Goal: Feedback & Contribution: Leave review/rating

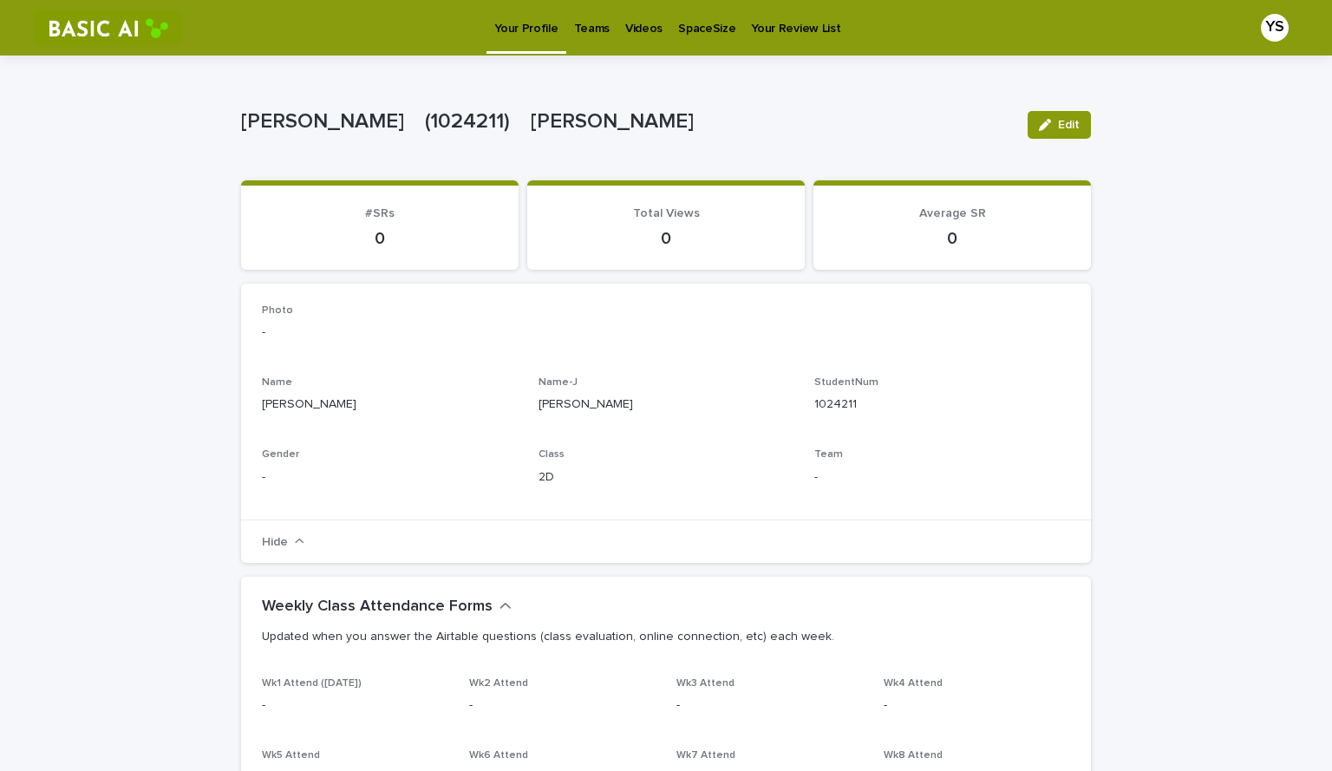
click at [644, 30] on p "Videos" at bounding box center [643, 18] width 37 height 36
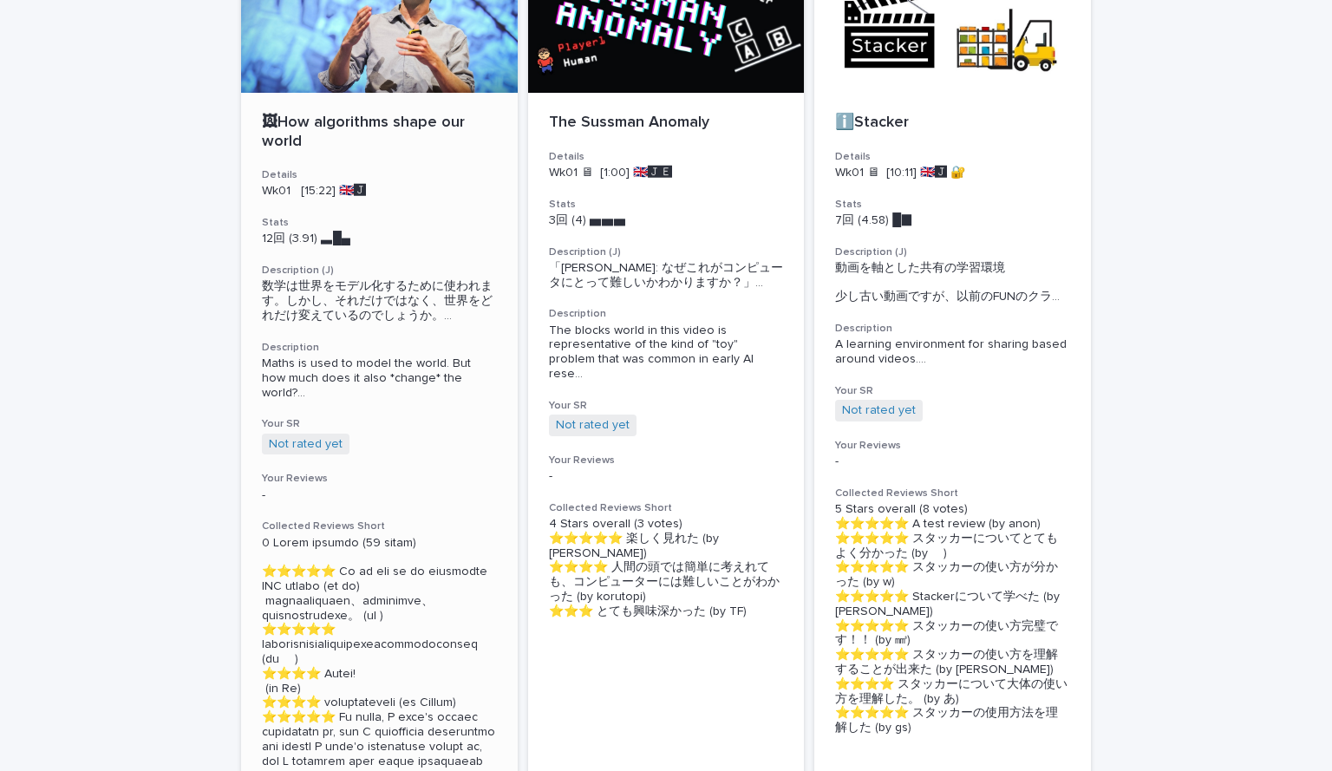
scroll to position [587, 0]
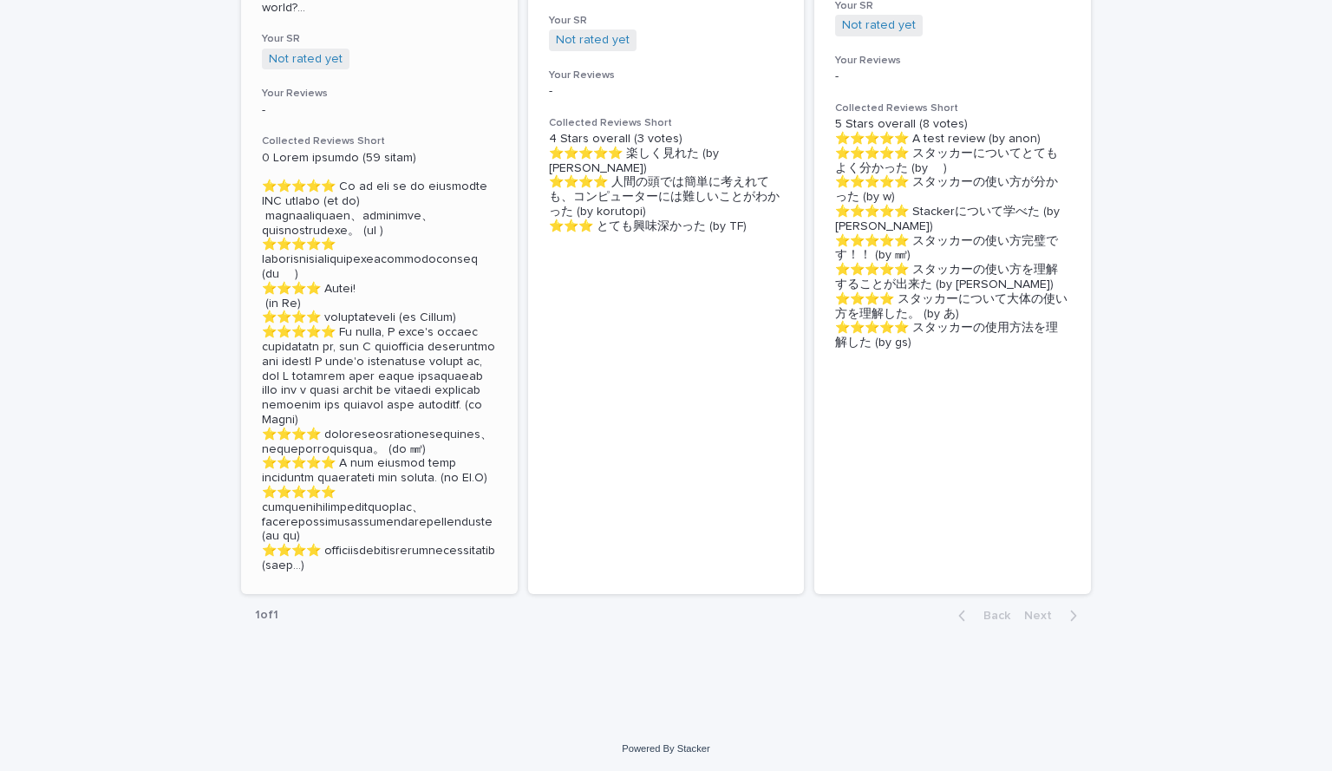
click at [304, 495] on p at bounding box center [379, 362] width 235 height 422
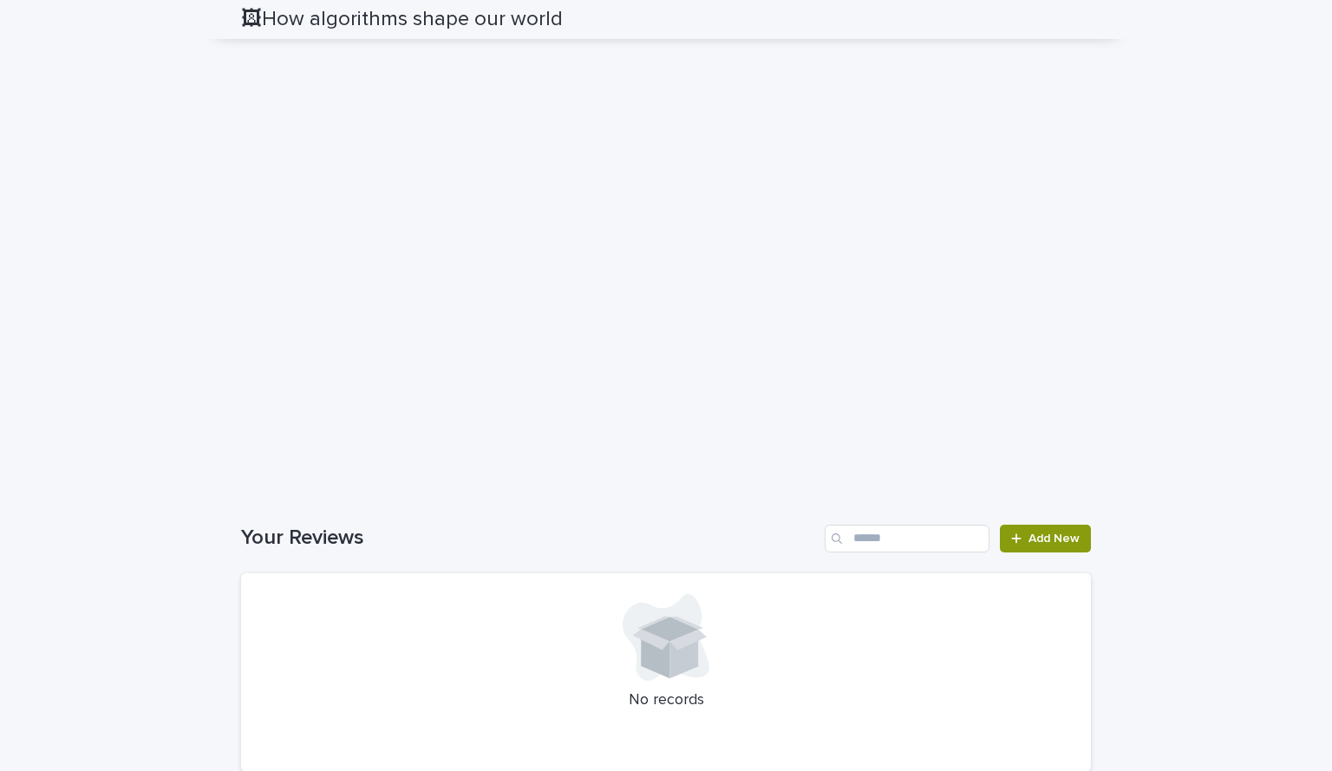
scroll to position [1874, 0]
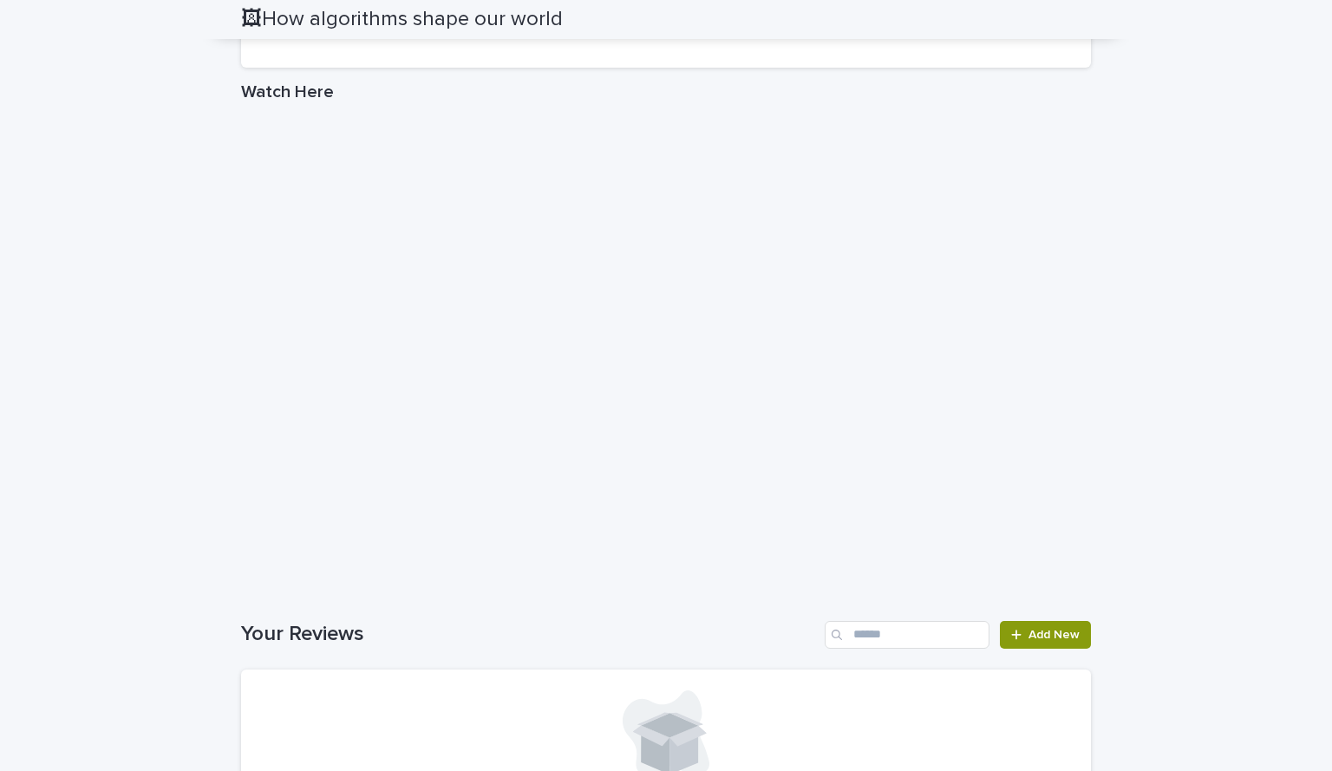
scroll to position [2618, 0]
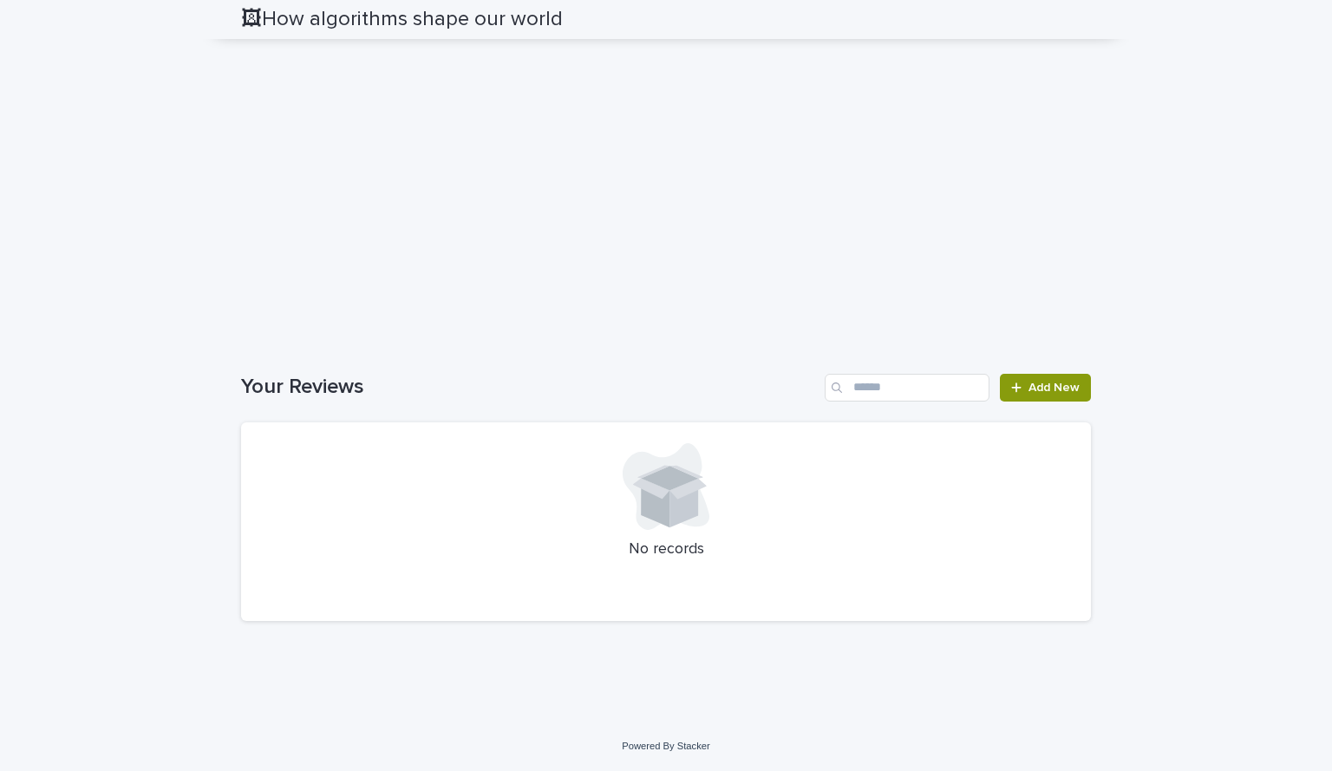
click at [1067, 394] on span "Add New" at bounding box center [1053, 387] width 51 height 12
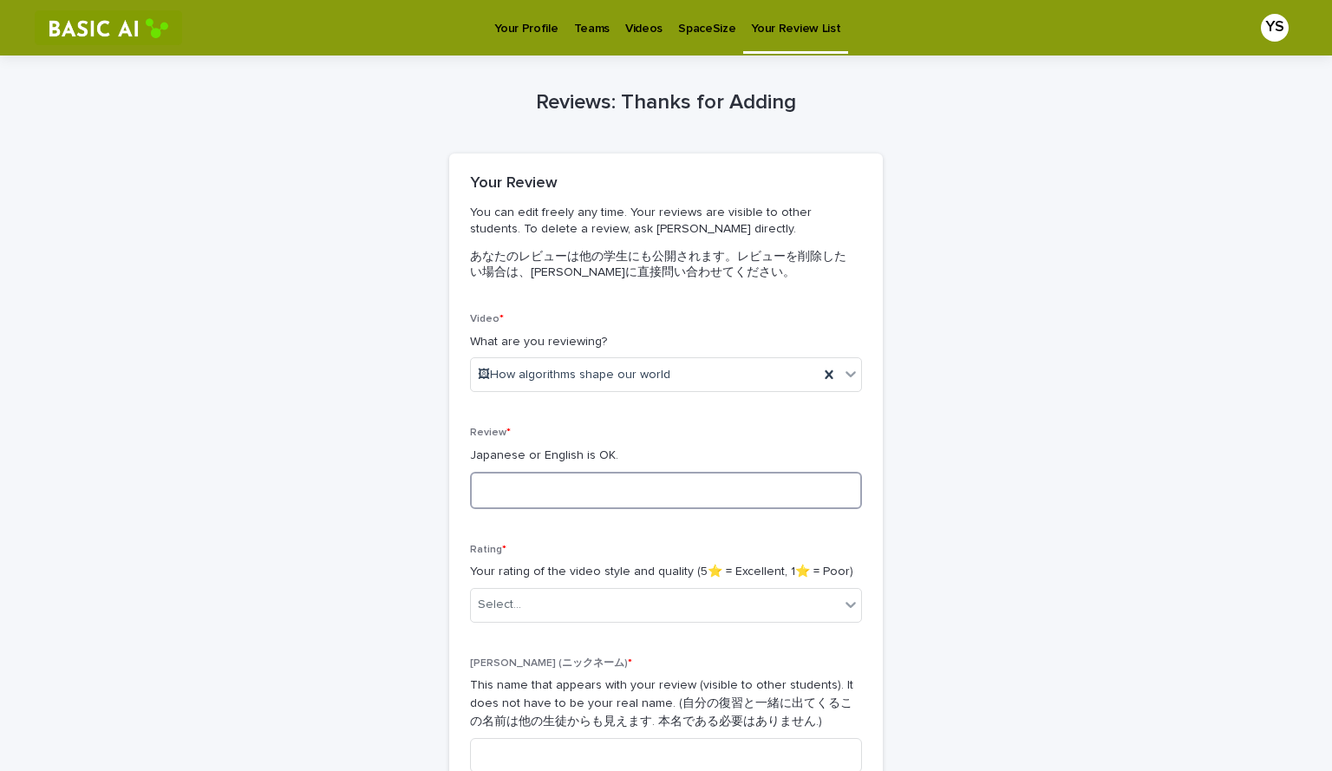
click at [664, 488] on textarea at bounding box center [666, 490] width 392 height 37
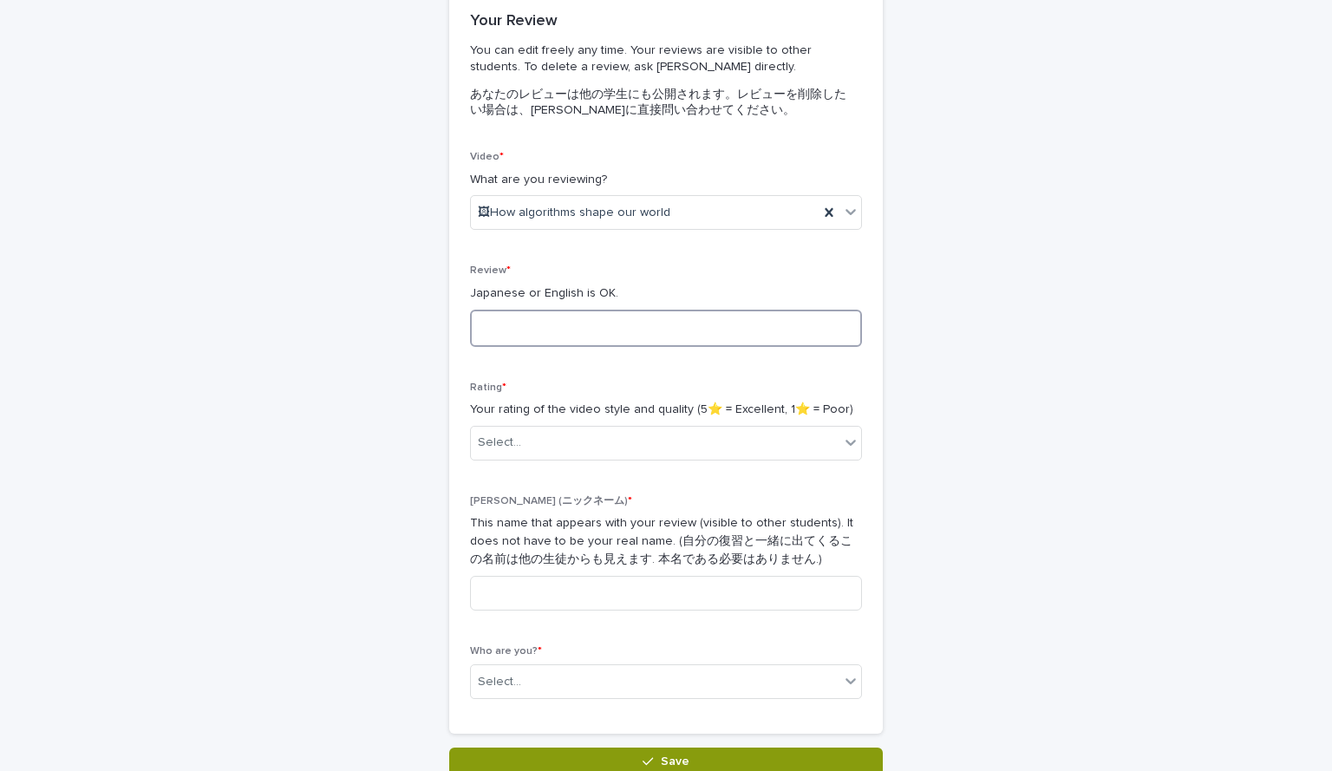
scroll to position [163, 0]
type textarea "*"
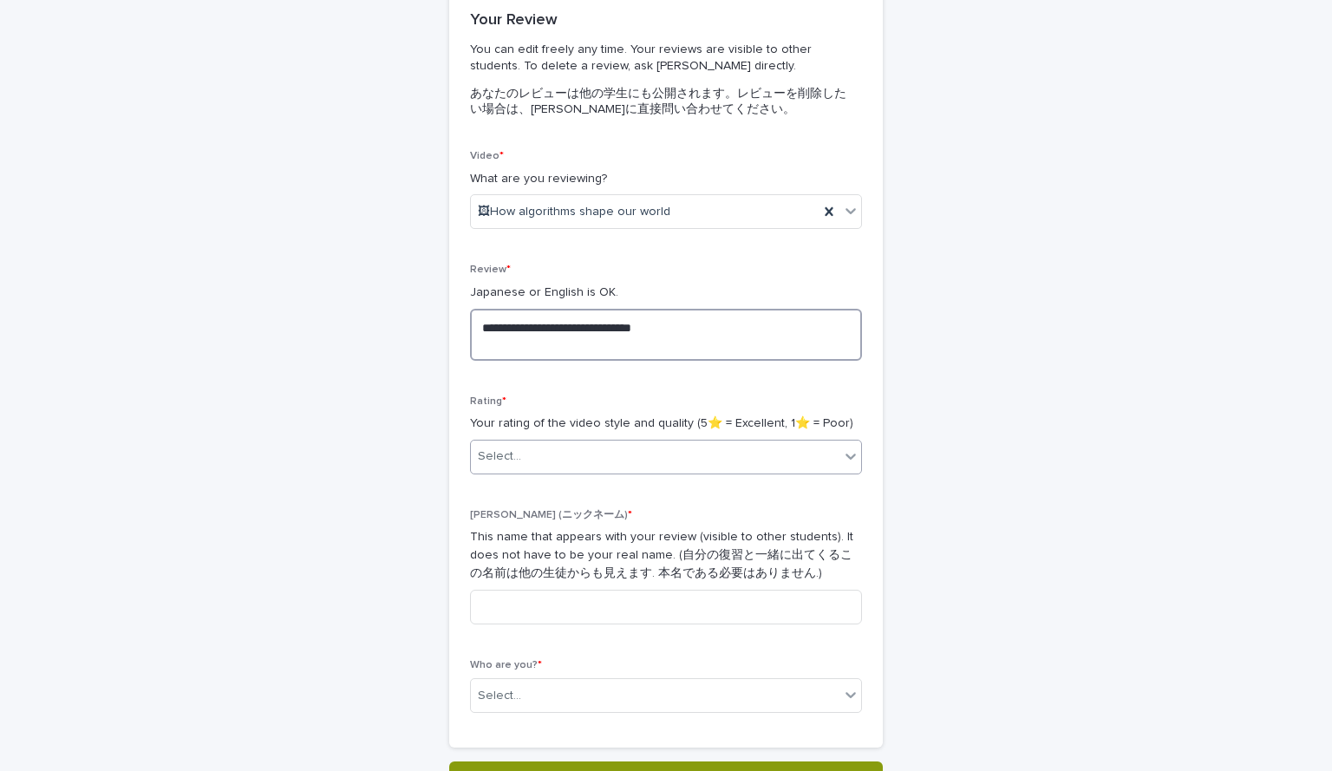
type textarea "**********"
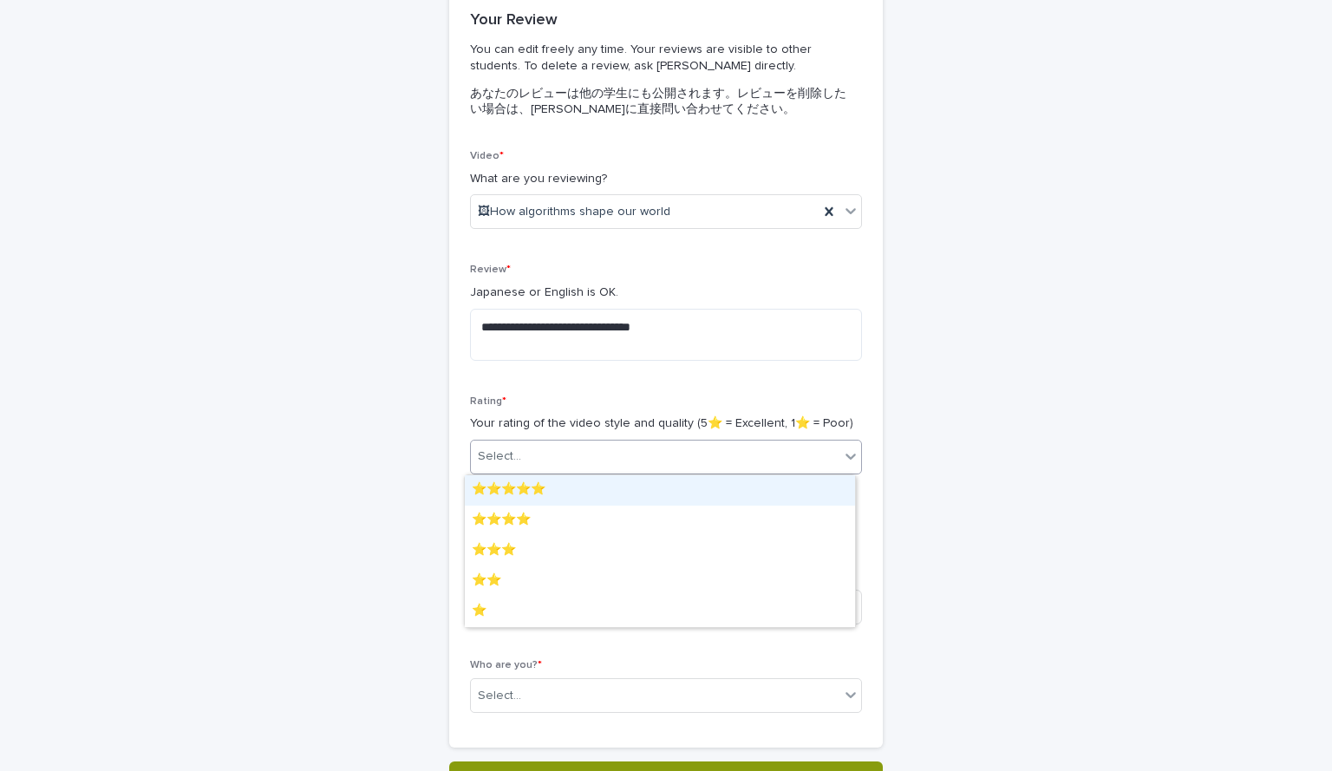
click at [663, 445] on div "Select..." at bounding box center [655, 456] width 368 height 29
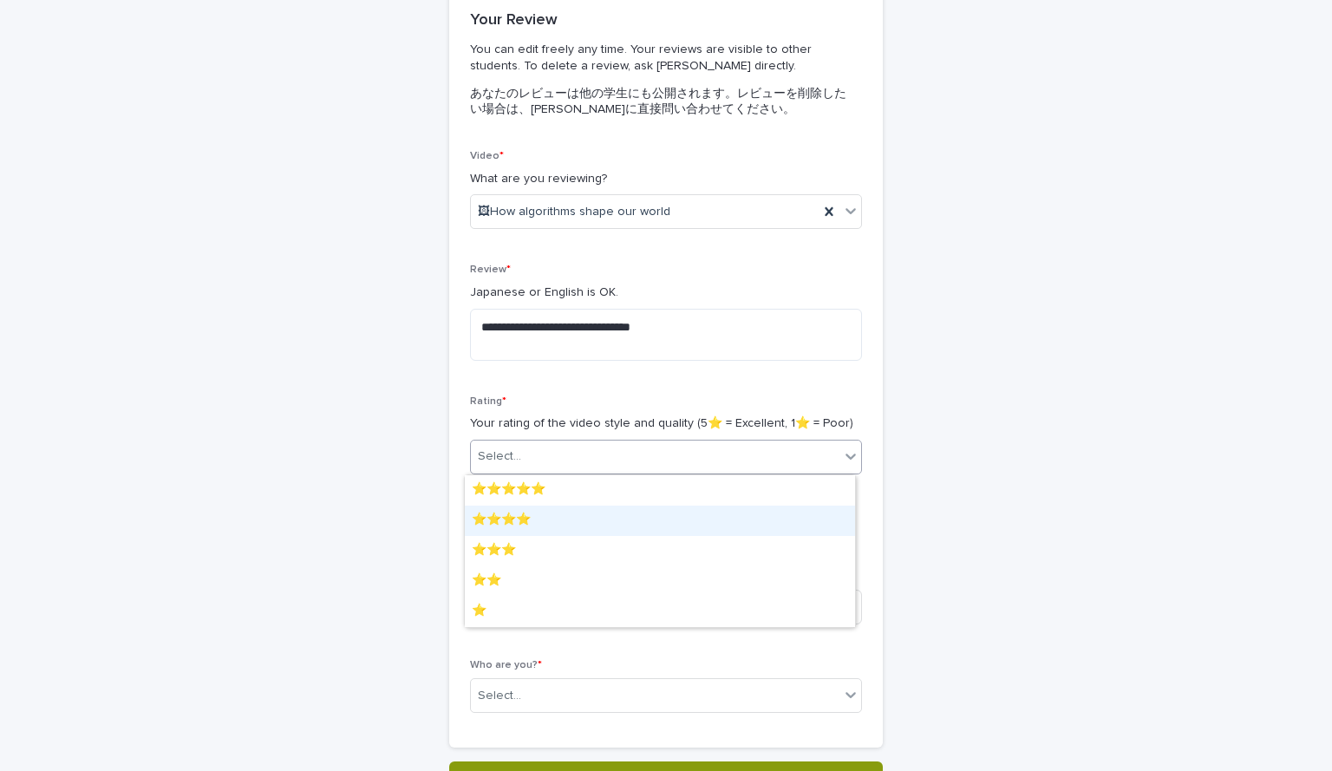
click at [569, 525] on div "⭐️⭐️⭐️⭐️" at bounding box center [660, 520] width 390 height 30
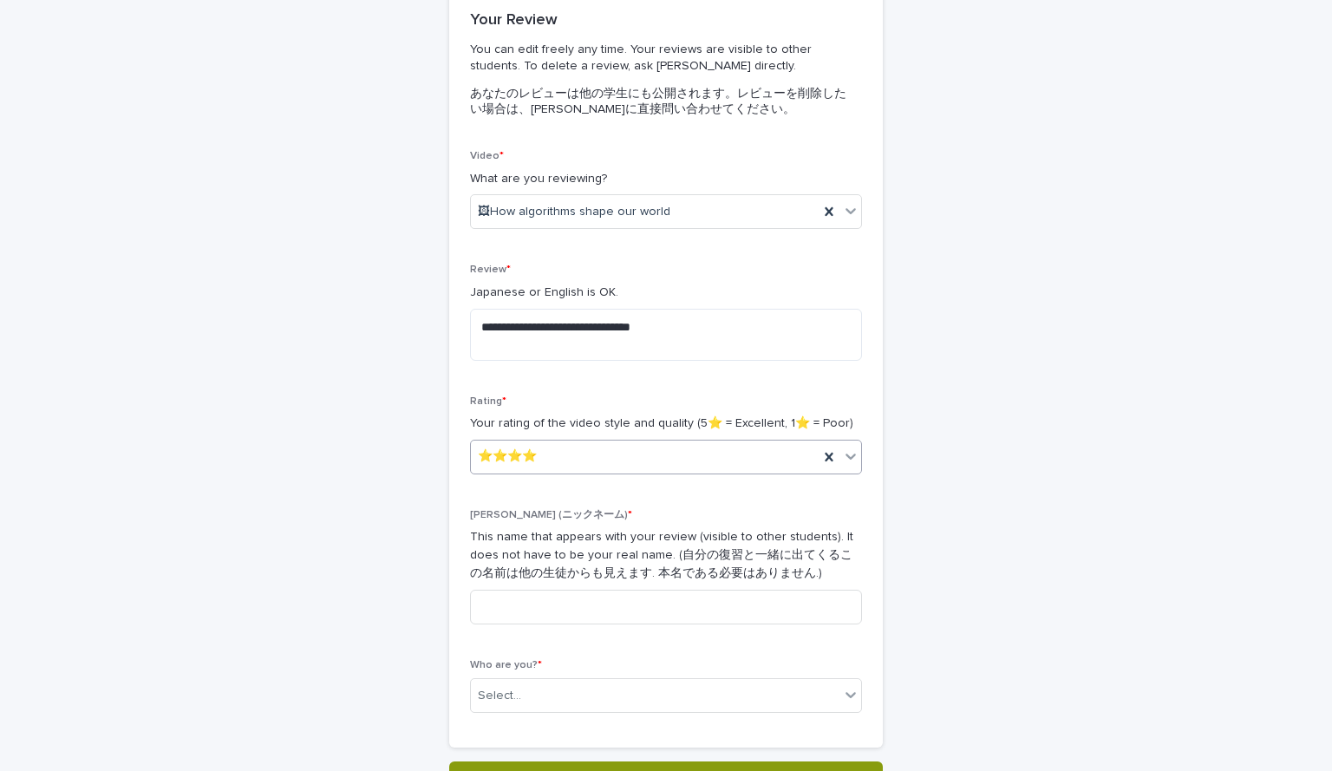
scroll to position [286, 0]
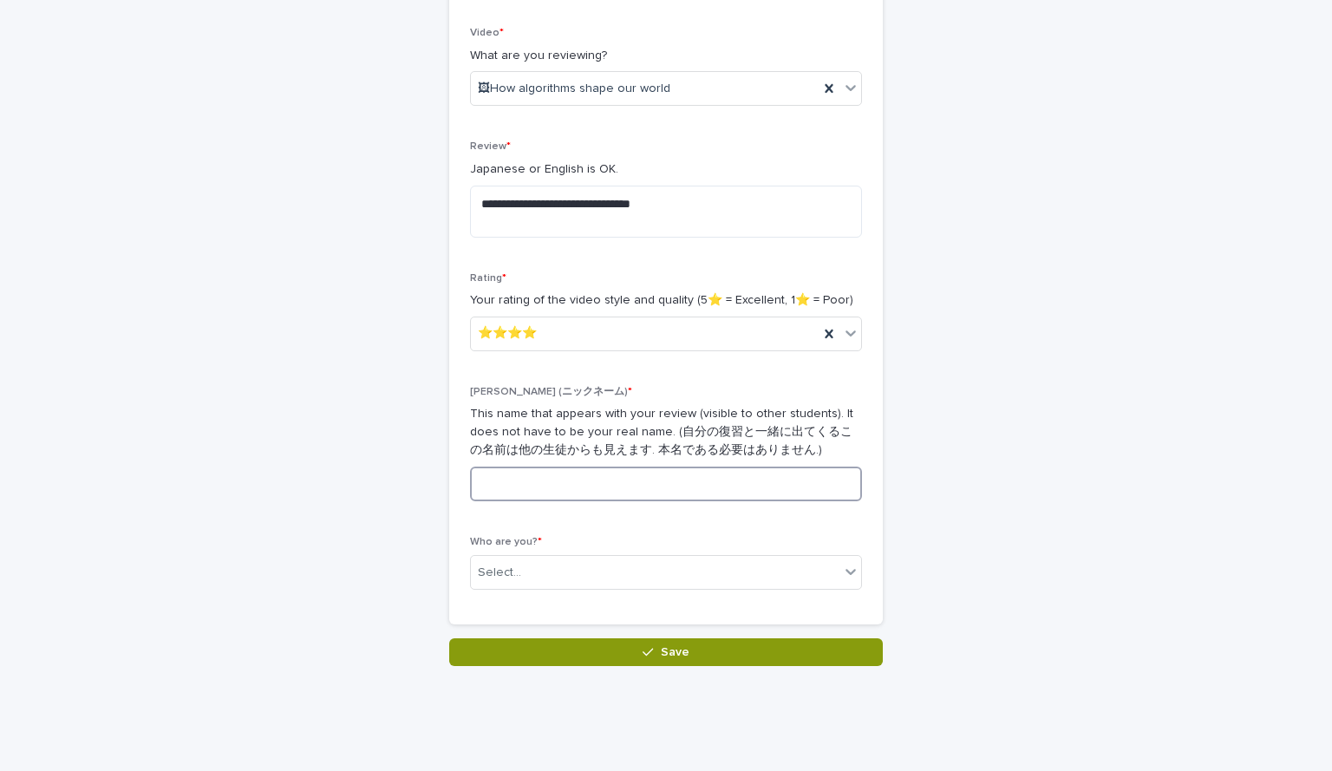
click at [569, 482] on input at bounding box center [666, 483] width 392 height 35
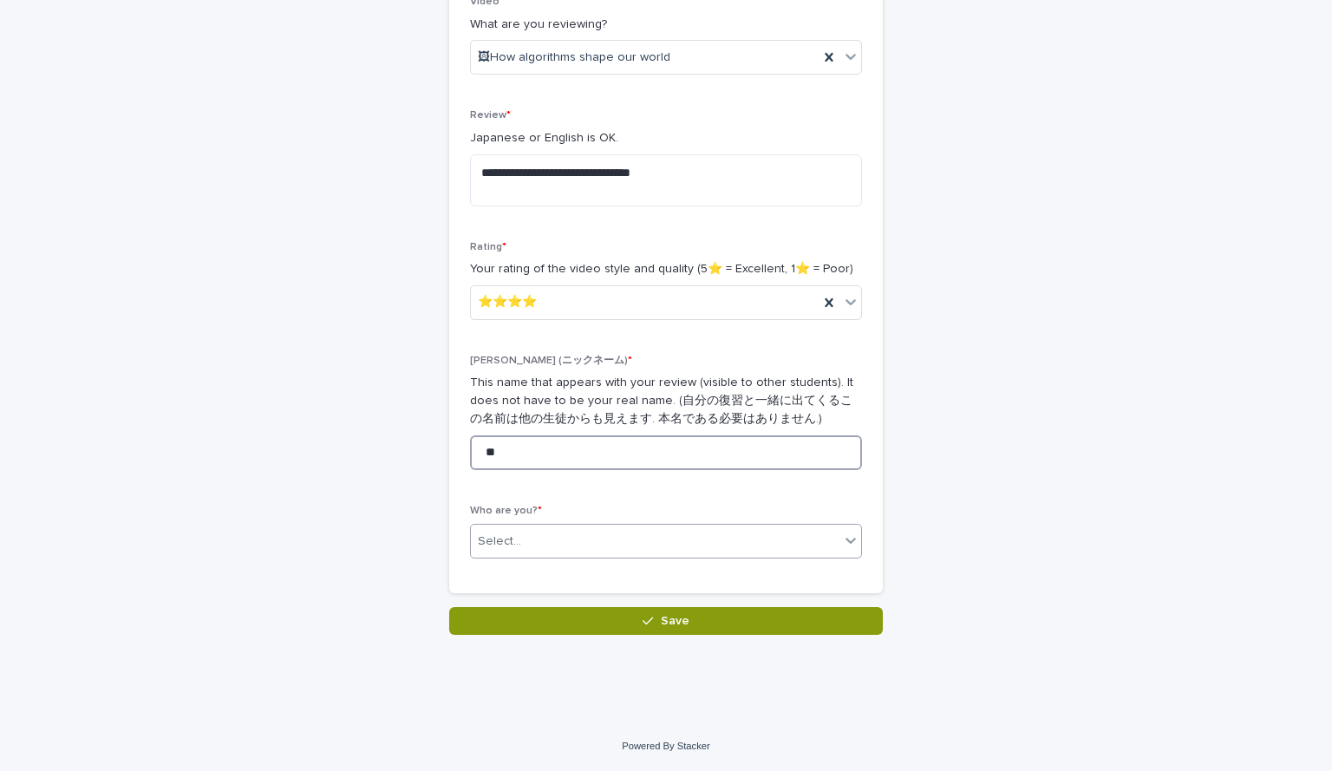
type input "**"
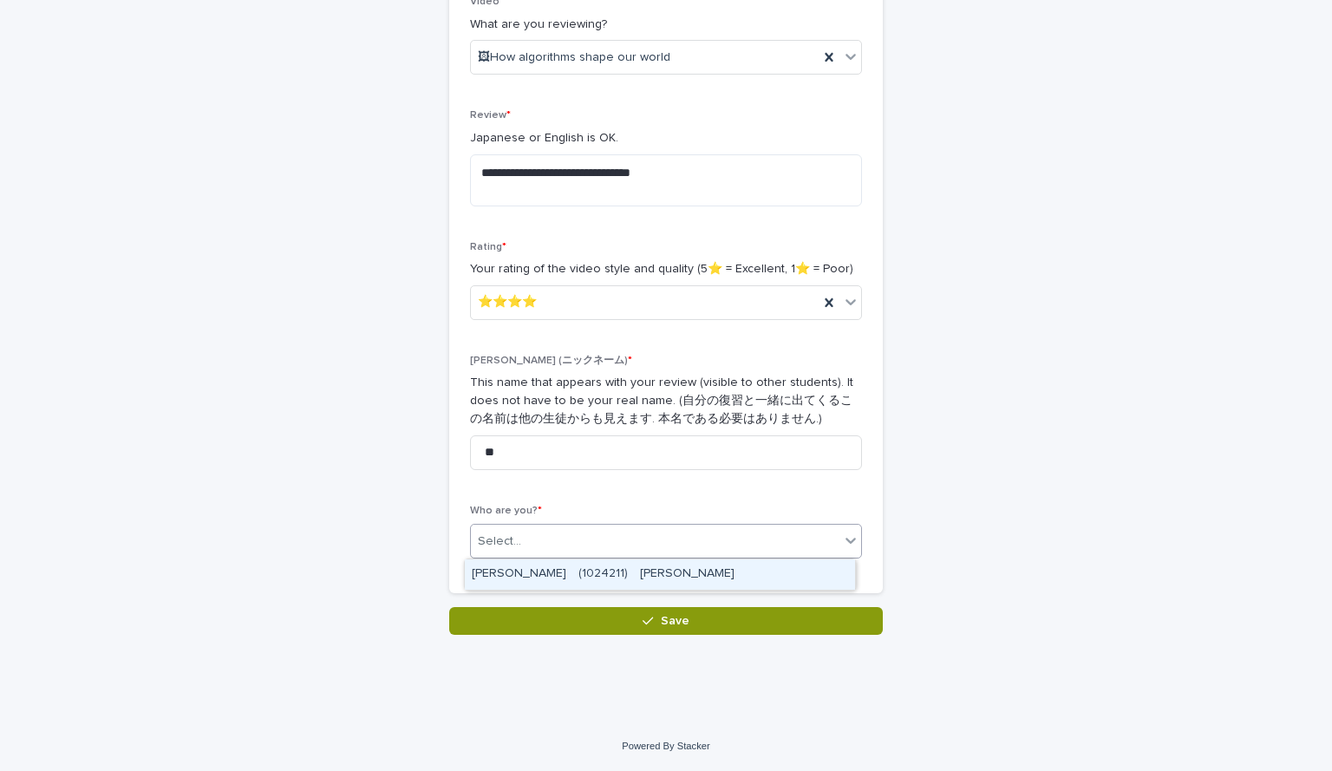
click at [558, 543] on div "Select..." at bounding box center [655, 541] width 368 height 29
click at [564, 565] on div "[PERSON_NAME]　(1024211)　[PERSON_NAME]" at bounding box center [660, 574] width 390 height 30
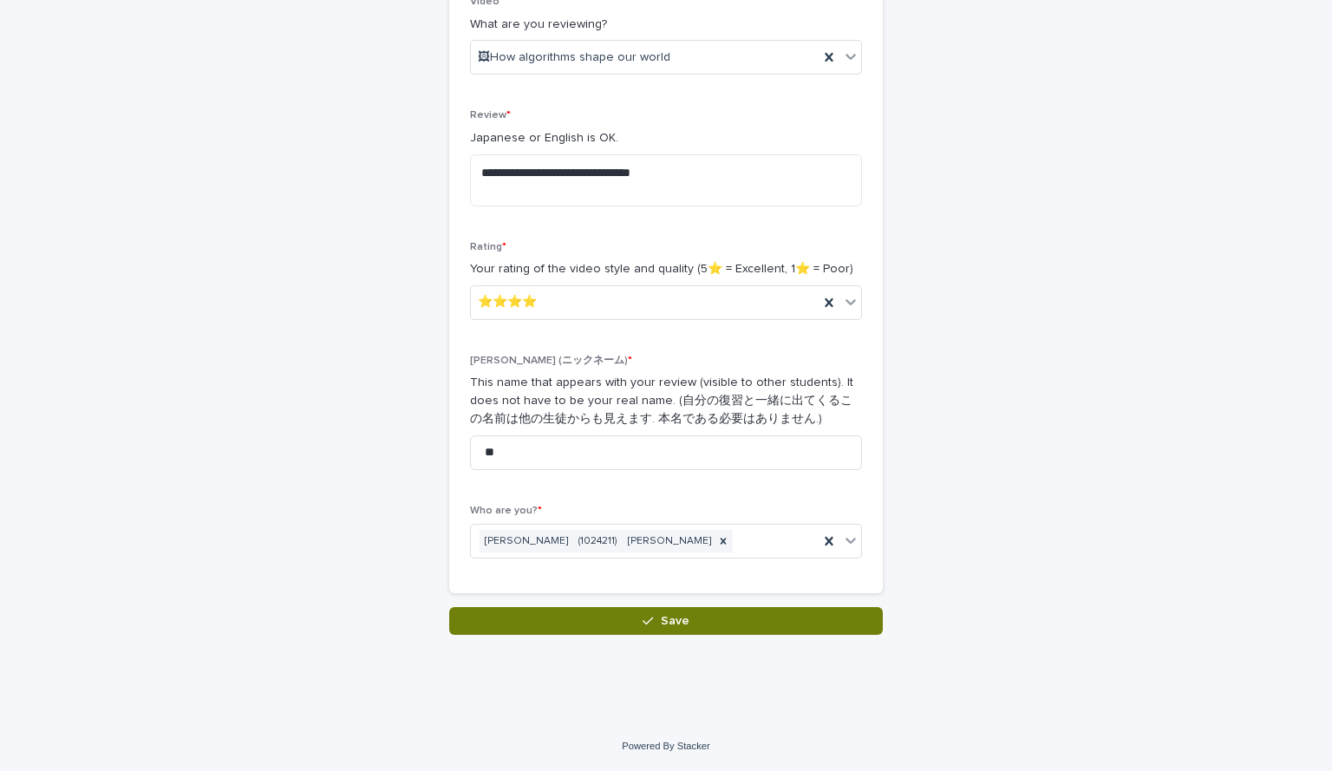
click at [572, 620] on button "Save" at bounding box center [665, 621] width 433 height 28
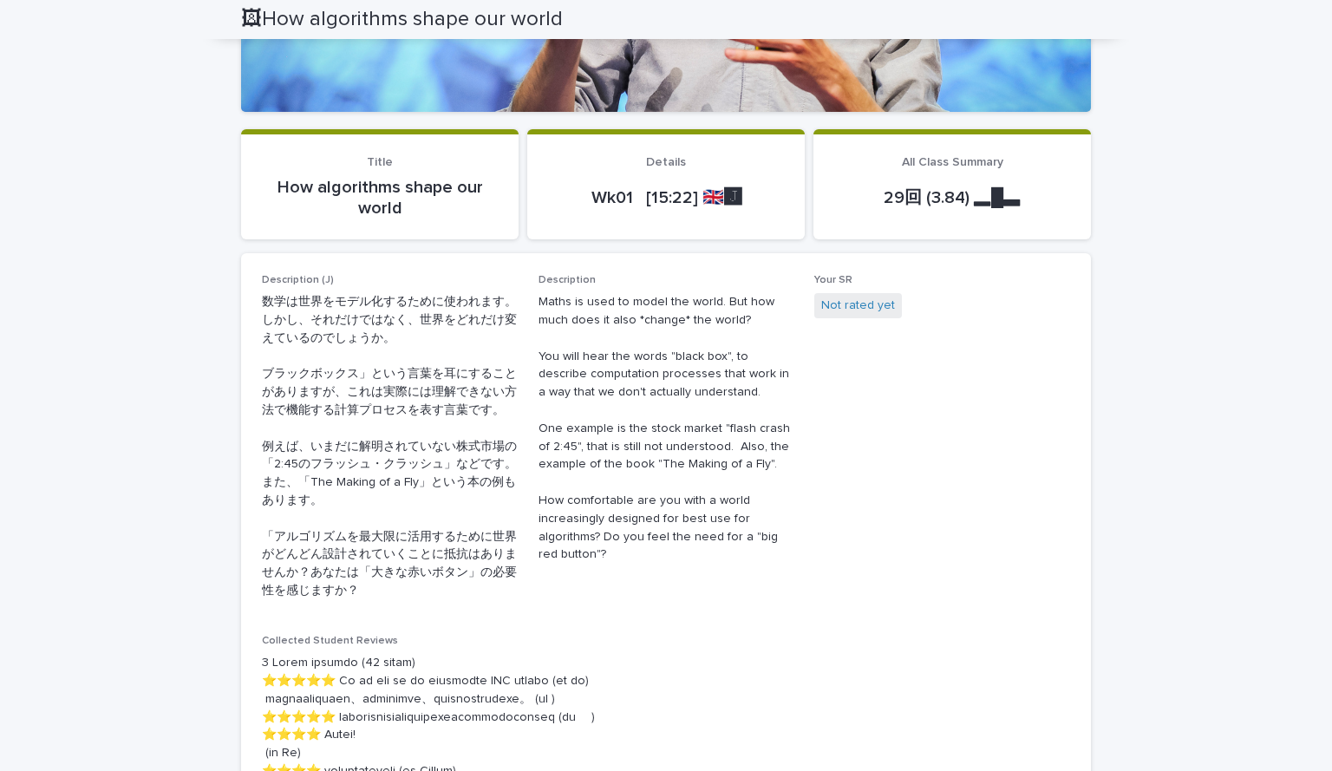
scroll to position [390, 0]
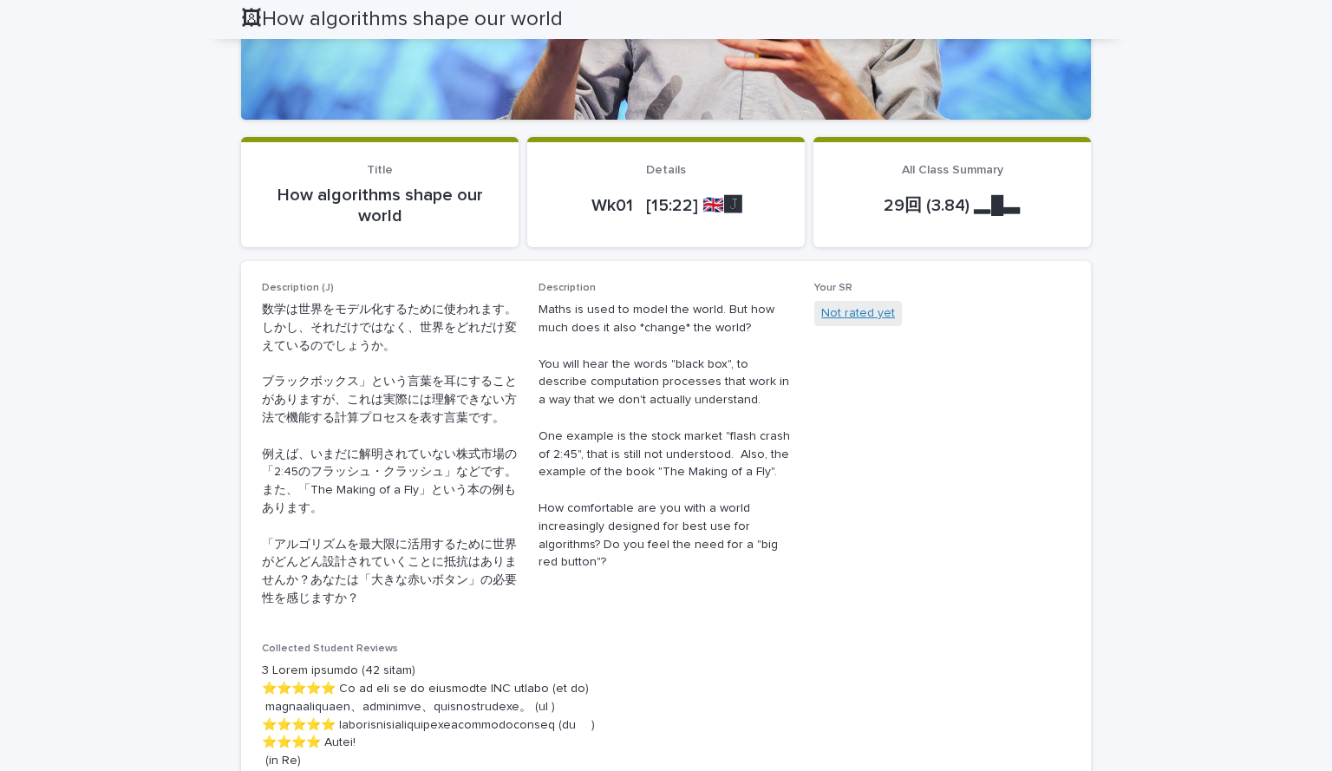
click at [847, 311] on link "Not rated yet" at bounding box center [858, 313] width 74 height 18
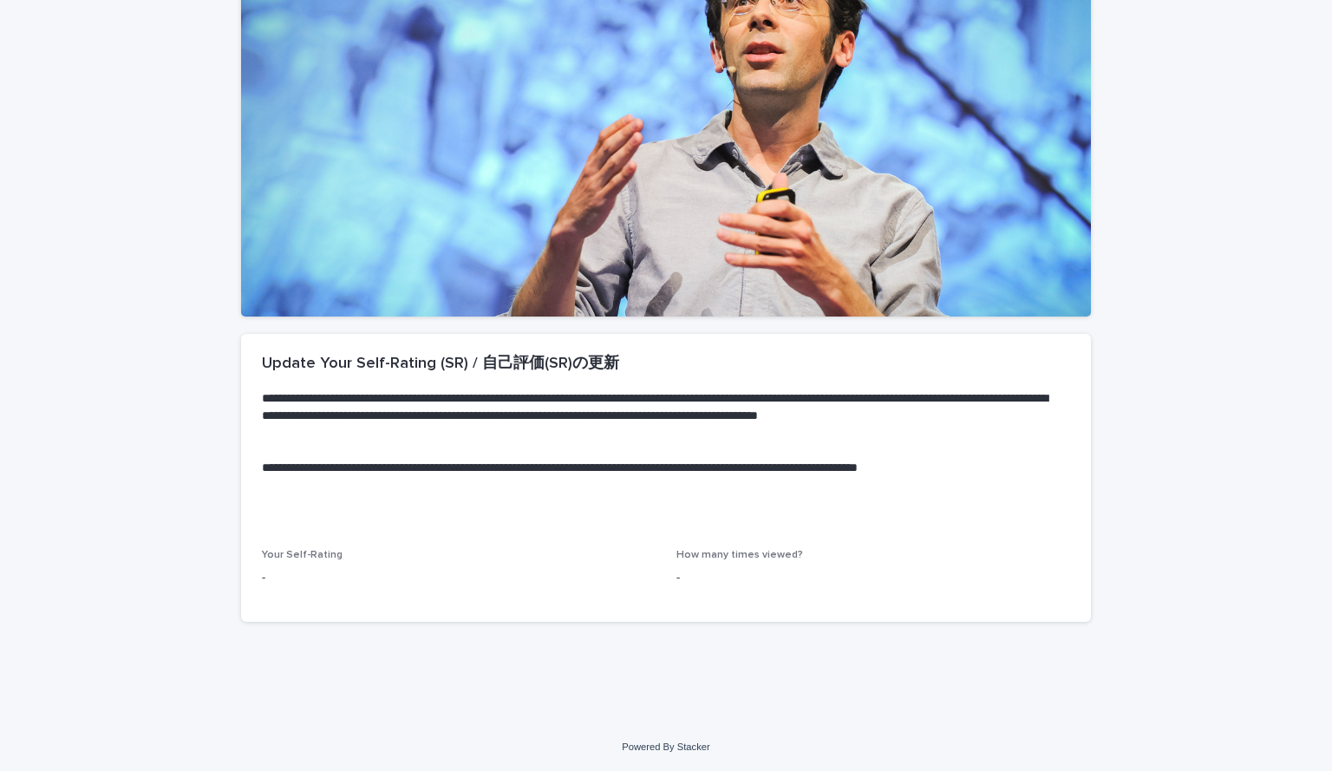
scroll to position [193, 0]
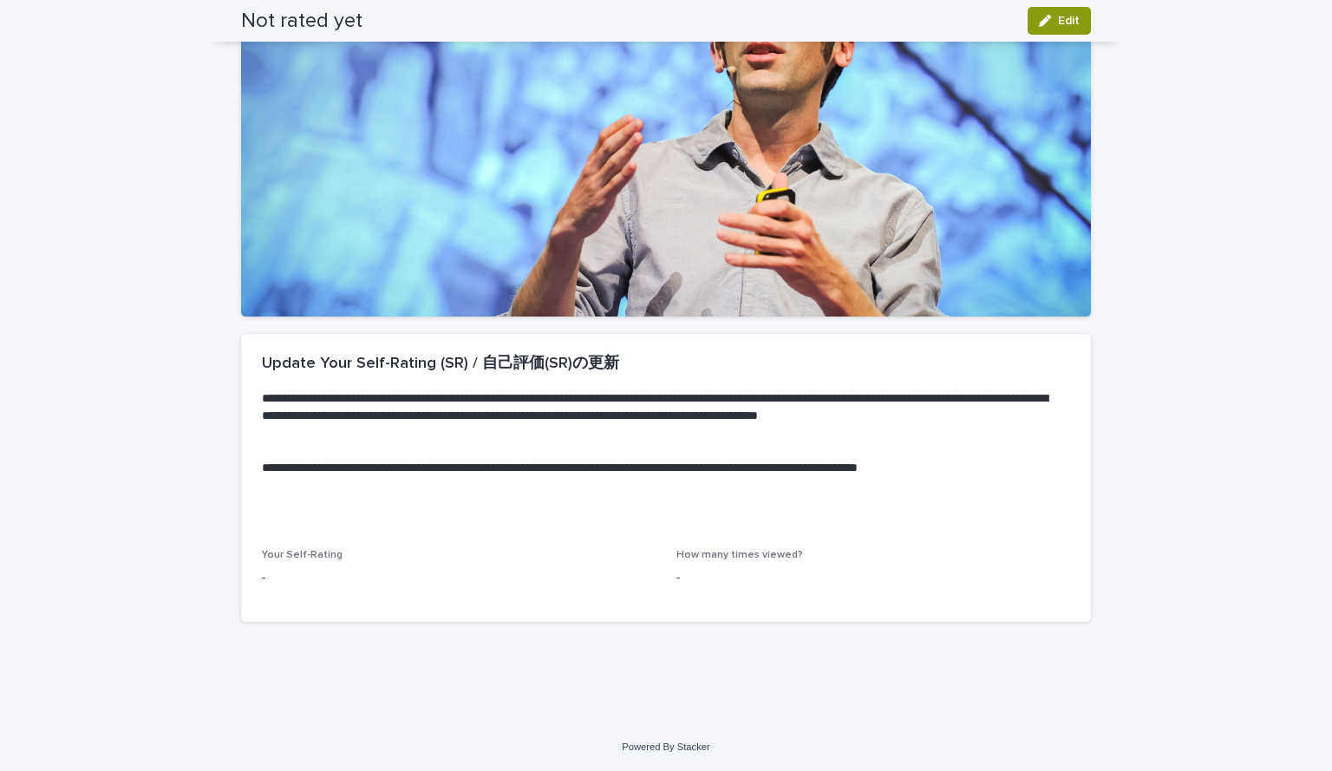
click at [334, 561] on p "Your Self-Rating" at bounding box center [459, 555] width 394 height 12
click at [323, 525] on p at bounding box center [662, 520] width 801 height 17
drag, startPoint x: 335, startPoint y: 530, endPoint x: 368, endPoint y: 518, distance: 35.6
click at [368, 518] on div "**********" at bounding box center [666, 441] width 850 height 215
click at [368, 518] on p at bounding box center [662, 520] width 801 height 17
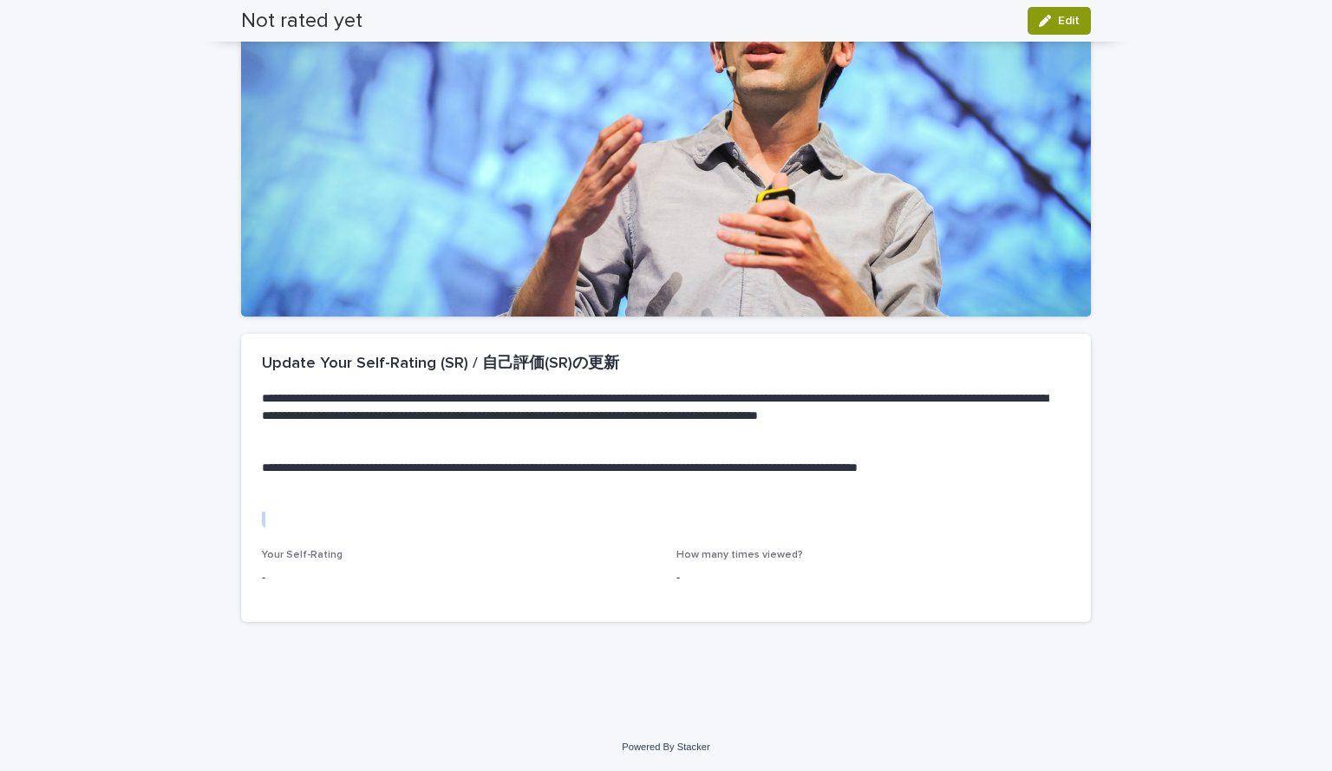
click at [368, 518] on p at bounding box center [662, 520] width 801 height 17
click at [366, 558] on p "Your Self-Rating" at bounding box center [459, 555] width 394 height 12
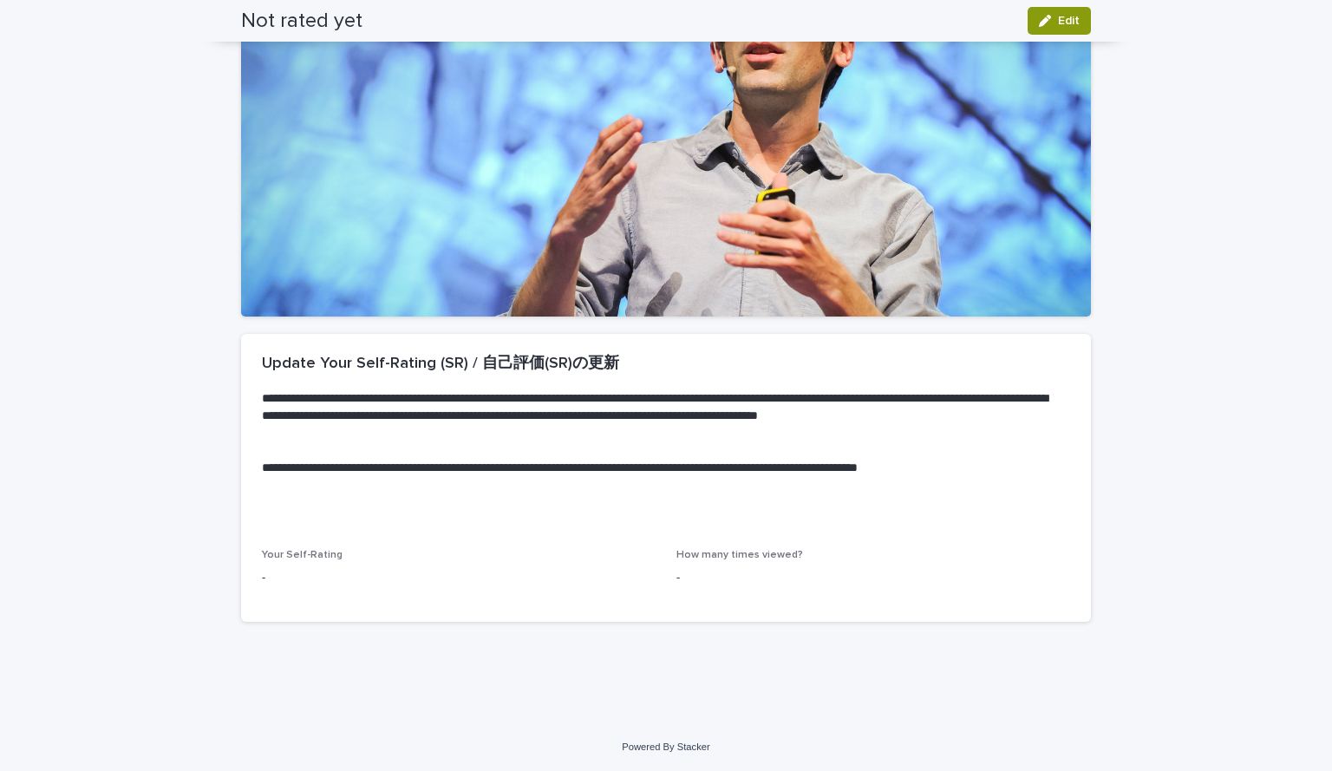
click at [316, 572] on p "-" at bounding box center [459, 578] width 394 height 18
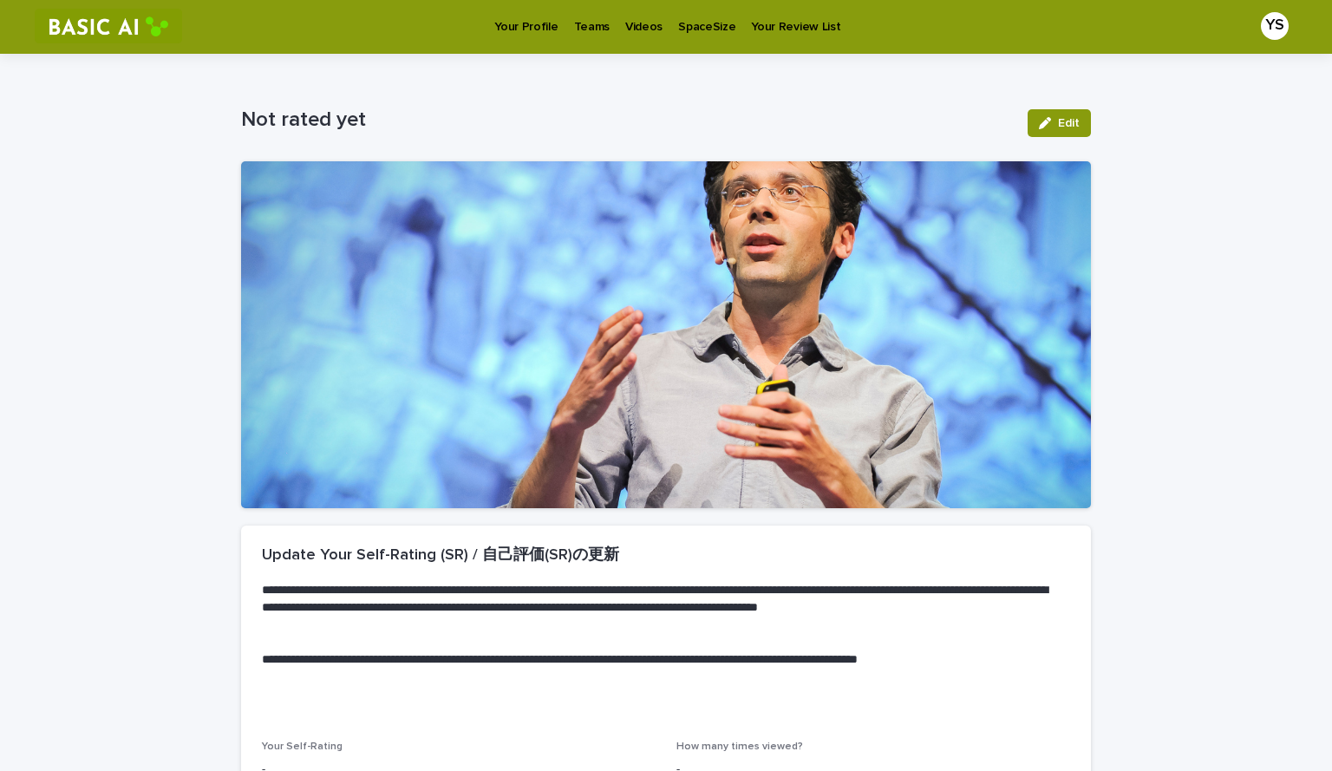
scroll to position [1, 0]
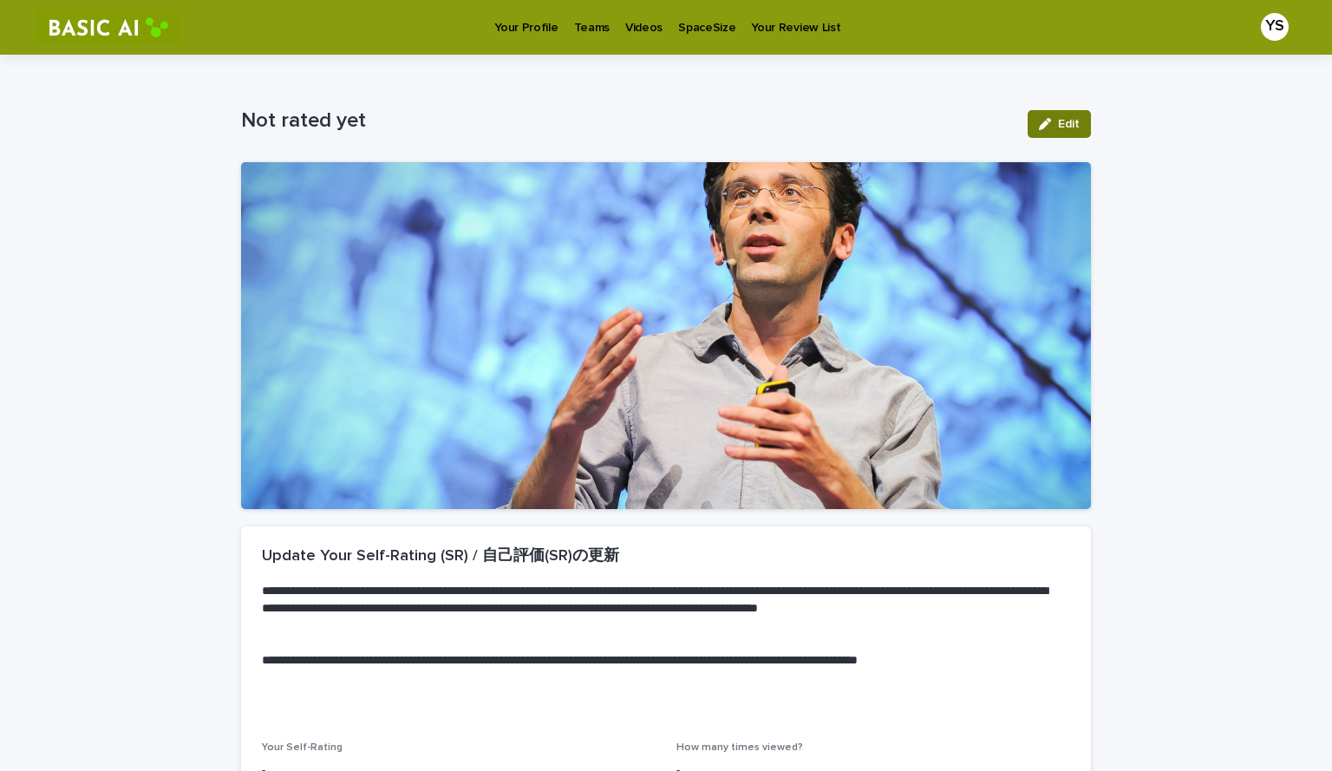
click at [1065, 133] on button "Edit" at bounding box center [1058, 124] width 63 height 28
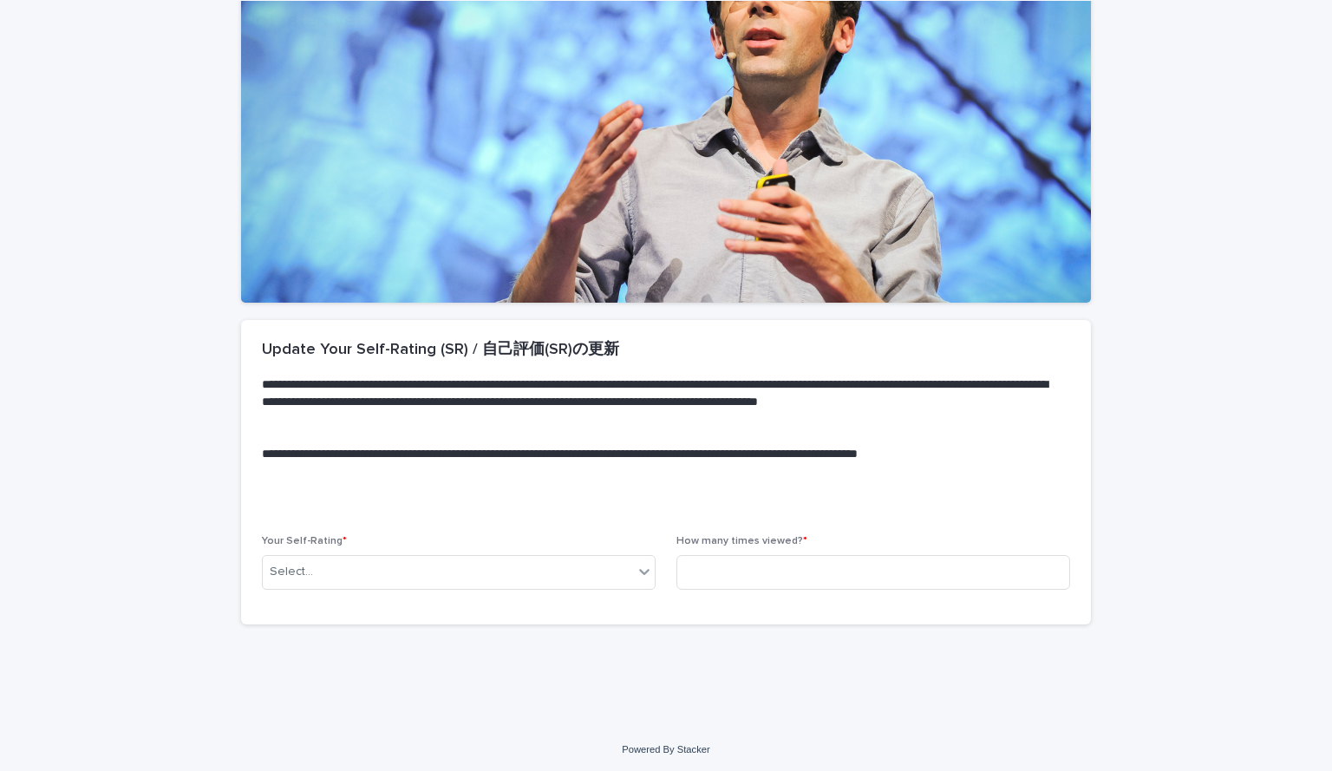
scroll to position [211, 0]
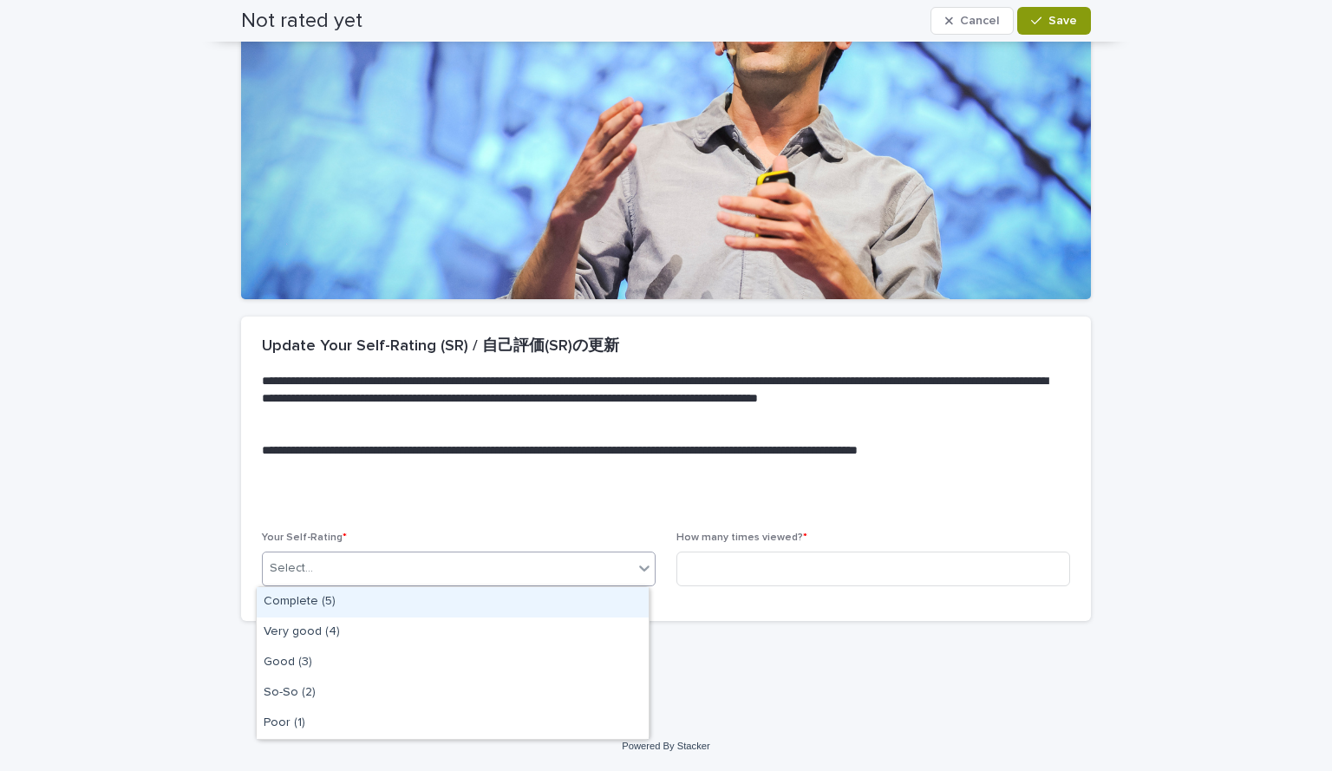
click at [346, 577] on div "Select..." at bounding box center [448, 568] width 370 height 29
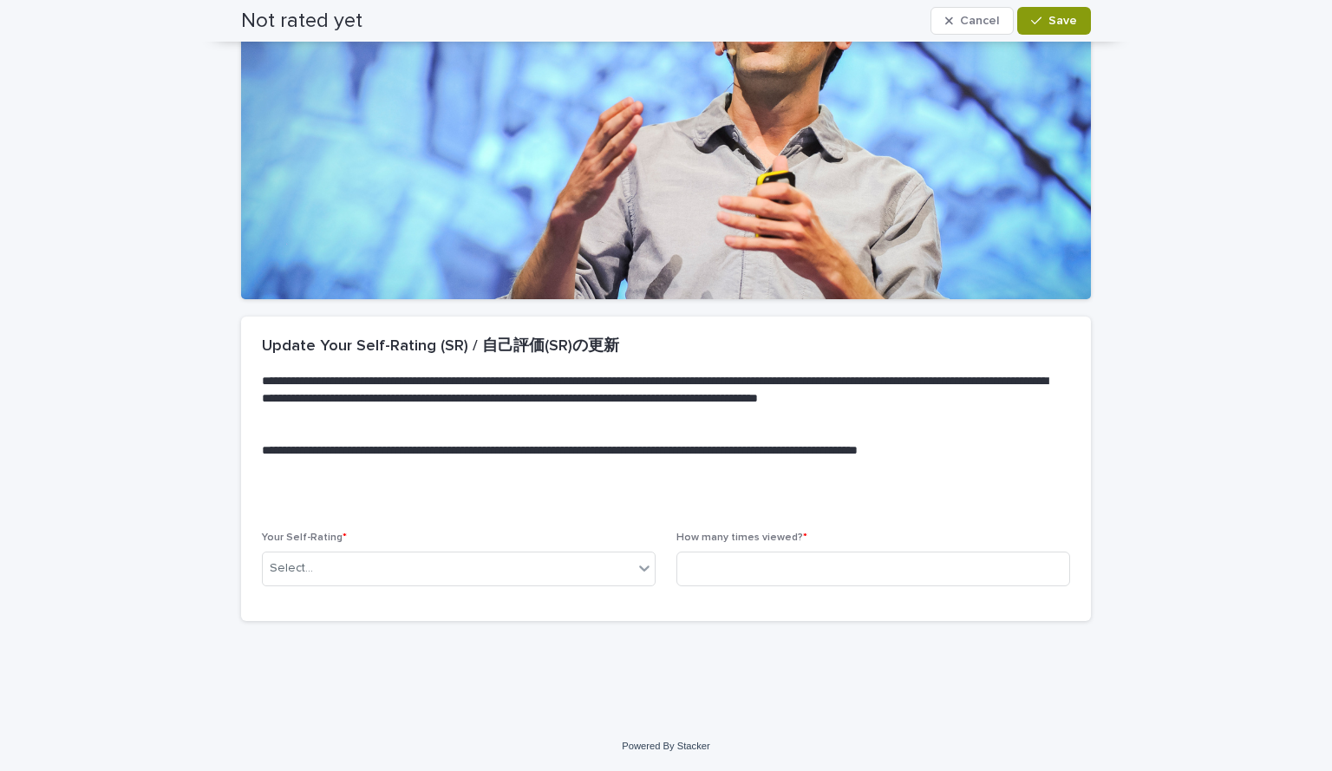
click at [422, 503] on p at bounding box center [662, 502] width 801 height 17
click at [706, 575] on input at bounding box center [873, 568] width 394 height 35
click at [516, 579] on div "Select..." at bounding box center [448, 568] width 370 height 29
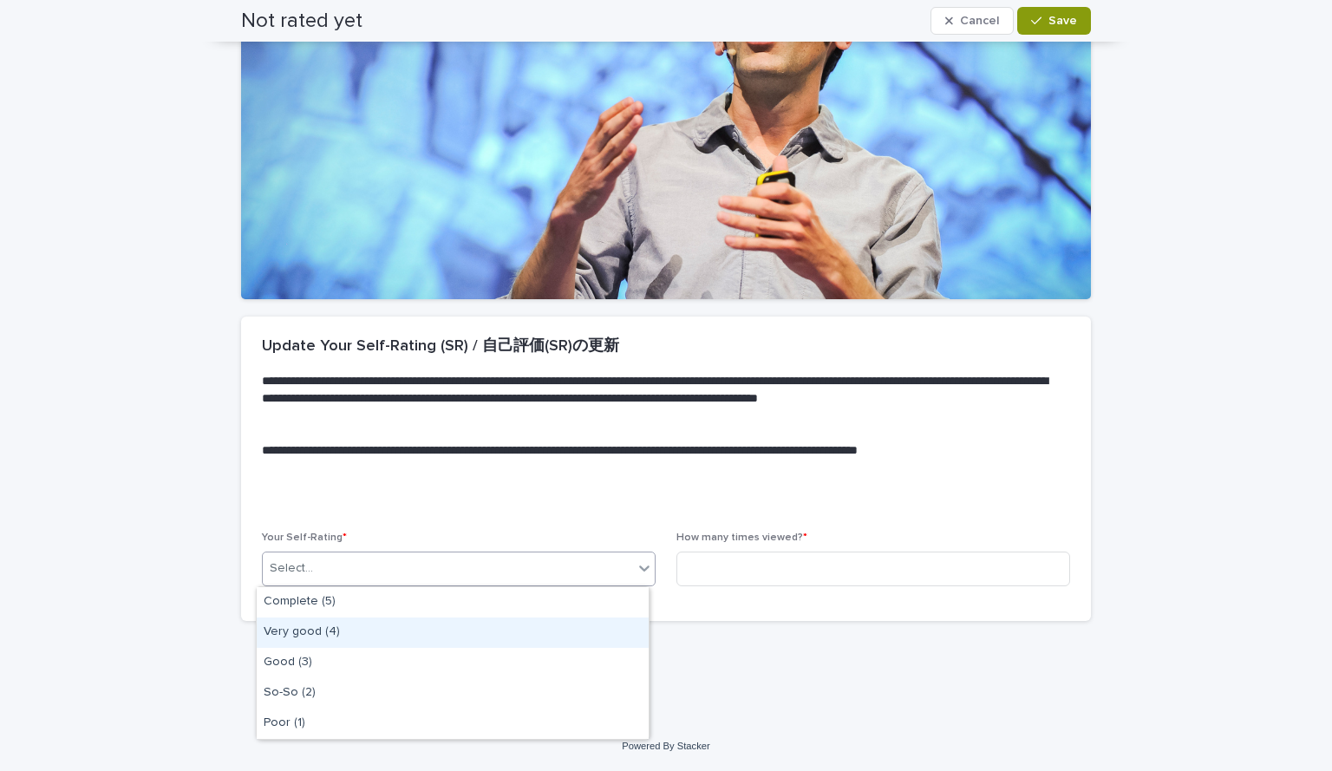
click at [392, 632] on div "Very good (4)" at bounding box center [453, 632] width 392 height 30
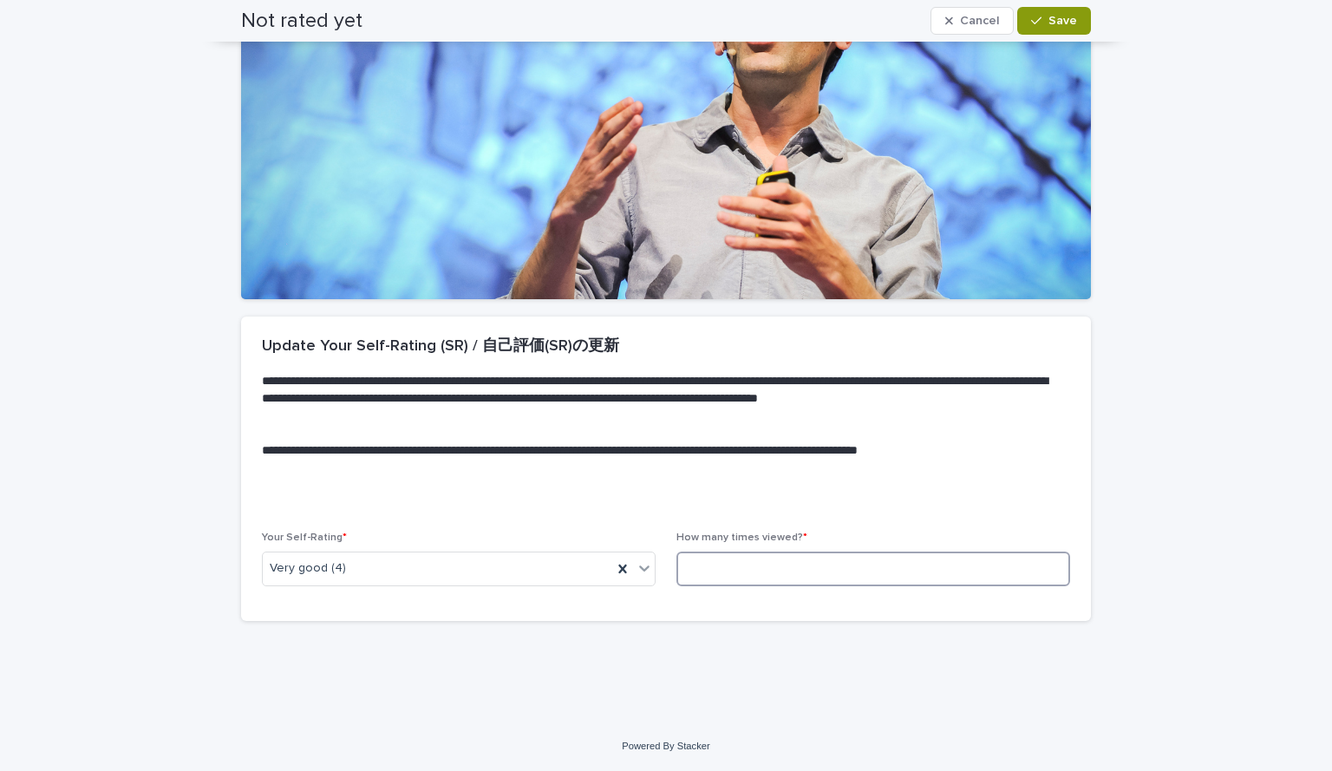
click at [754, 571] on input at bounding box center [873, 568] width 394 height 35
type input "*"
click at [1036, 11] on button "Save" at bounding box center [1054, 21] width 74 height 28
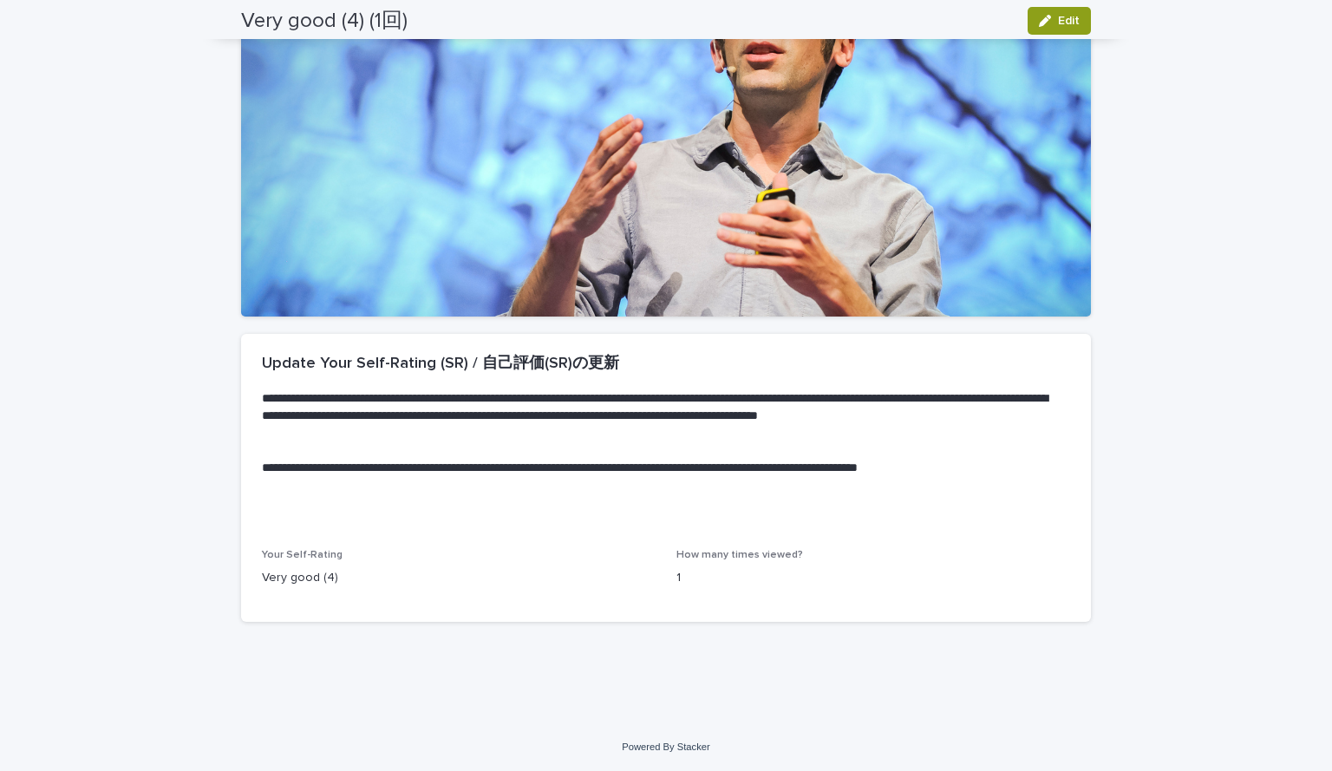
scroll to position [0, 0]
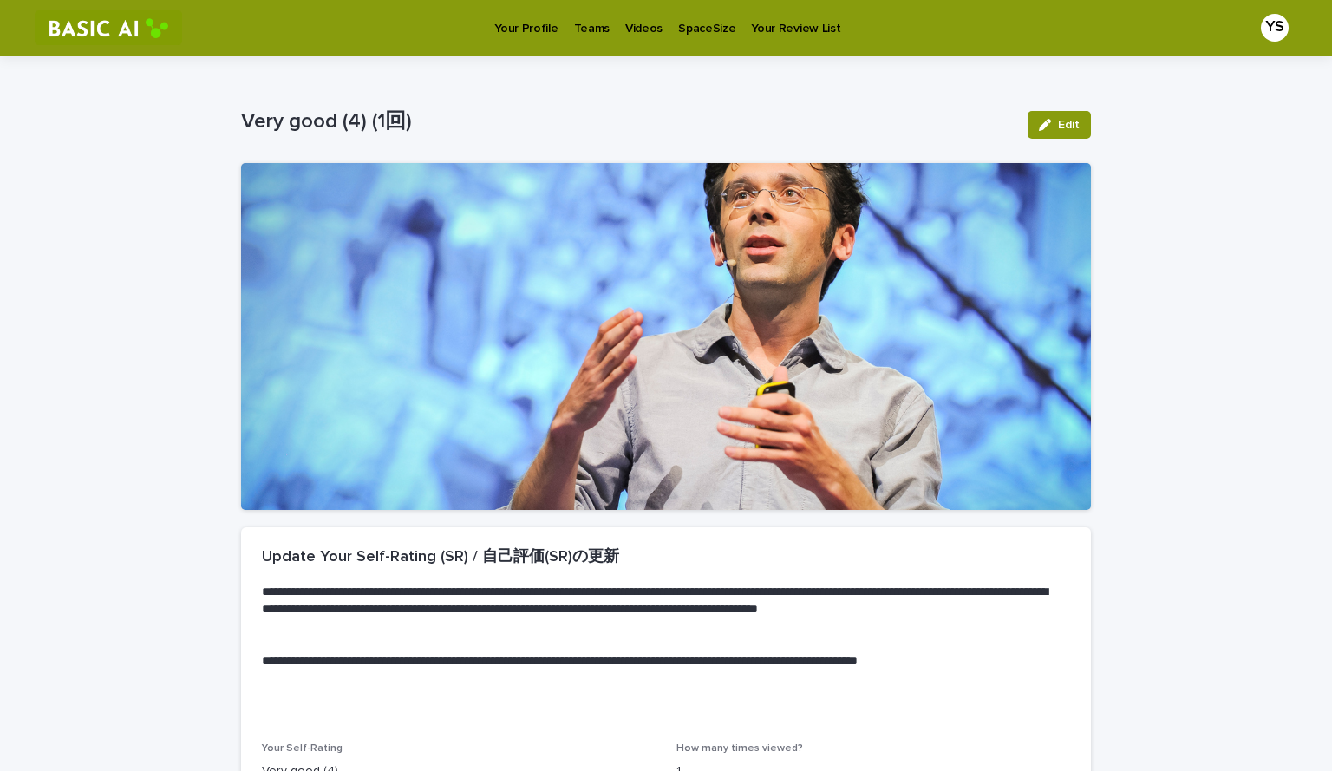
click at [93, 36] on img at bounding box center [108, 27] width 147 height 35
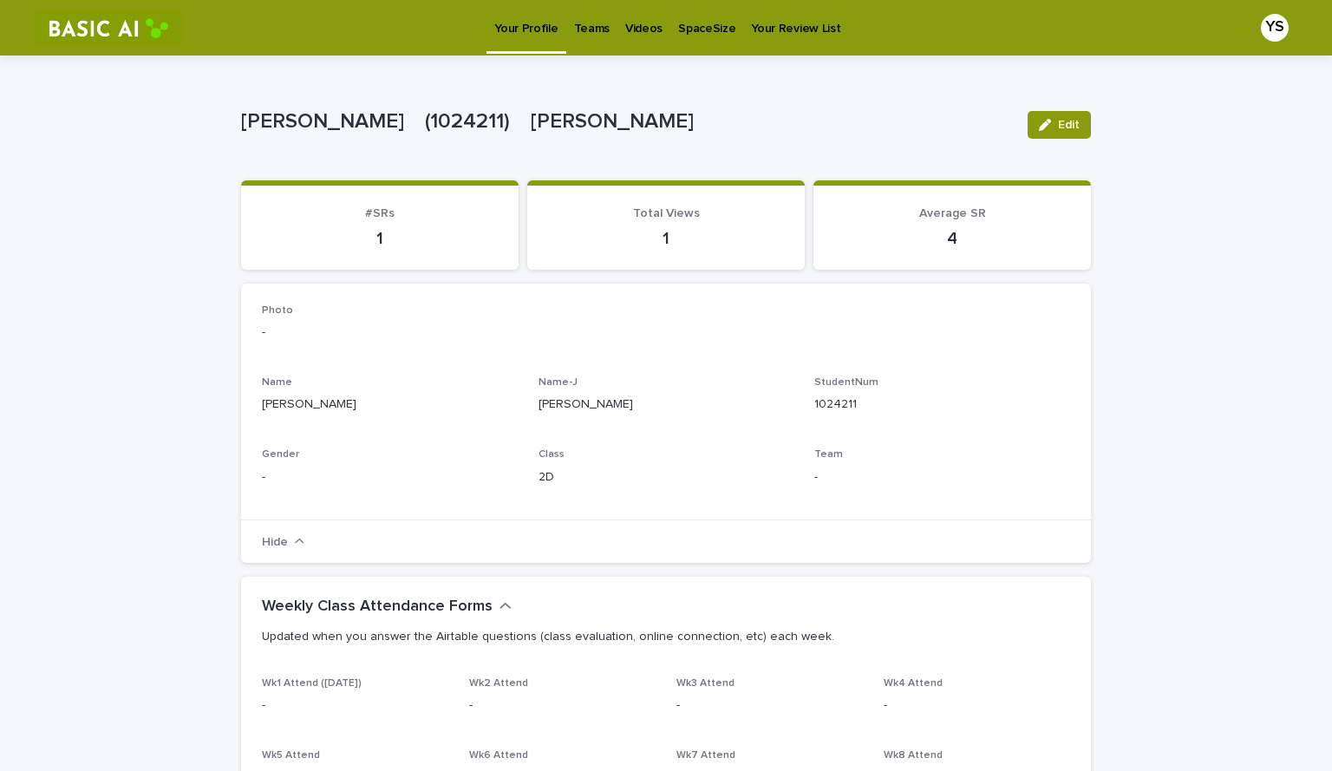
click at [633, 34] on p "Videos" at bounding box center [643, 18] width 37 height 36
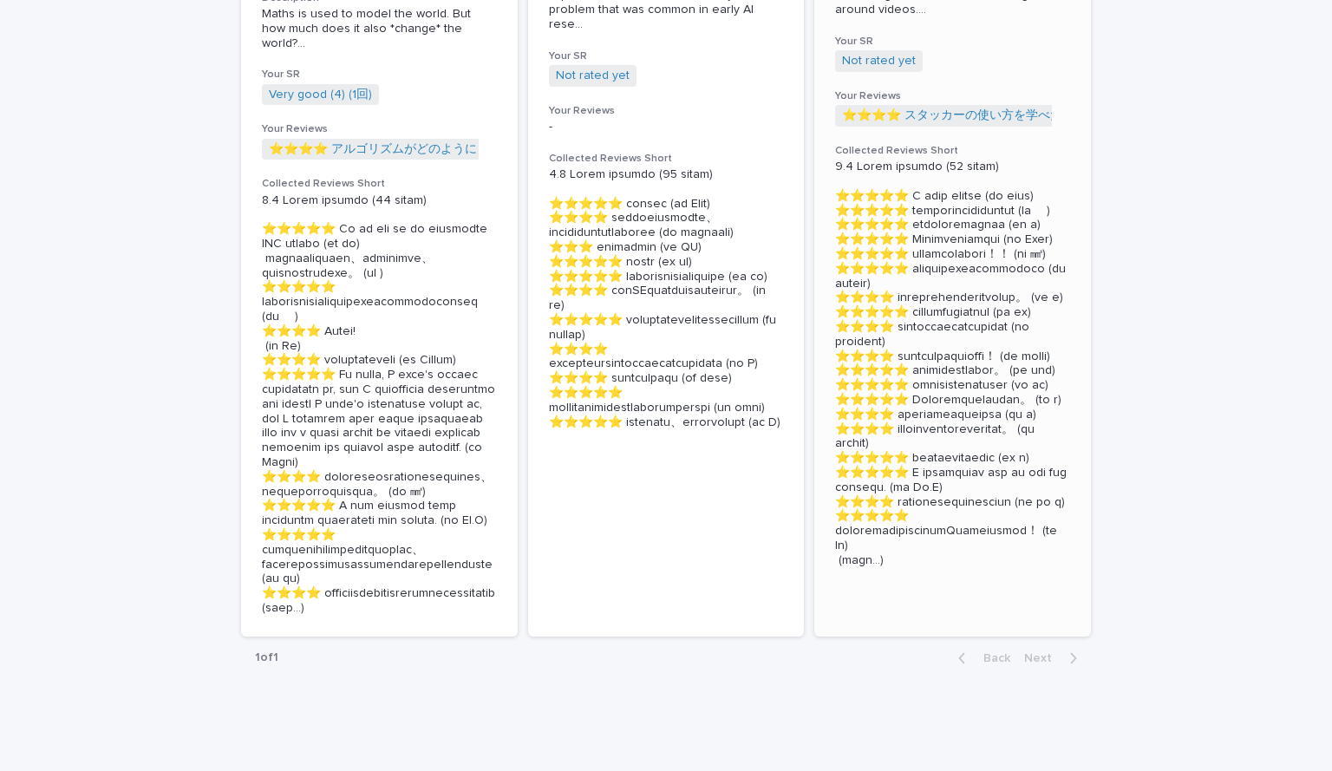
scroll to position [398, 0]
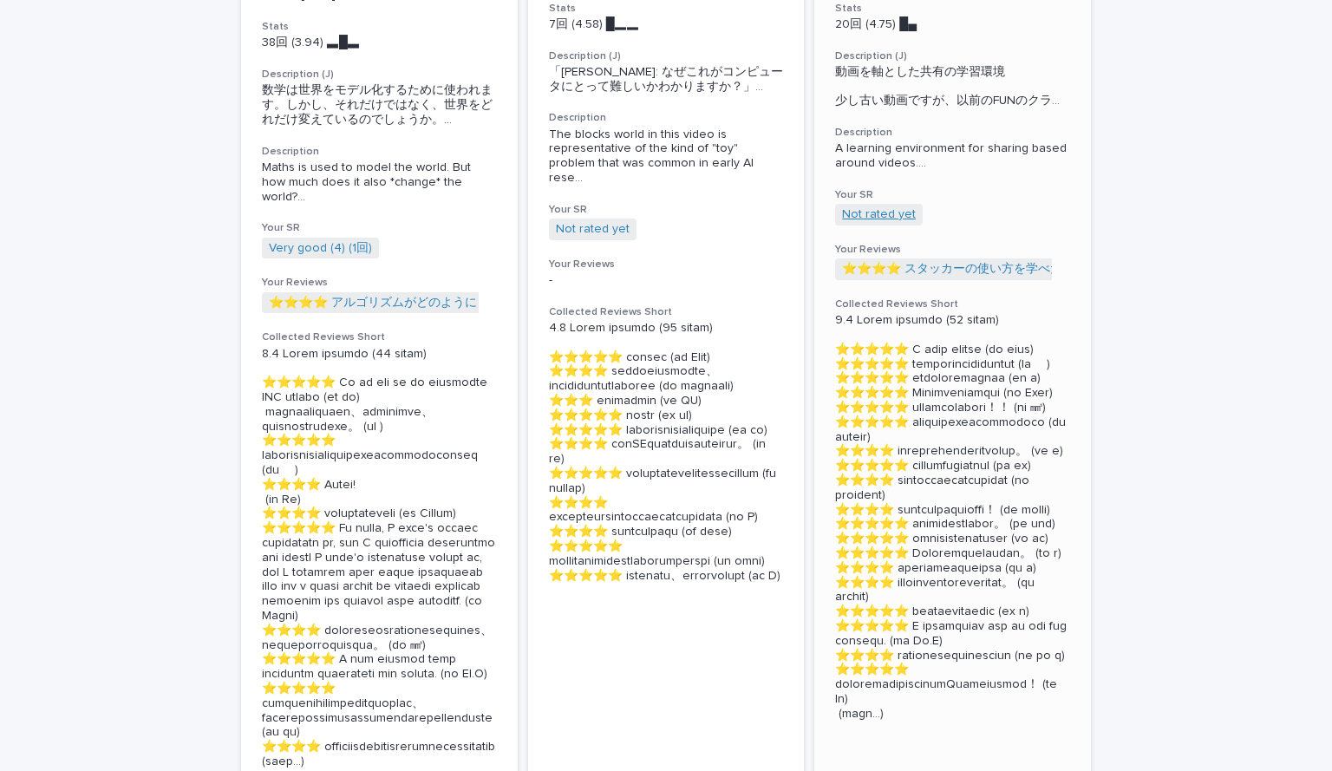
click at [879, 222] on link "Not rated yet" at bounding box center [879, 214] width 74 height 15
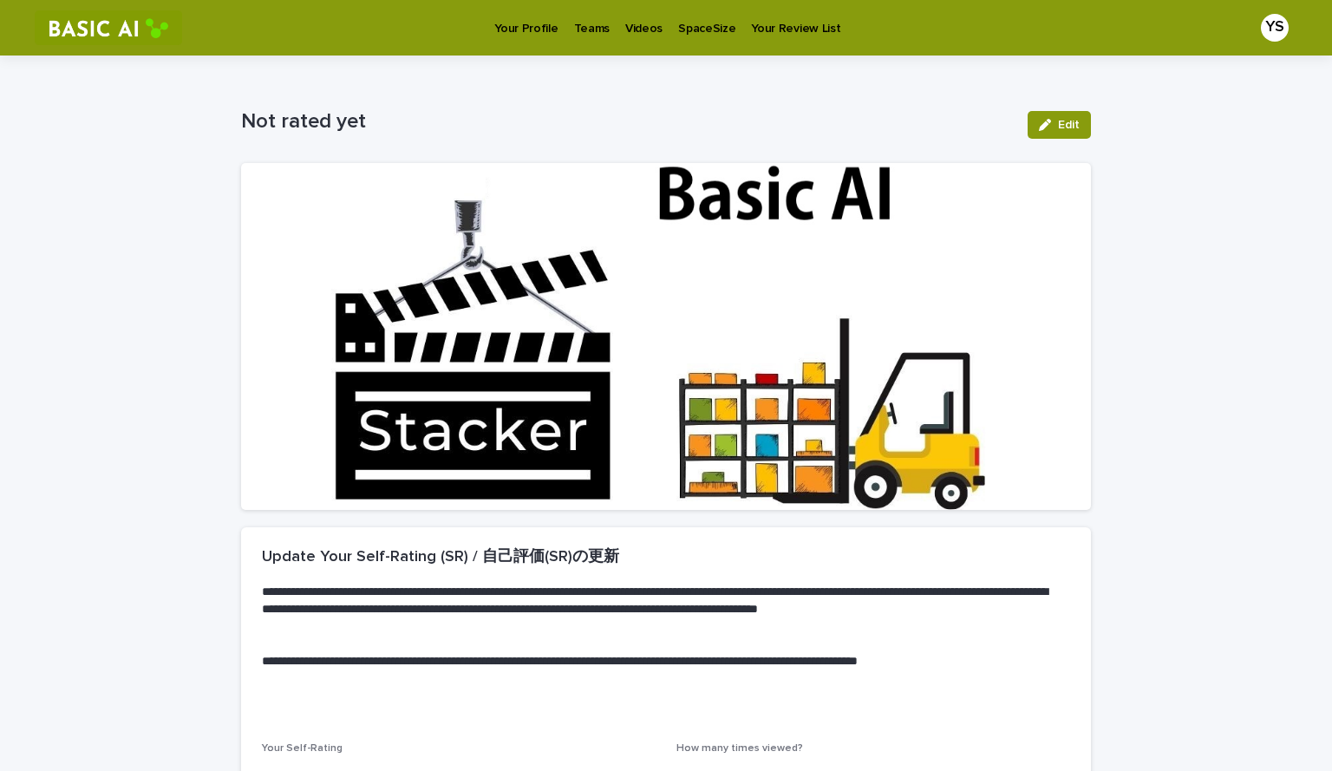
scroll to position [193, 0]
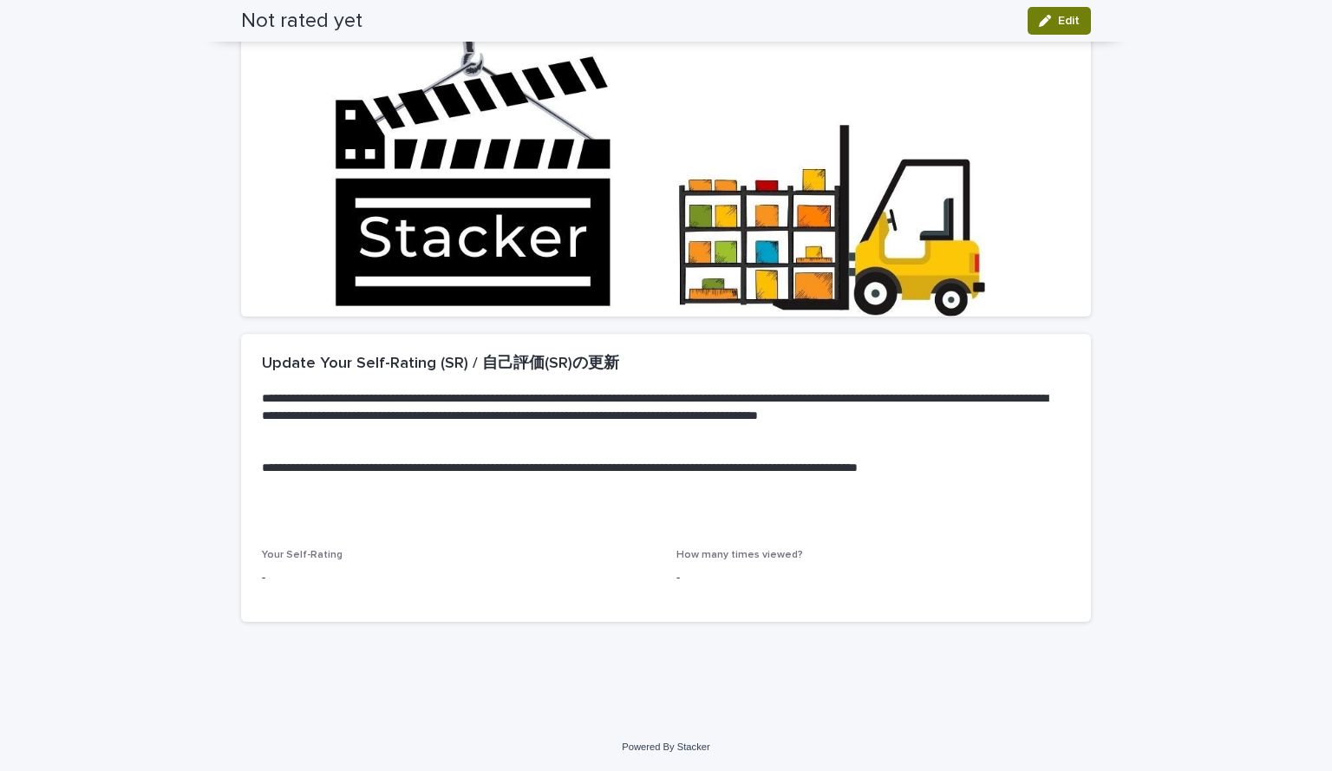
click at [1039, 14] on button "Edit" at bounding box center [1058, 21] width 63 height 28
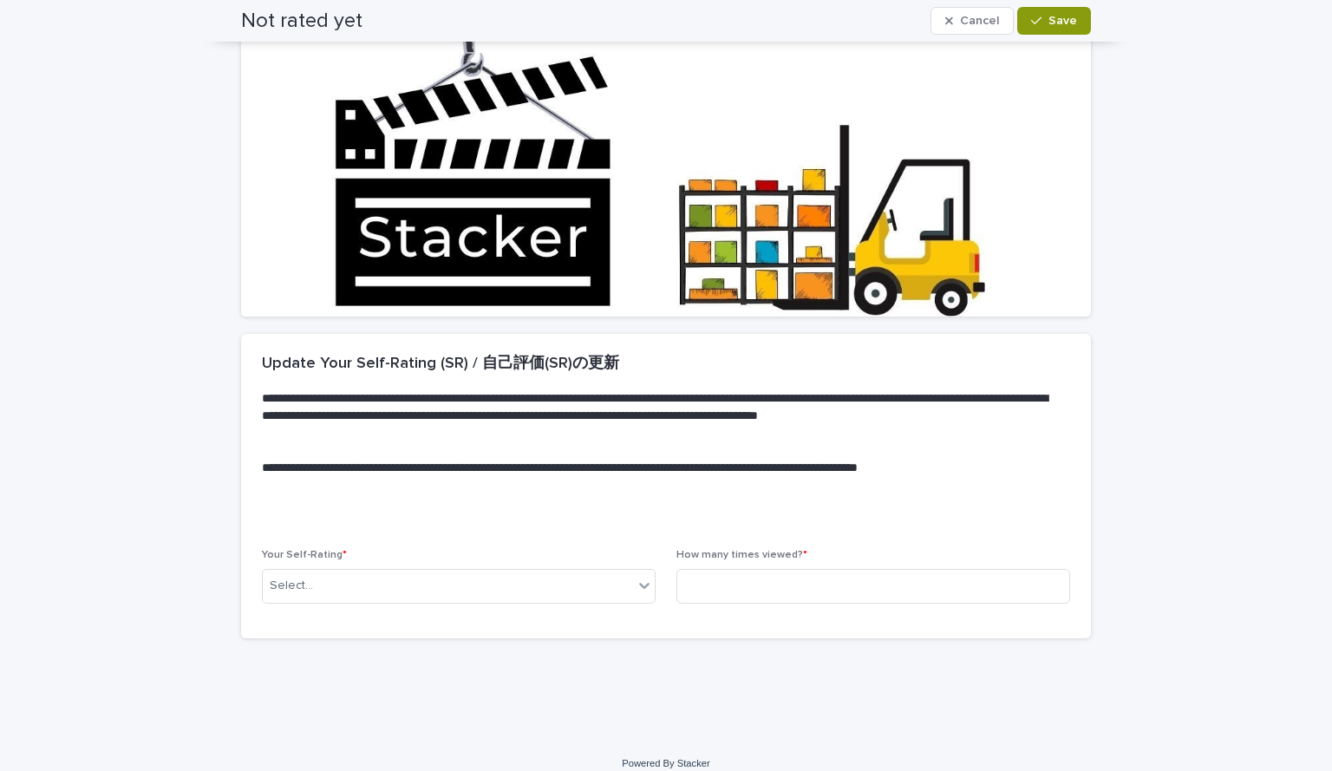
scroll to position [202, 0]
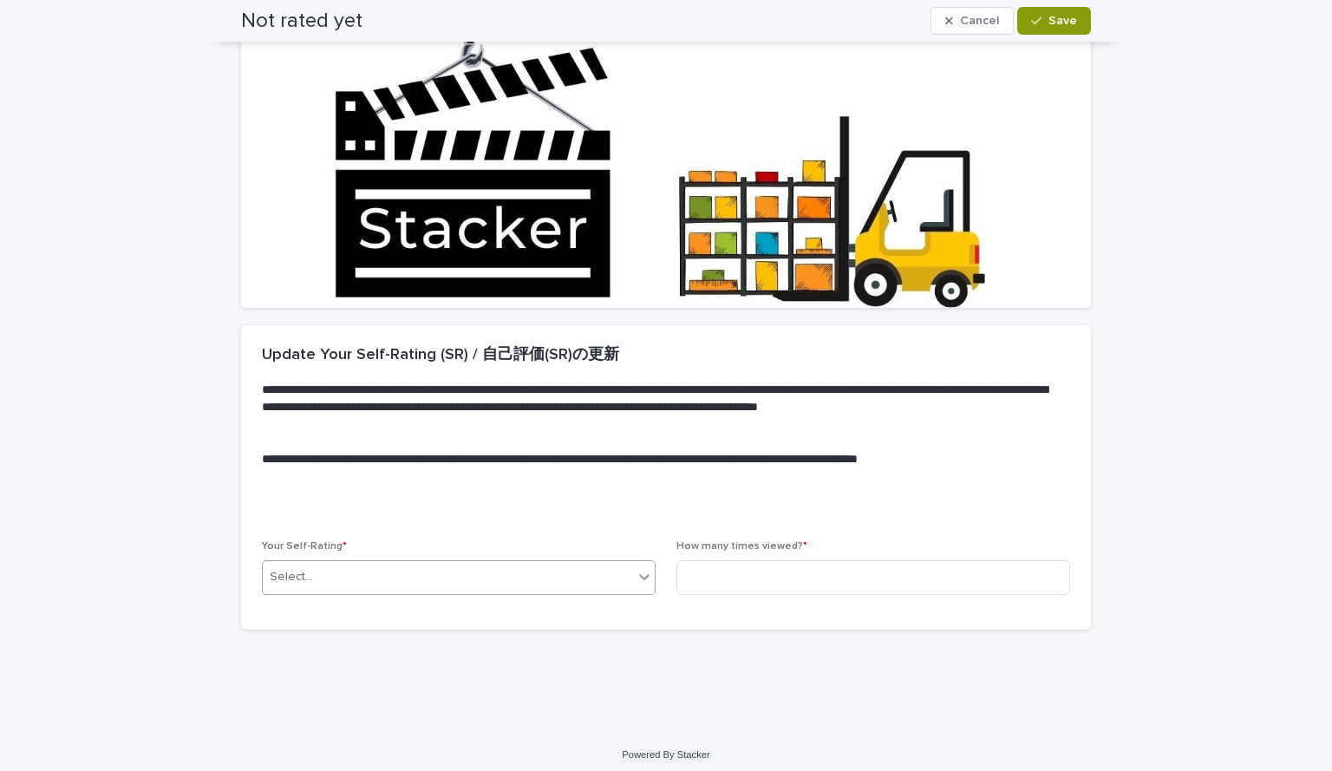
click at [415, 576] on div "Select..." at bounding box center [448, 577] width 370 height 29
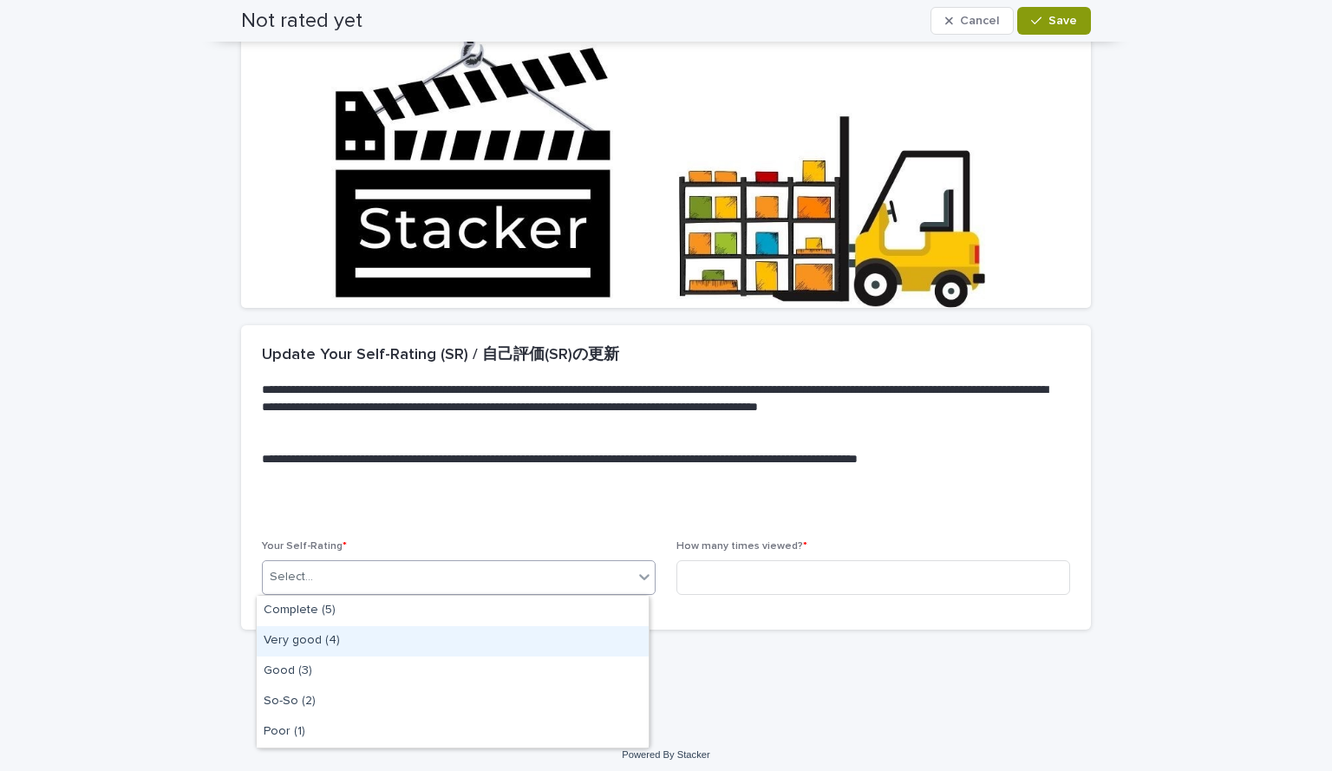
click at [363, 650] on div "Very good (4)" at bounding box center [453, 641] width 392 height 30
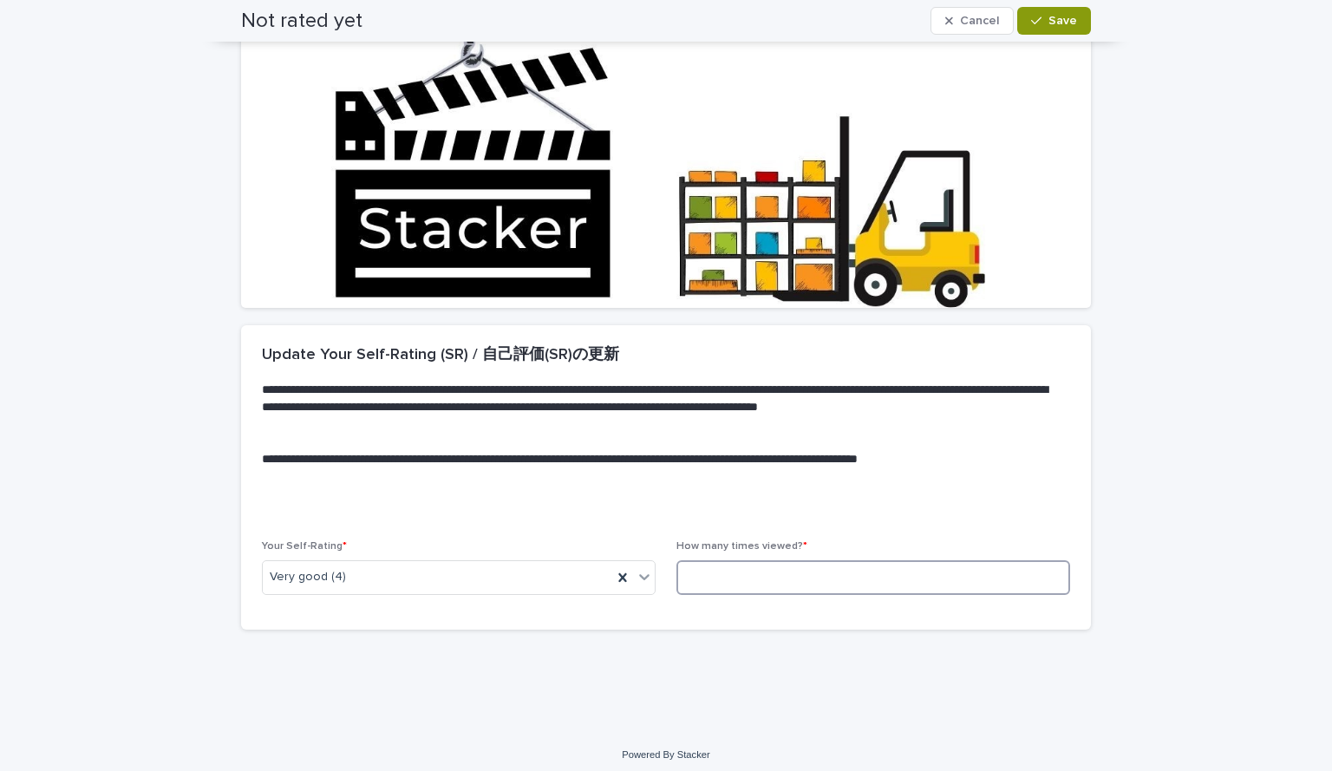
click at [681, 591] on input at bounding box center [873, 577] width 394 height 35
type input "*"
click at [1039, 30] on button "Save" at bounding box center [1054, 21] width 74 height 28
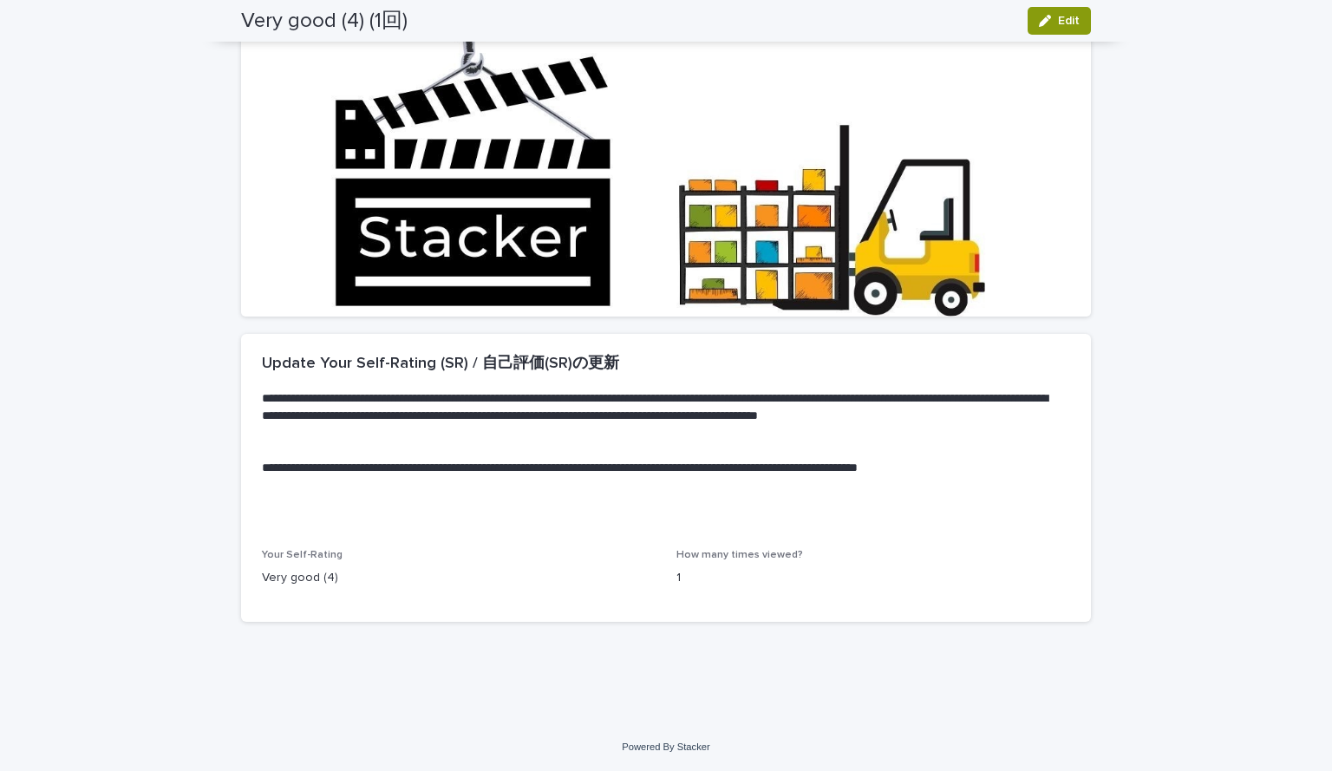
scroll to position [0, 0]
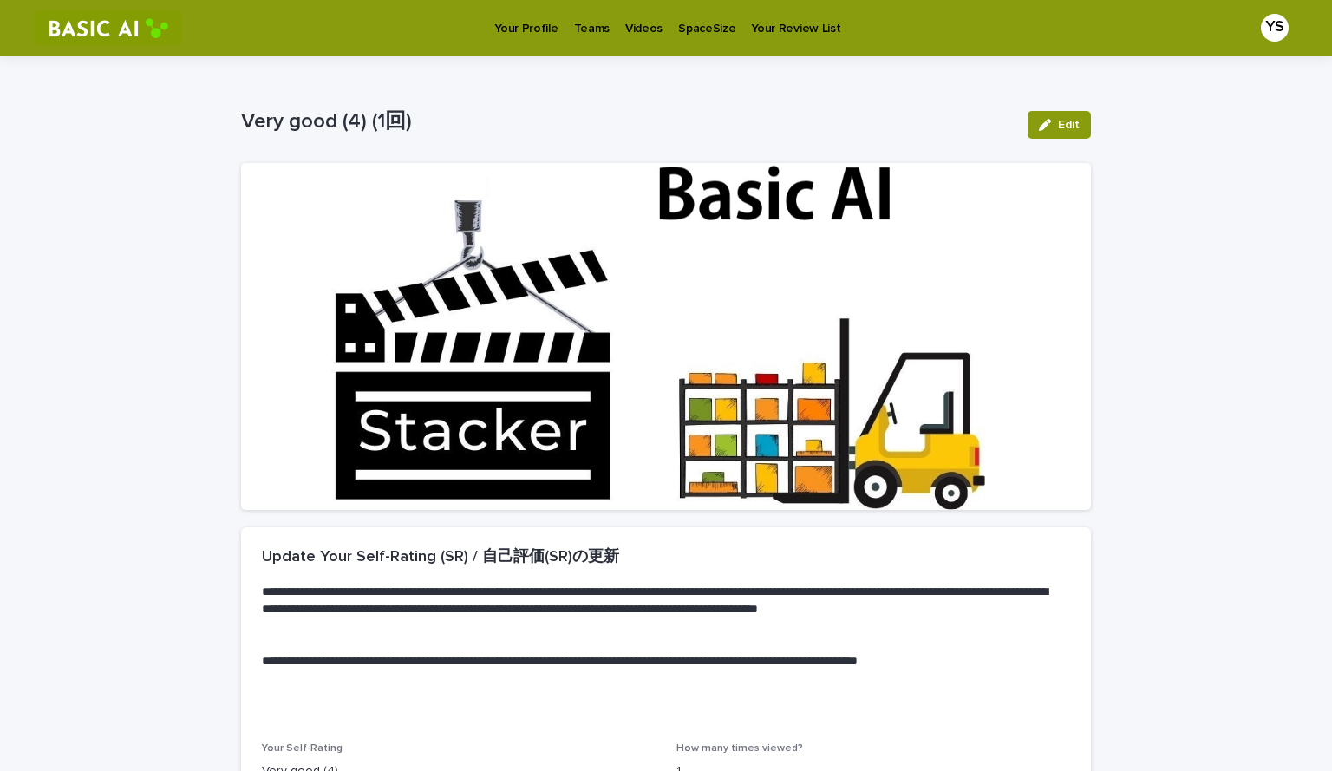
click at [622, 36] on link "Videos" at bounding box center [643, 27] width 53 height 54
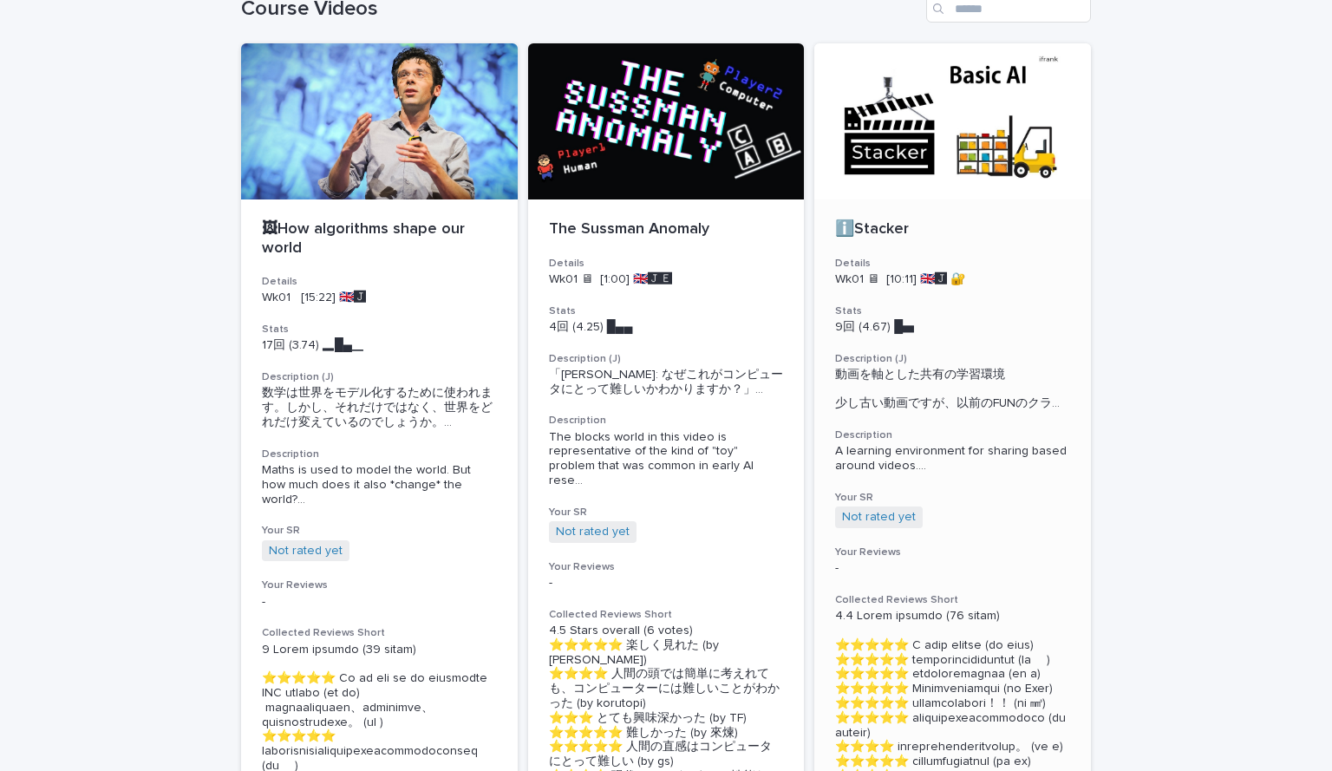
scroll to position [94, 0]
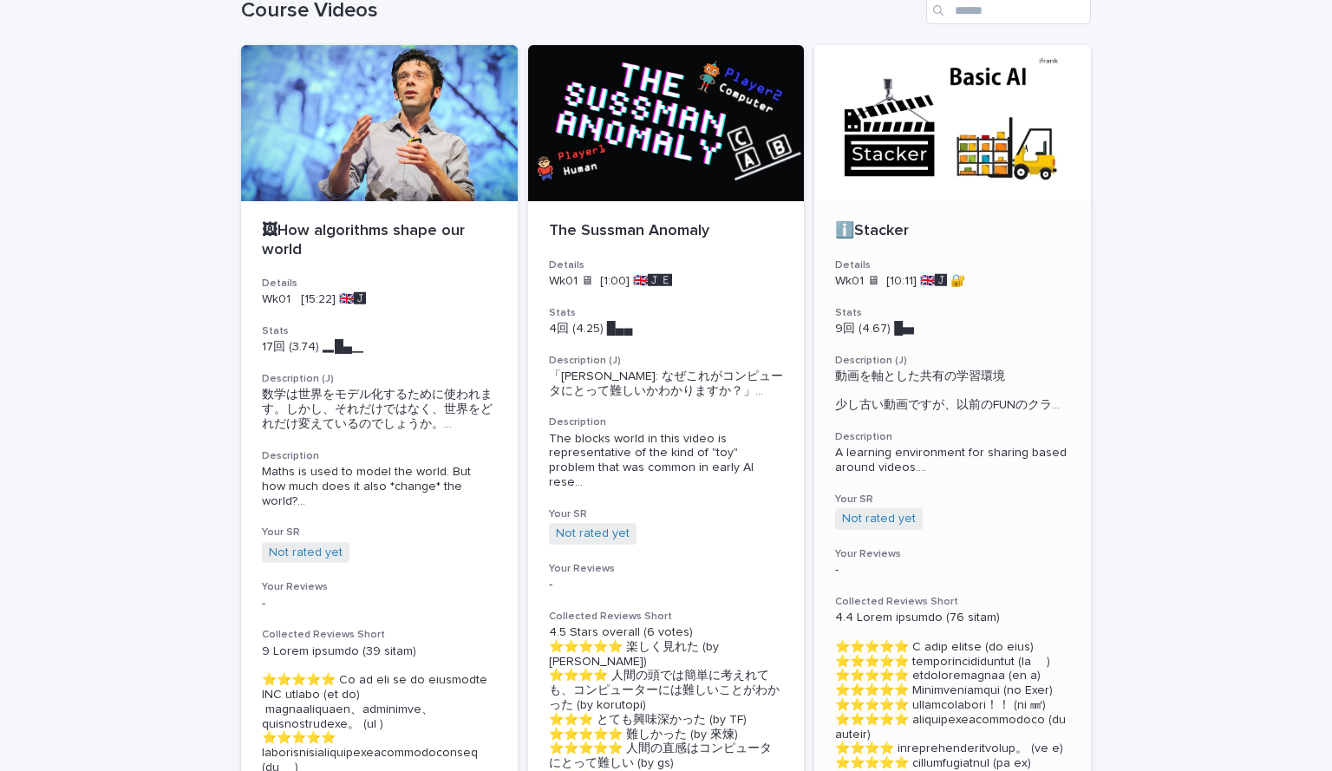
click at [942, 153] on div at bounding box center [952, 123] width 277 height 156
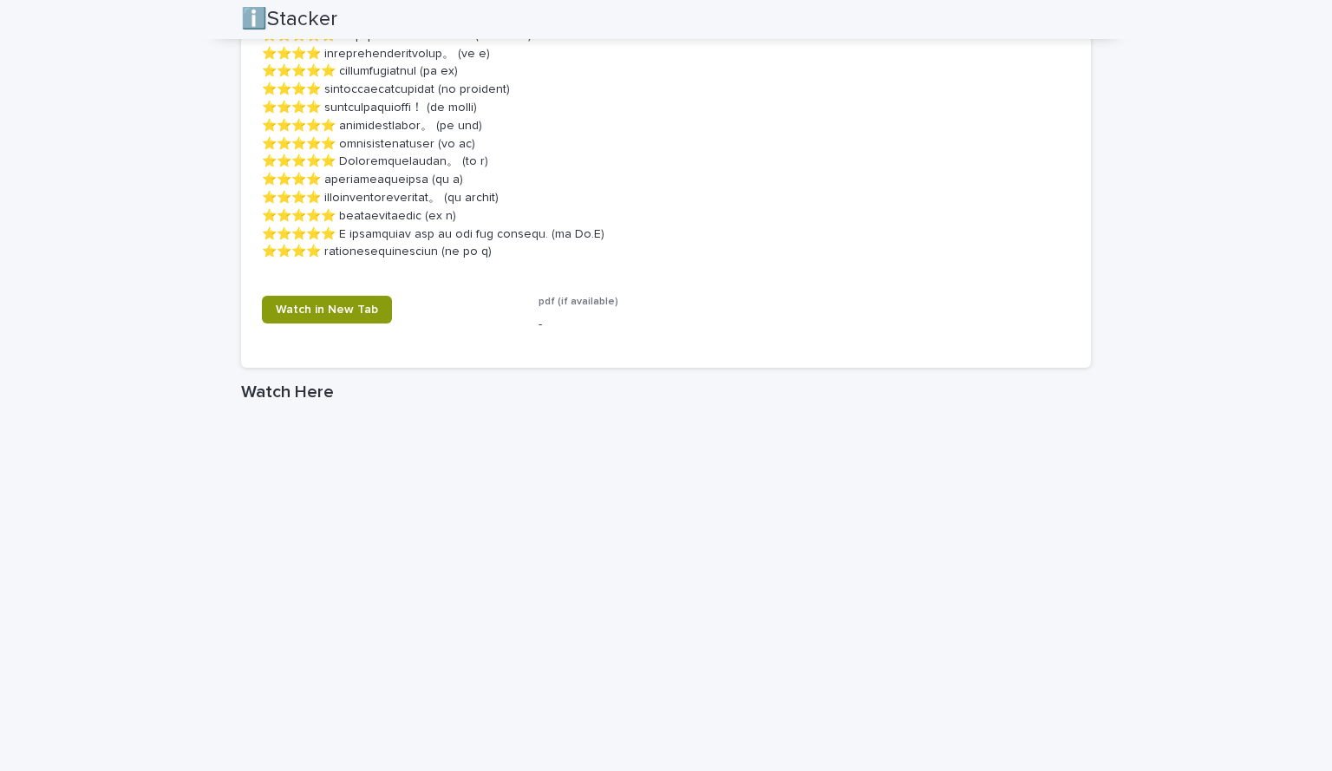
scroll to position [1202, 0]
click at [345, 311] on span "Watch in New Tab" at bounding box center [327, 309] width 102 height 12
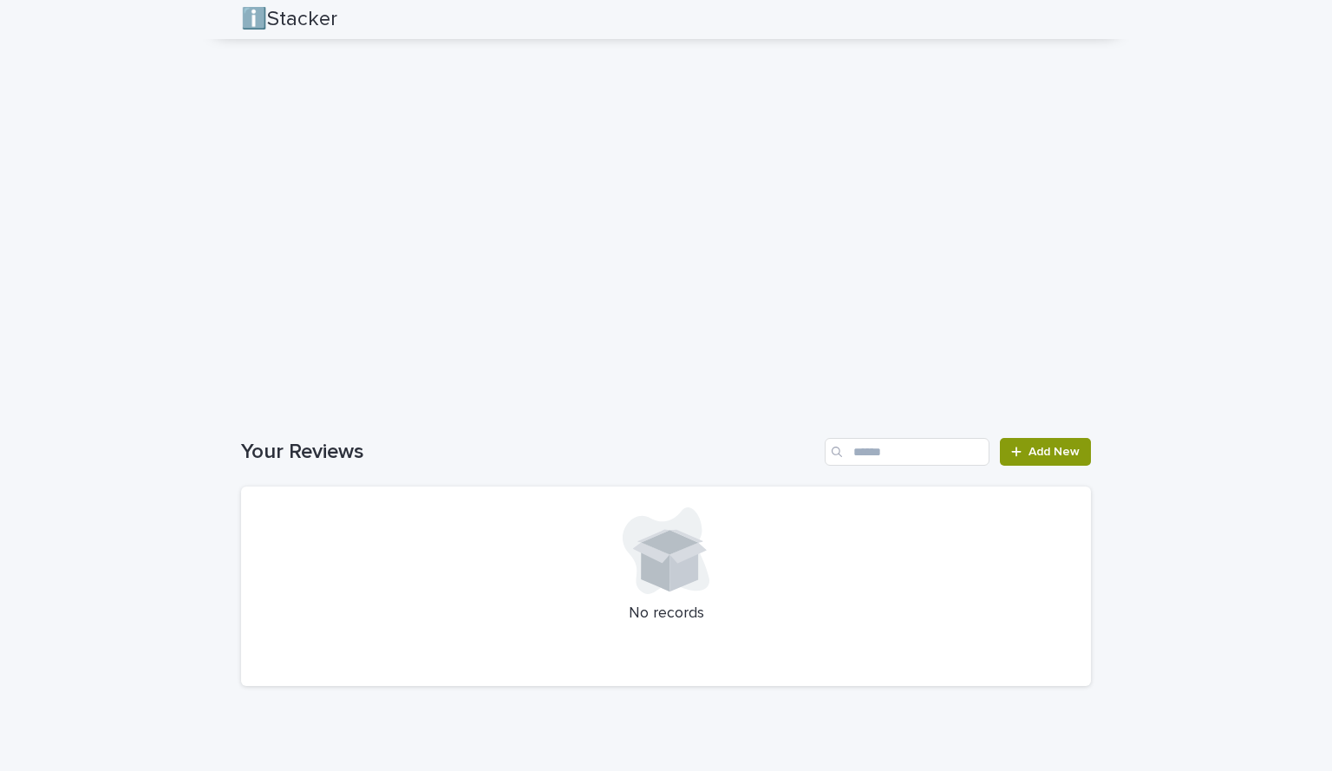
scroll to position [2111, 0]
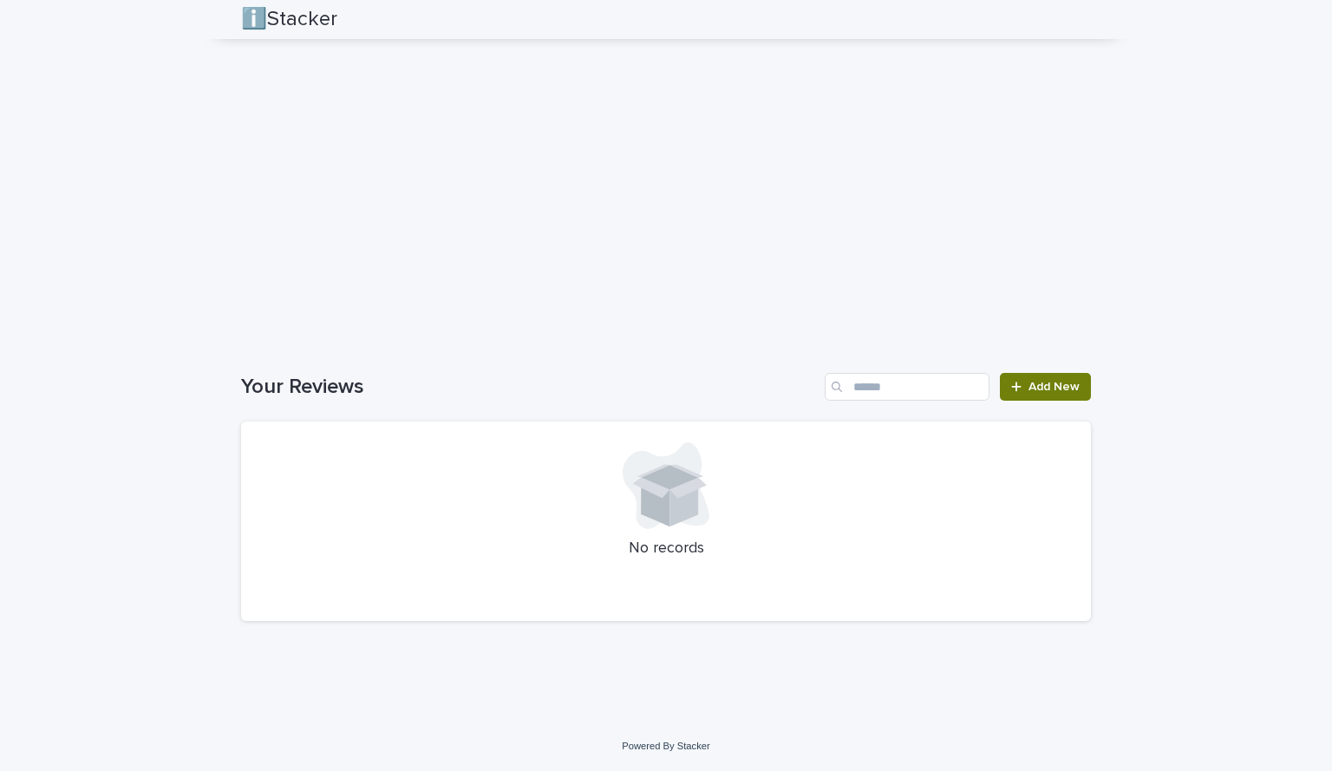
click at [1032, 383] on span "Add New" at bounding box center [1053, 387] width 51 height 12
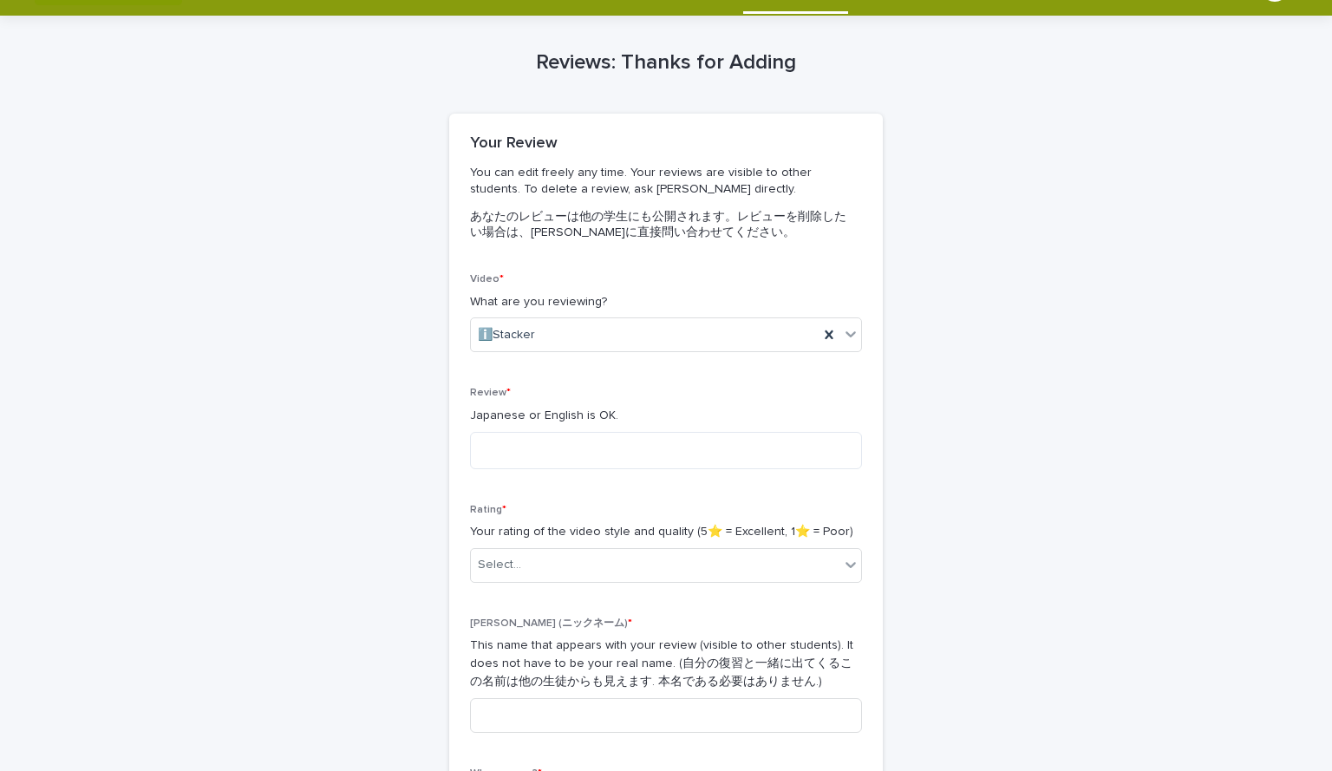
scroll to position [42, 0]
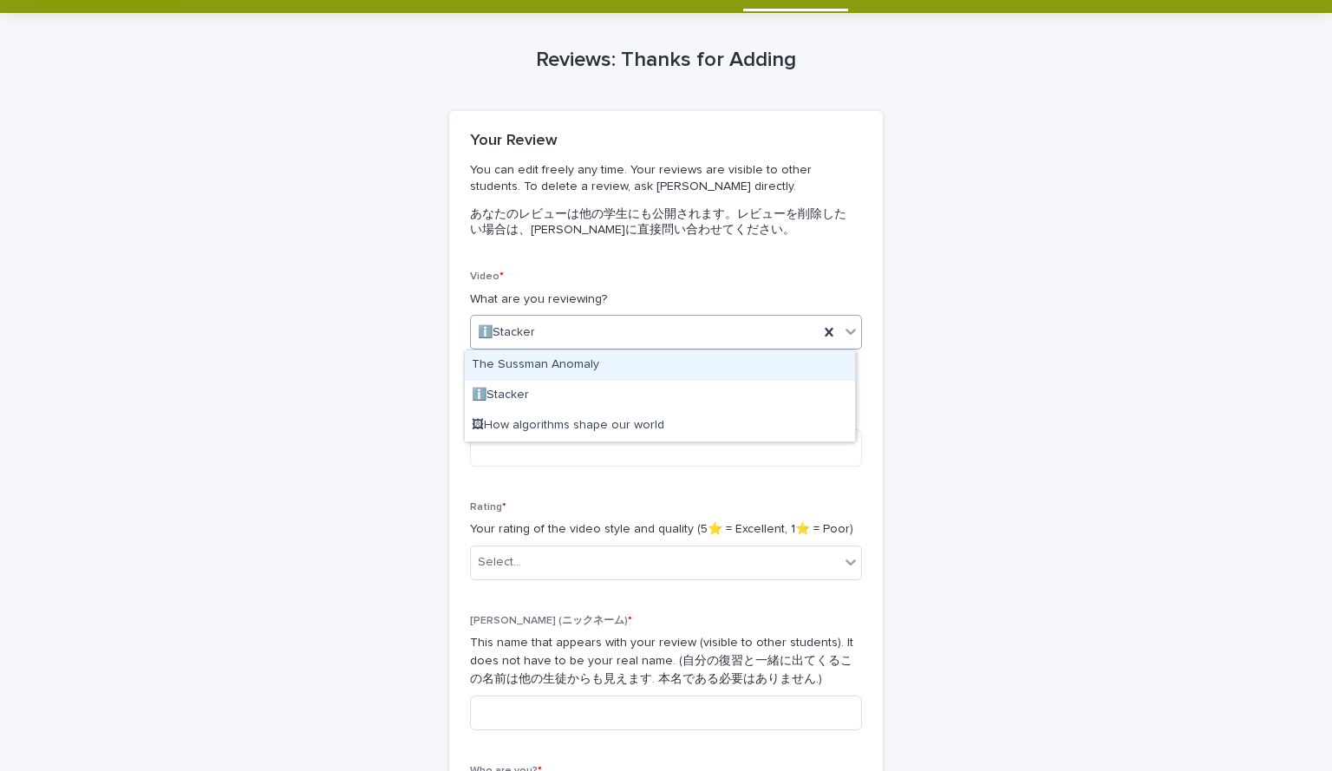
click at [633, 321] on div "ℹ️Stacker" at bounding box center [645, 332] width 348 height 29
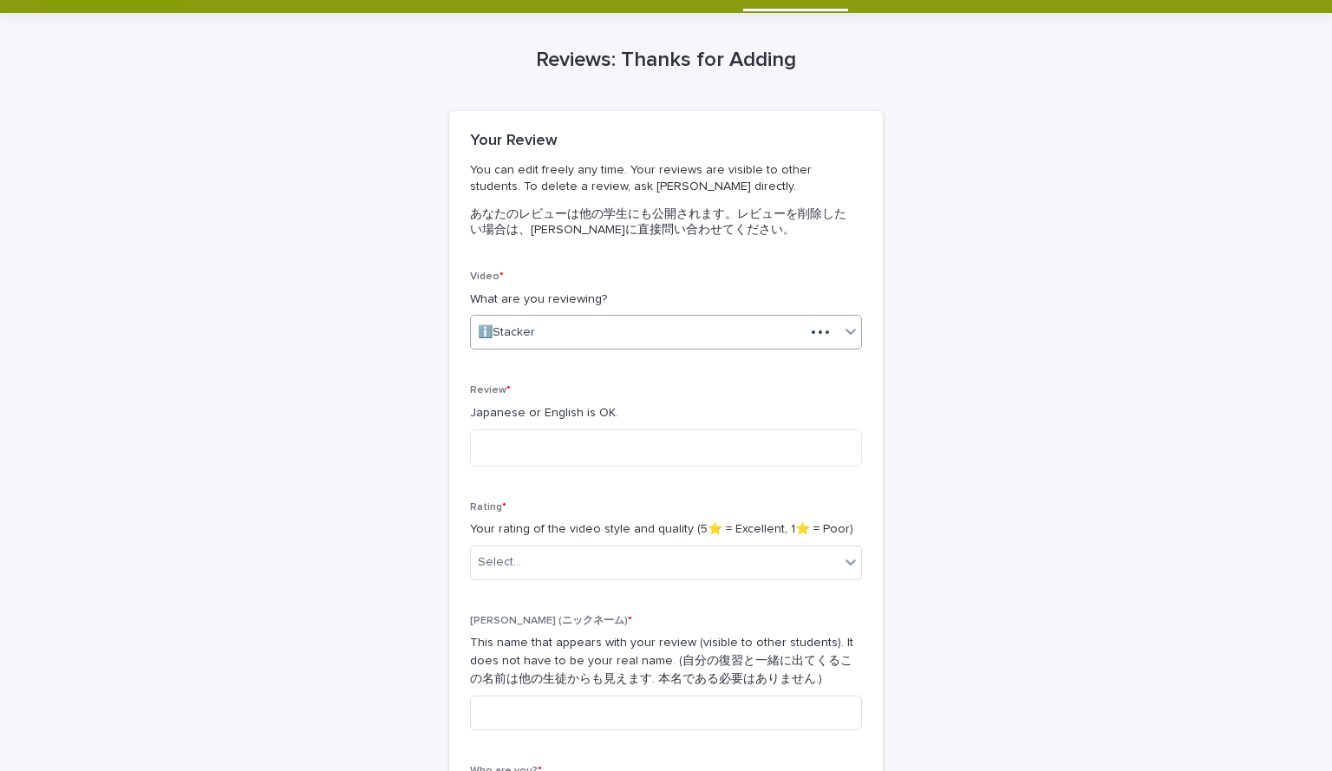
click at [633, 321] on div "ℹ️Stacker" at bounding box center [638, 332] width 334 height 29
click at [583, 443] on textarea at bounding box center [666, 447] width 392 height 37
type textarea "*"
type textarea "**********"
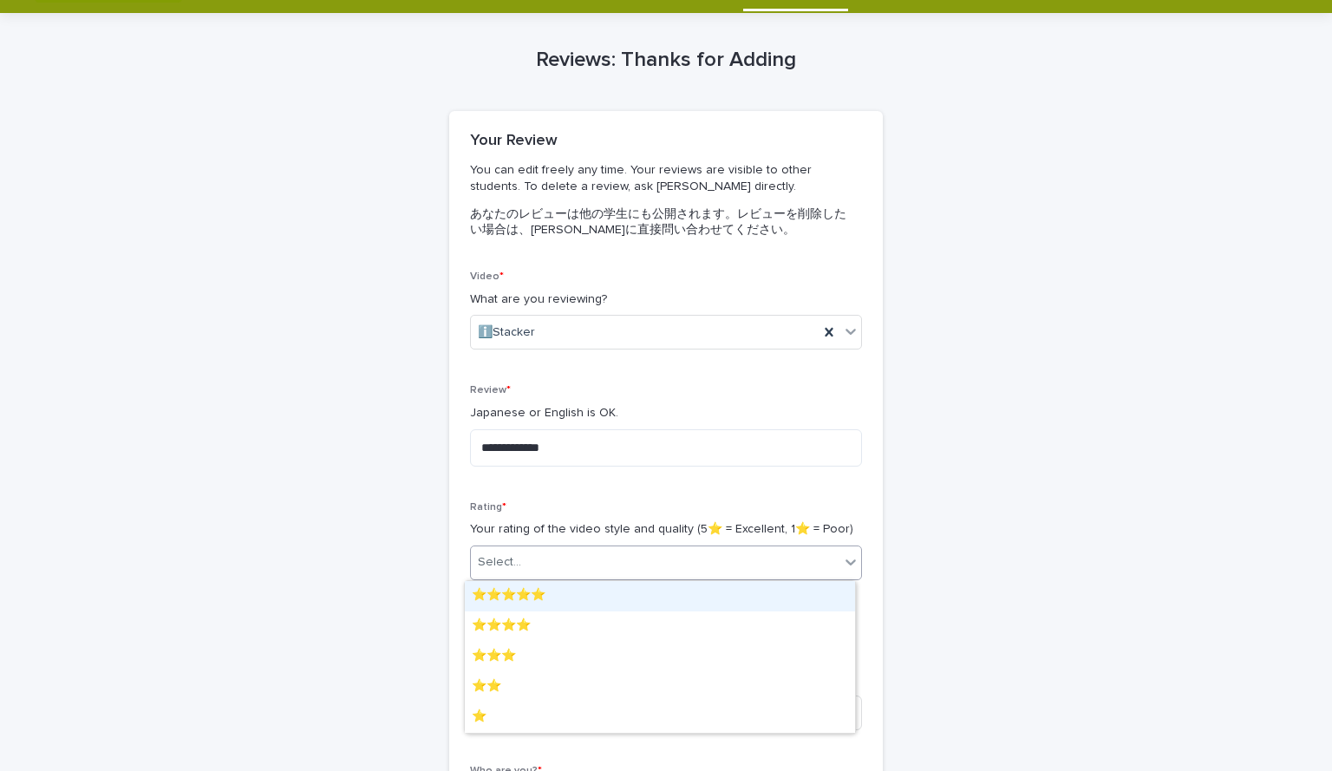
click at [568, 577] on div "Select..." at bounding box center [655, 562] width 368 height 29
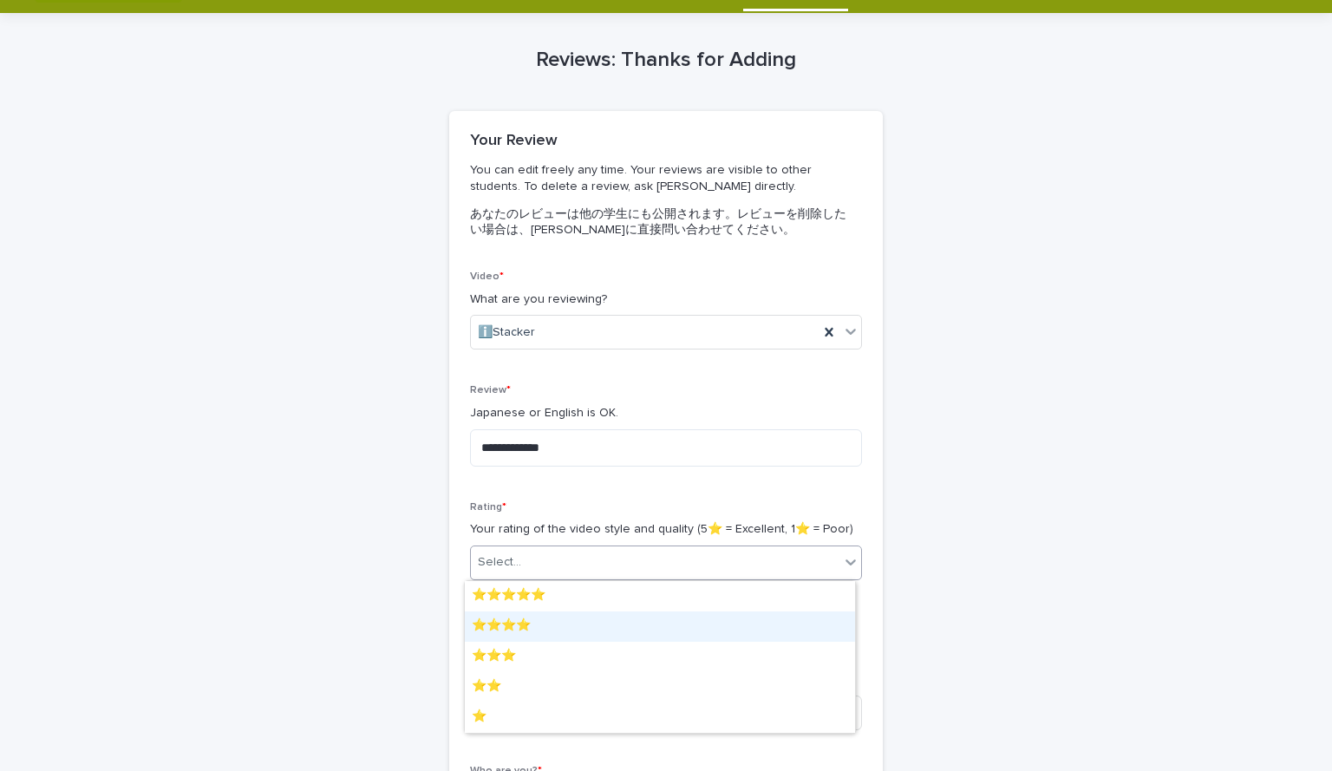
click at [557, 631] on div "⭐️⭐️⭐️⭐️" at bounding box center [660, 626] width 390 height 30
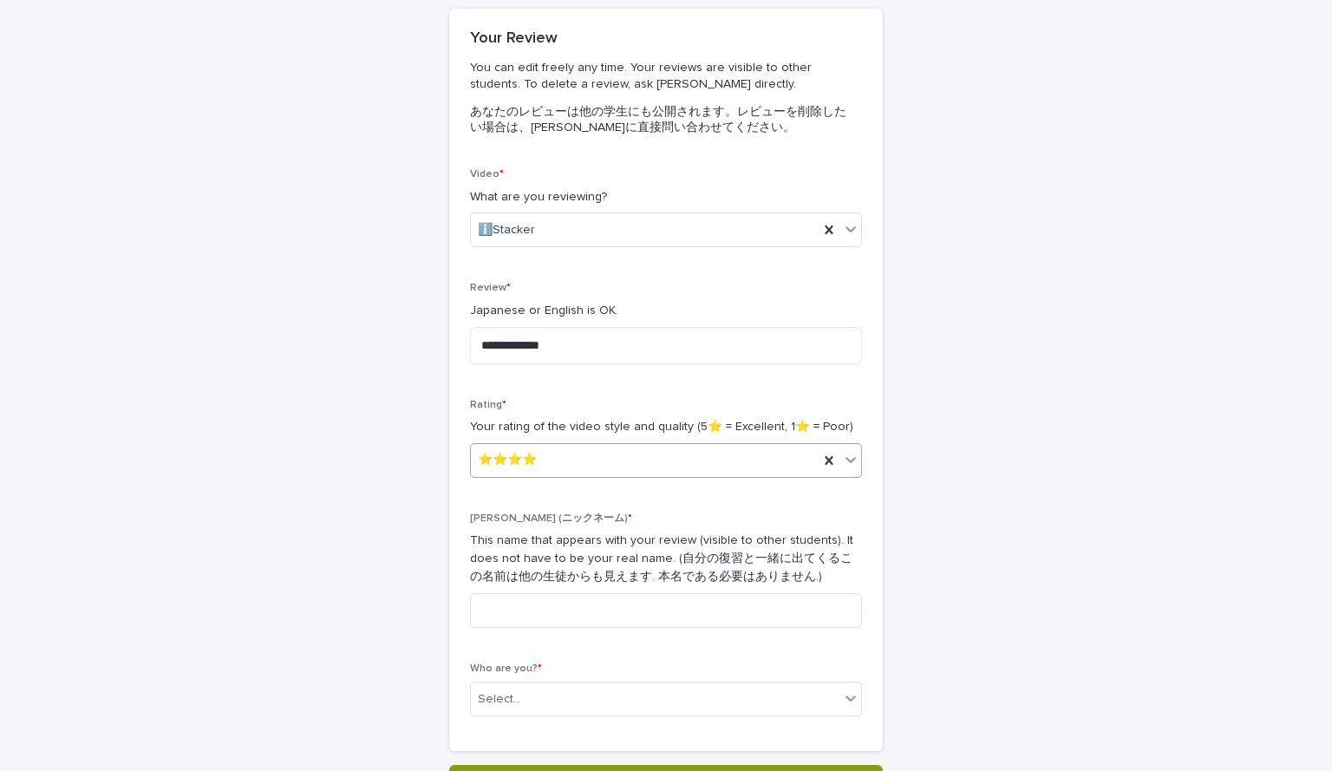
scroll to position [146, 0]
click at [564, 609] on input at bounding box center [666, 609] width 392 height 35
type input "*"
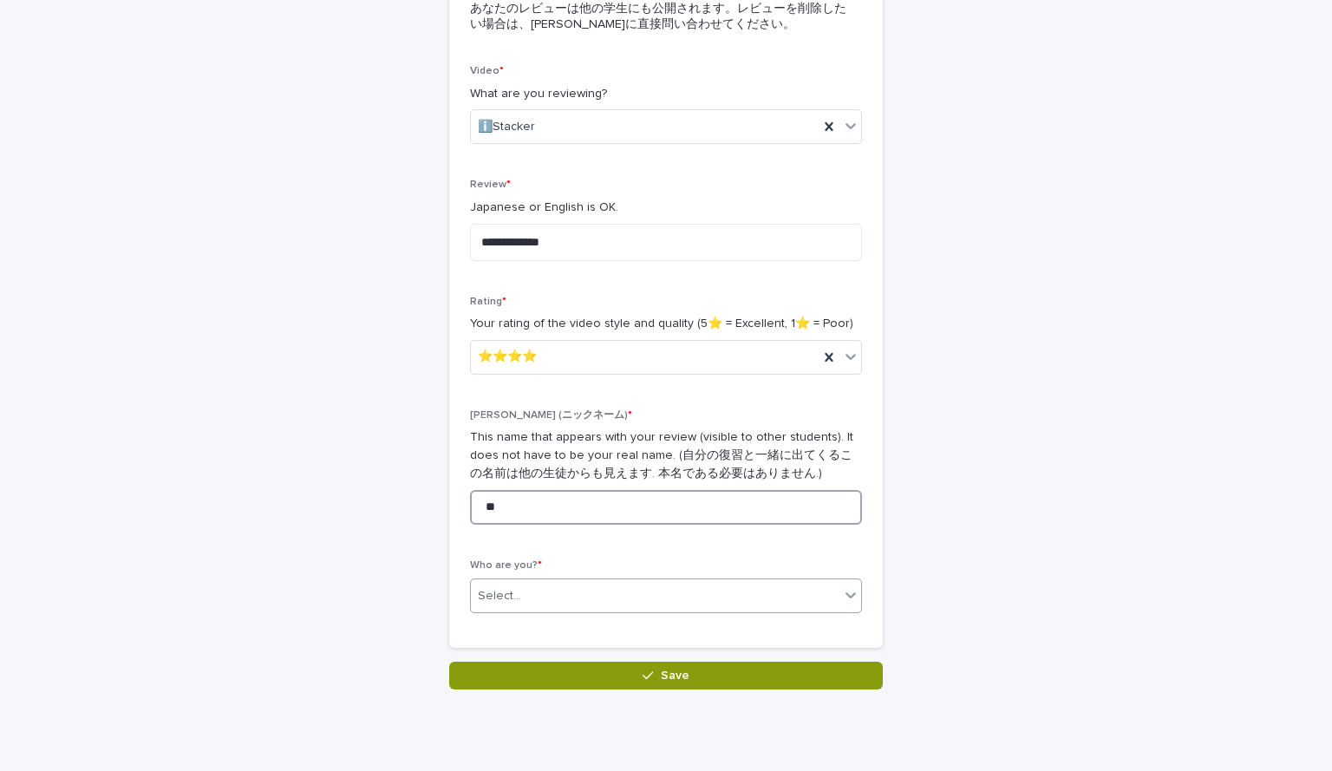
type input "**"
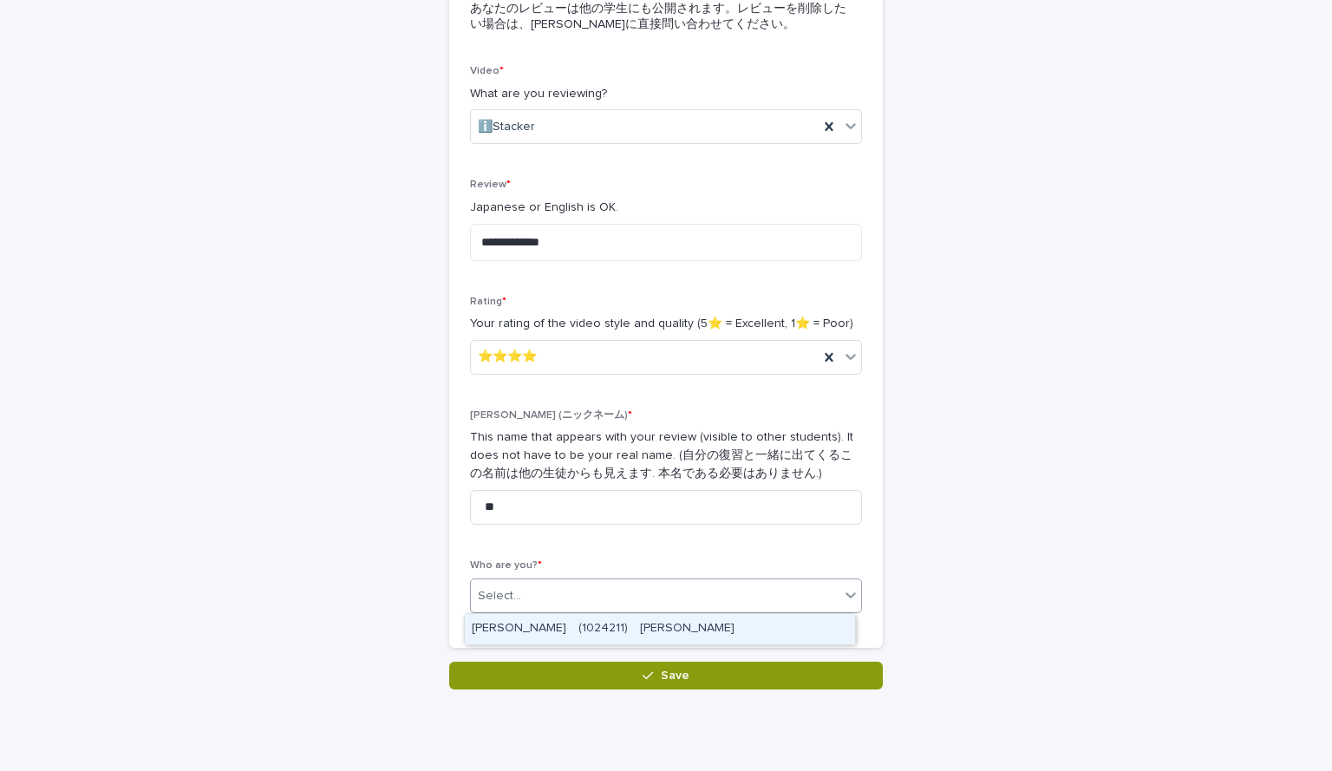
click at [541, 582] on div "Select..." at bounding box center [655, 596] width 368 height 29
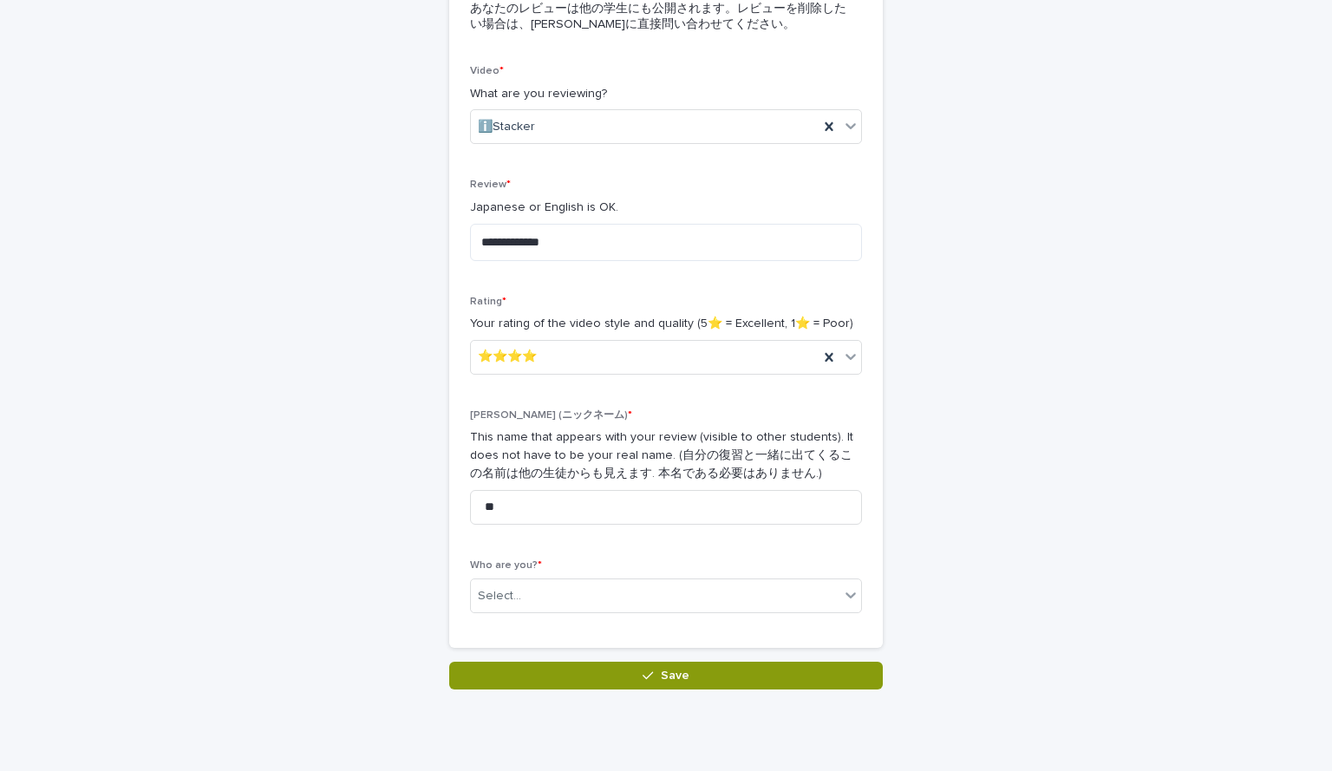
click at [551, 646] on div "**********" at bounding box center [665, 356] width 433 height 583
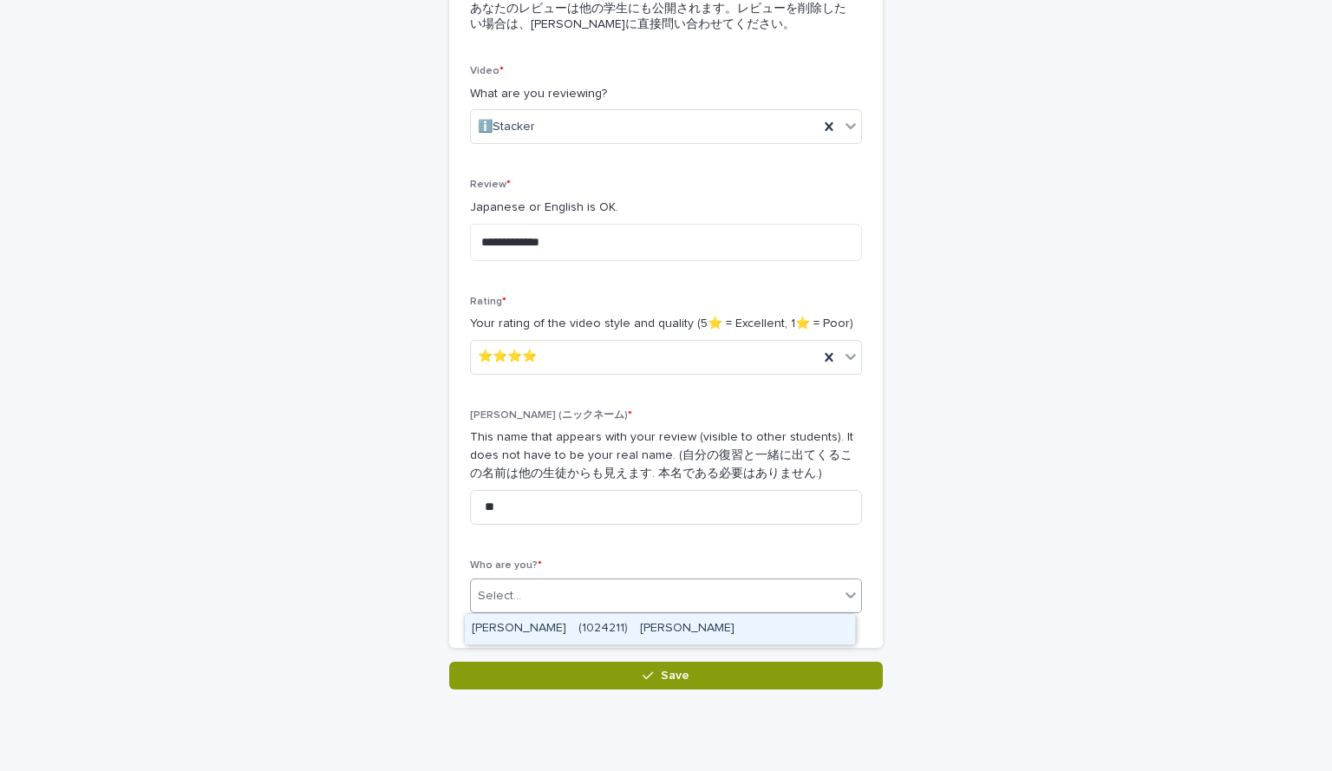
click at [549, 608] on div "Select..." at bounding box center [655, 596] width 368 height 29
click at [541, 621] on div "[PERSON_NAME]　(1024211)　[PERSON_NAME]" at bounding box center [660, 629] width 390 height 30
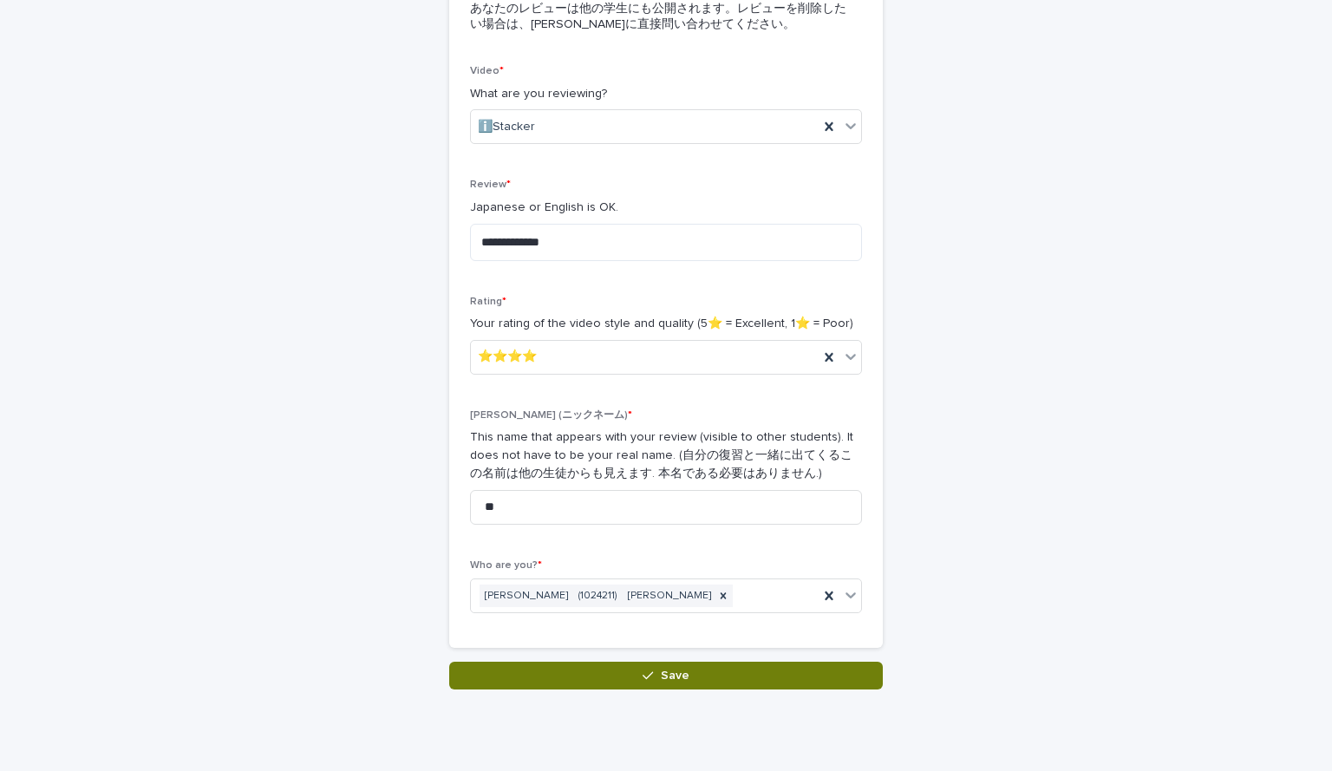
click at [545, 680] on button "Save" at bounding box center [665, 675] width 433 height 28
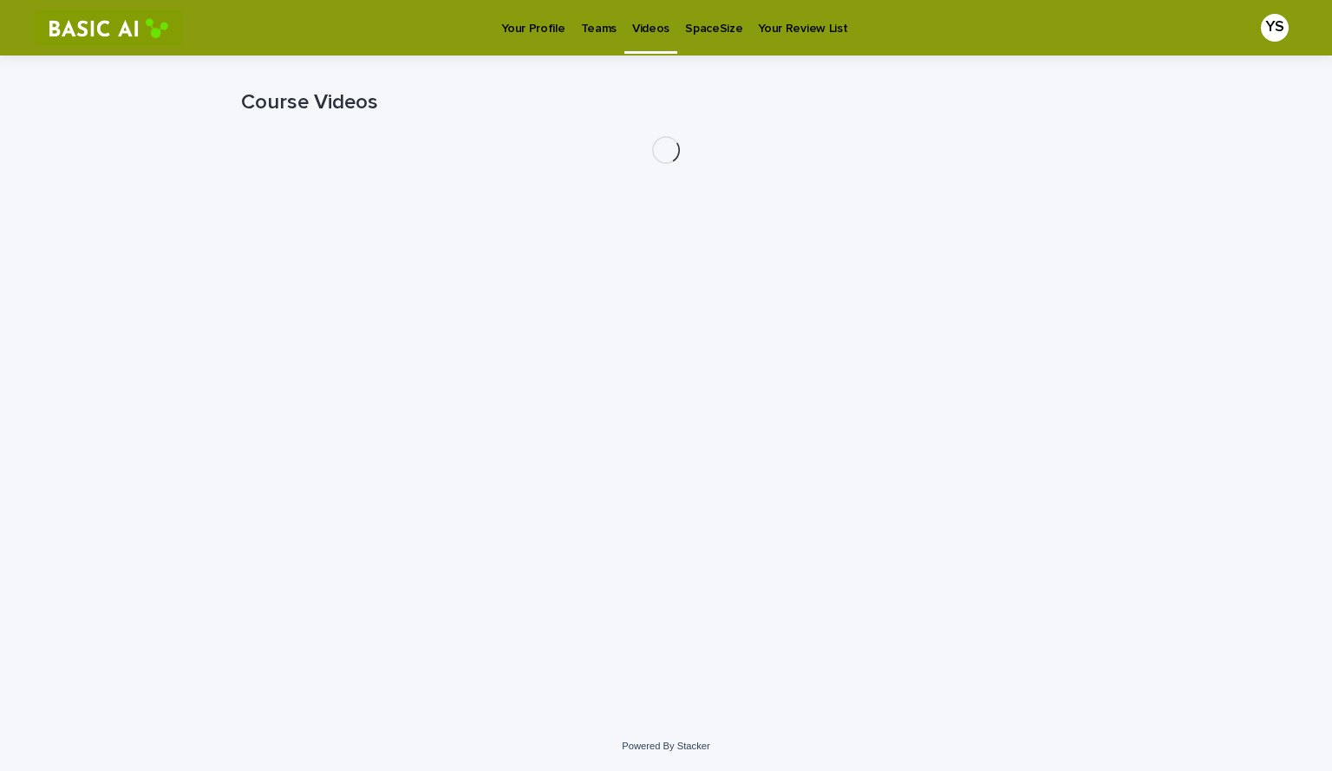
click at [523, 39] on link "Your Profile" at bounding box center [532, 27] width 79 height 54
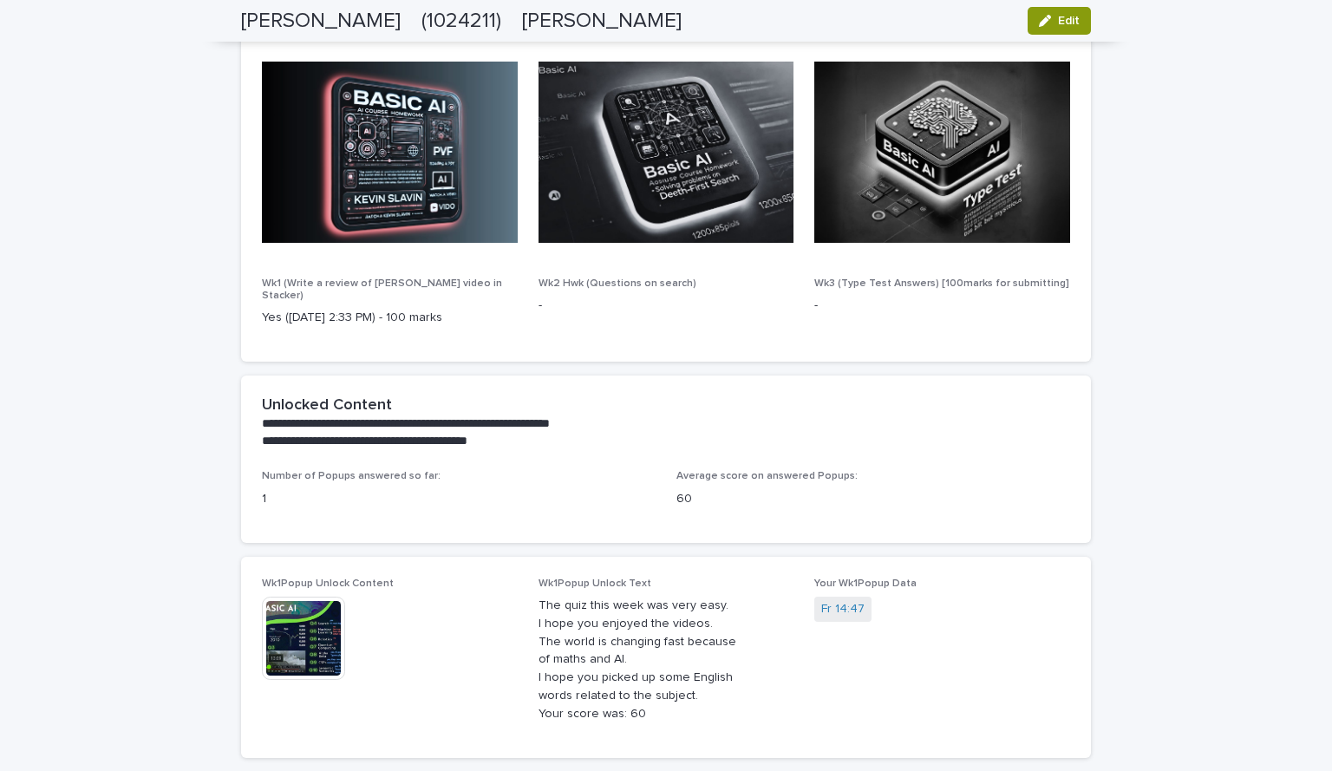
scroll to position [771, 0]
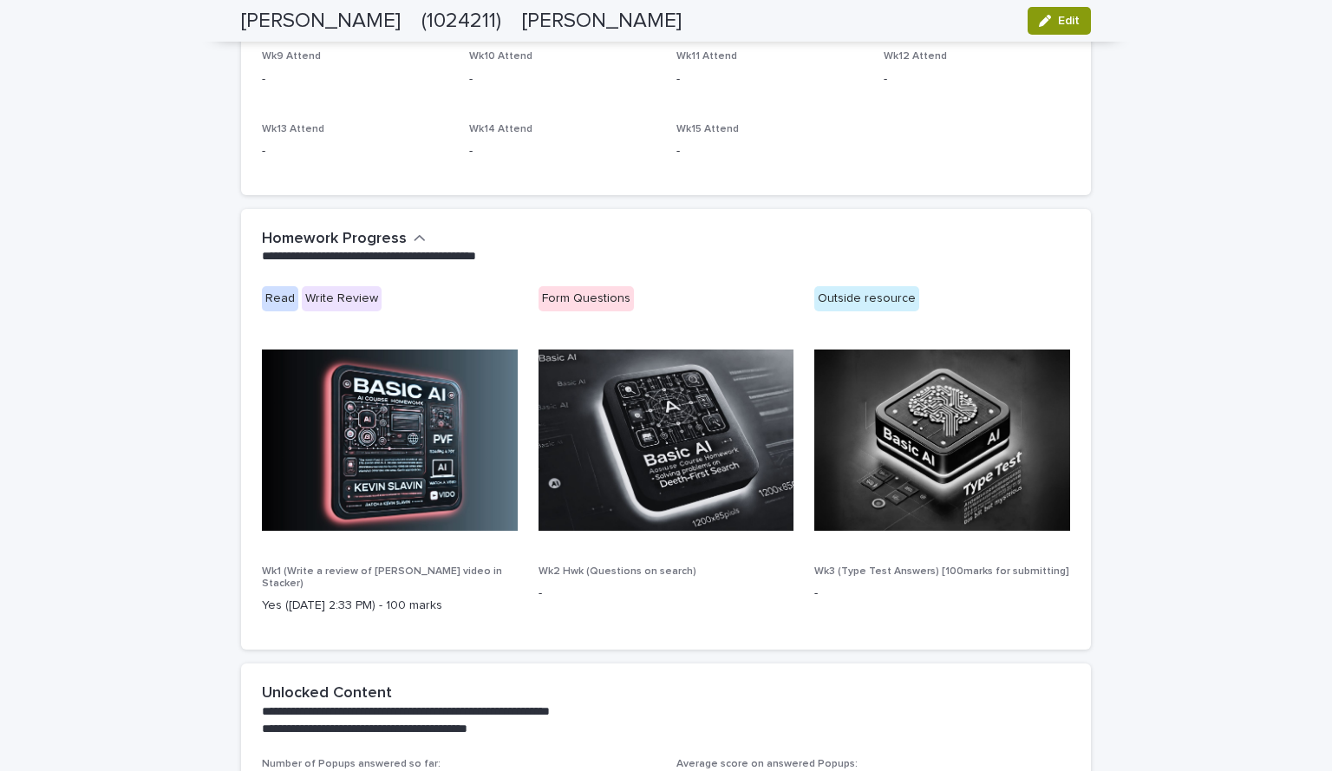
click at [387, 235] on h2 "Homework Progress" at bounding box center [334, 239] width 145 height 19
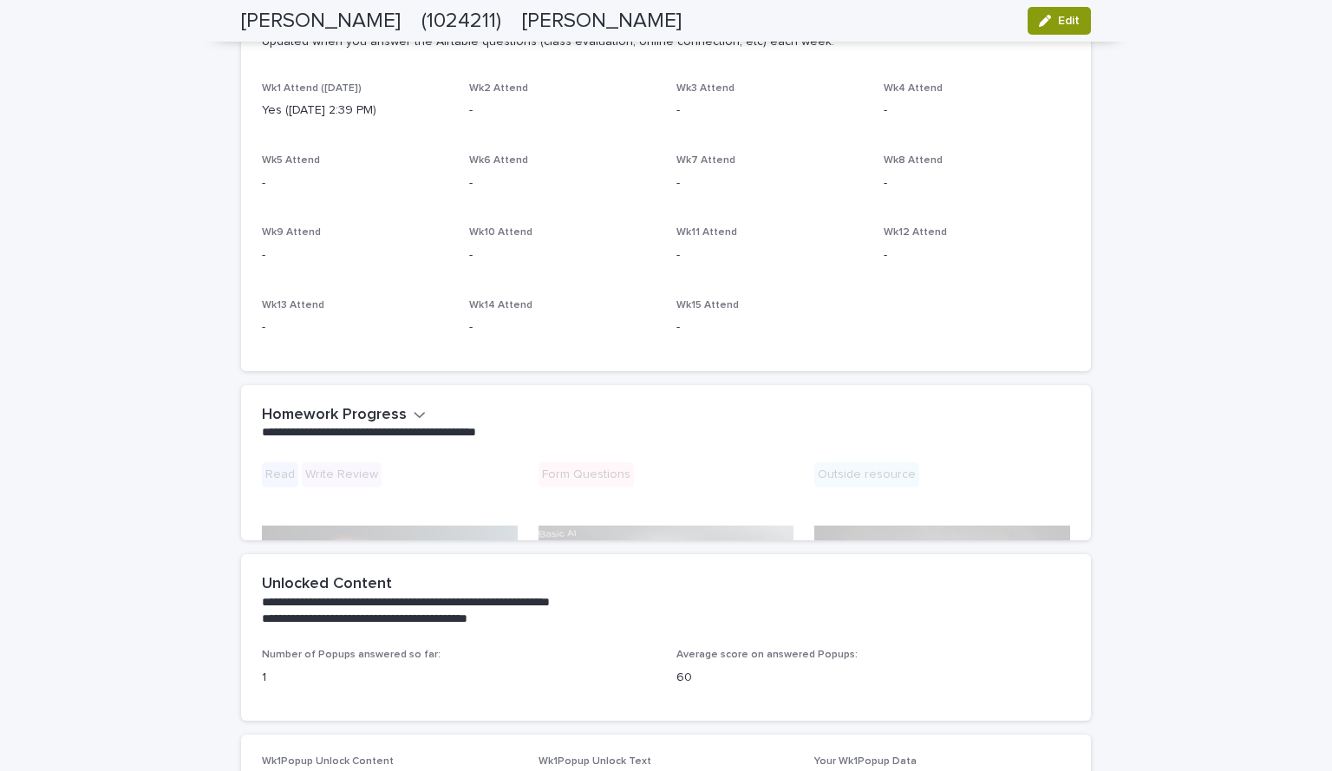
scroll to position [595, 0]
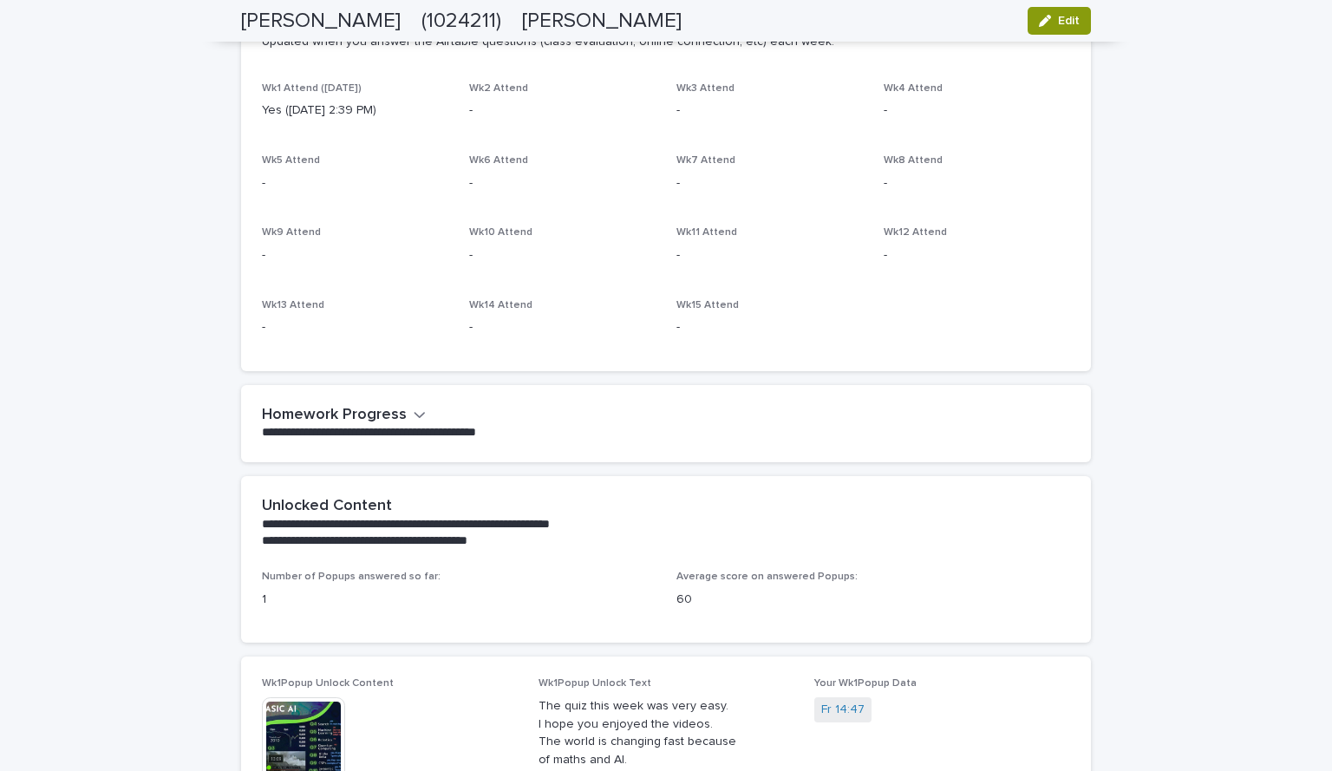
click at [402, 410] on button "Homework Progress" at bounding box center [344, 415] width 164 height 19
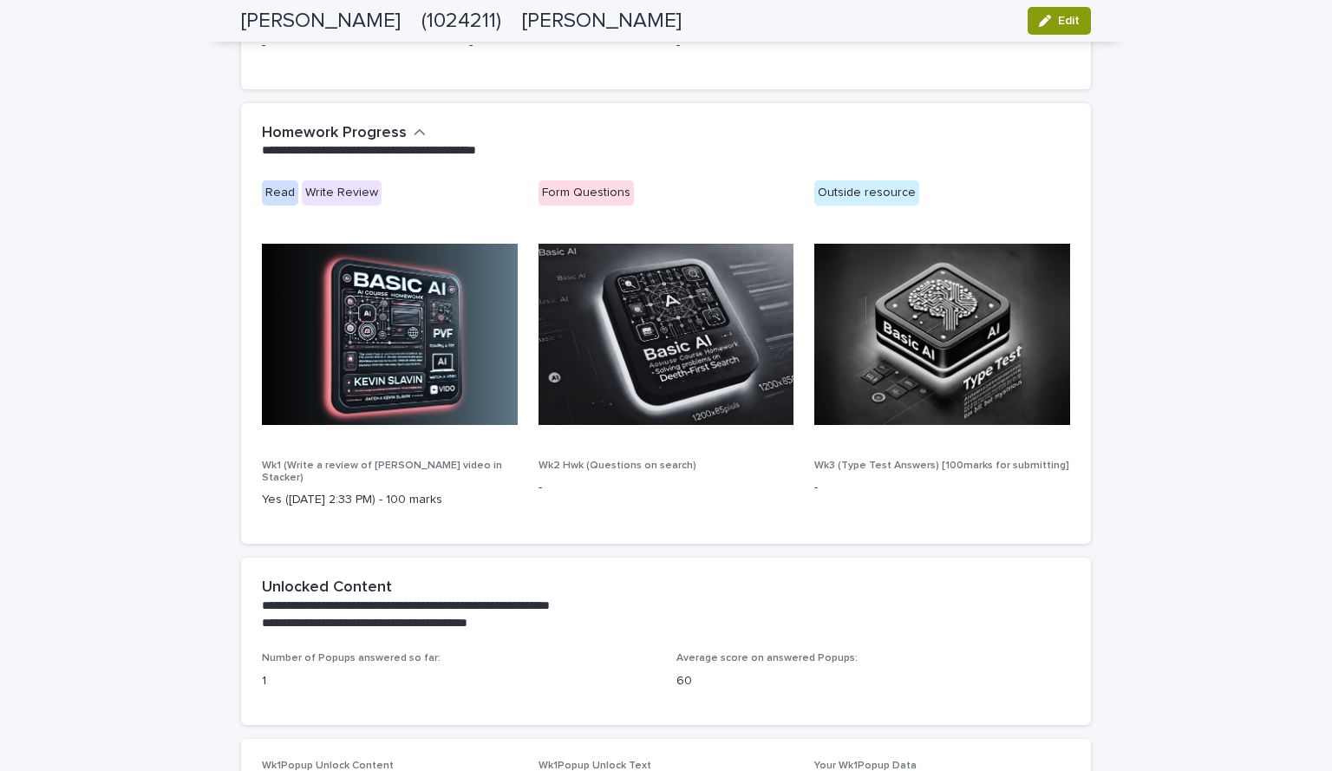
scroll to position [877, 0]
click at [385, 290] on img at bounding box center [390, 333] width 256 height 181
click at [742, 352] on img at bounding box center [666, 333] width 256 height 181
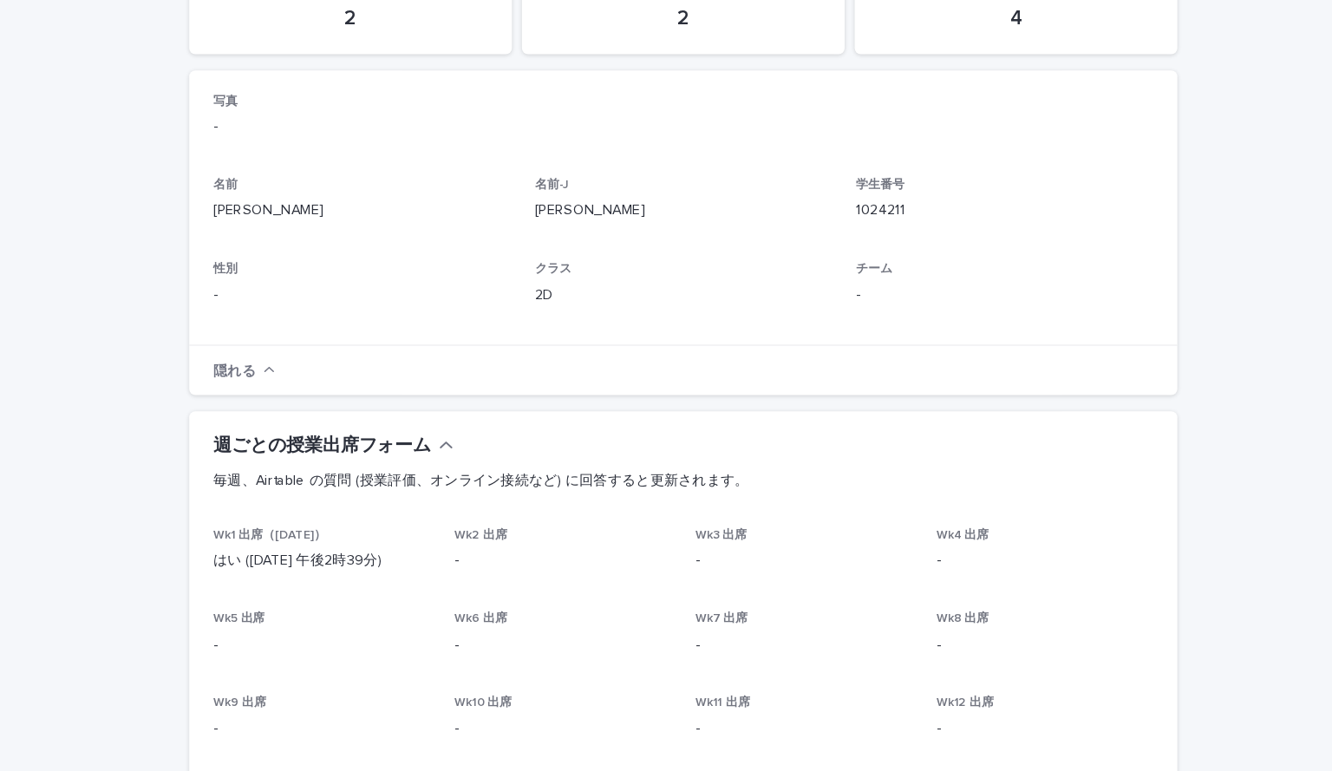
scroll to position [0, 0]
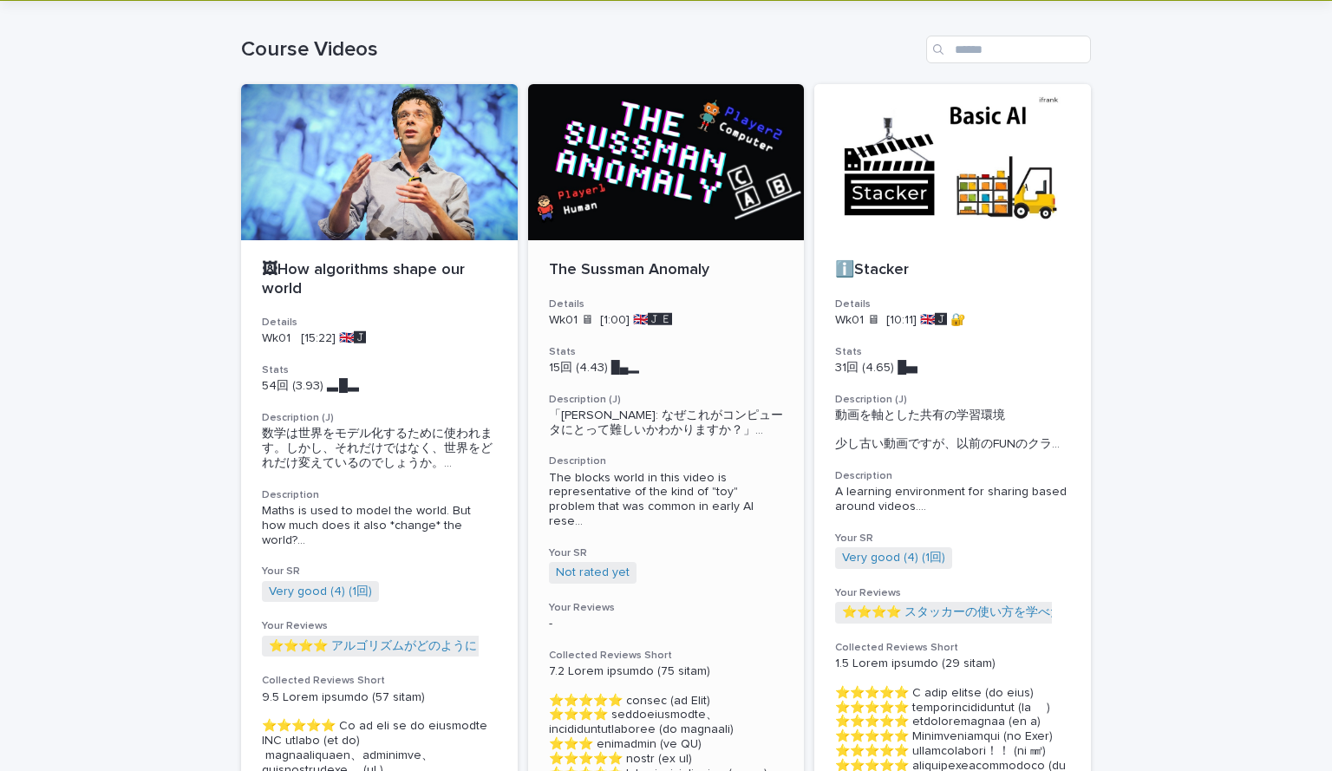
scroll to position [11, 0]
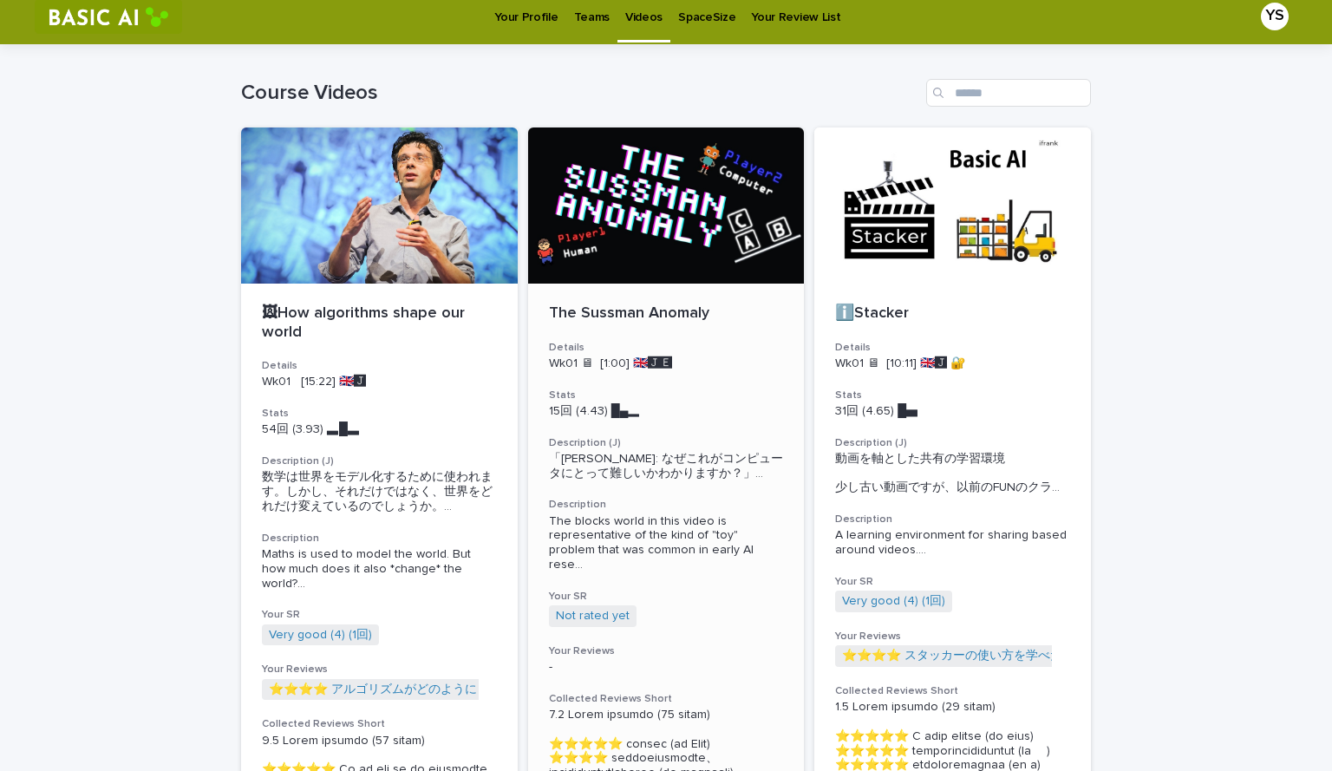
click at [660, 256] on div at bounding box center [666, 205] width 277 height 156
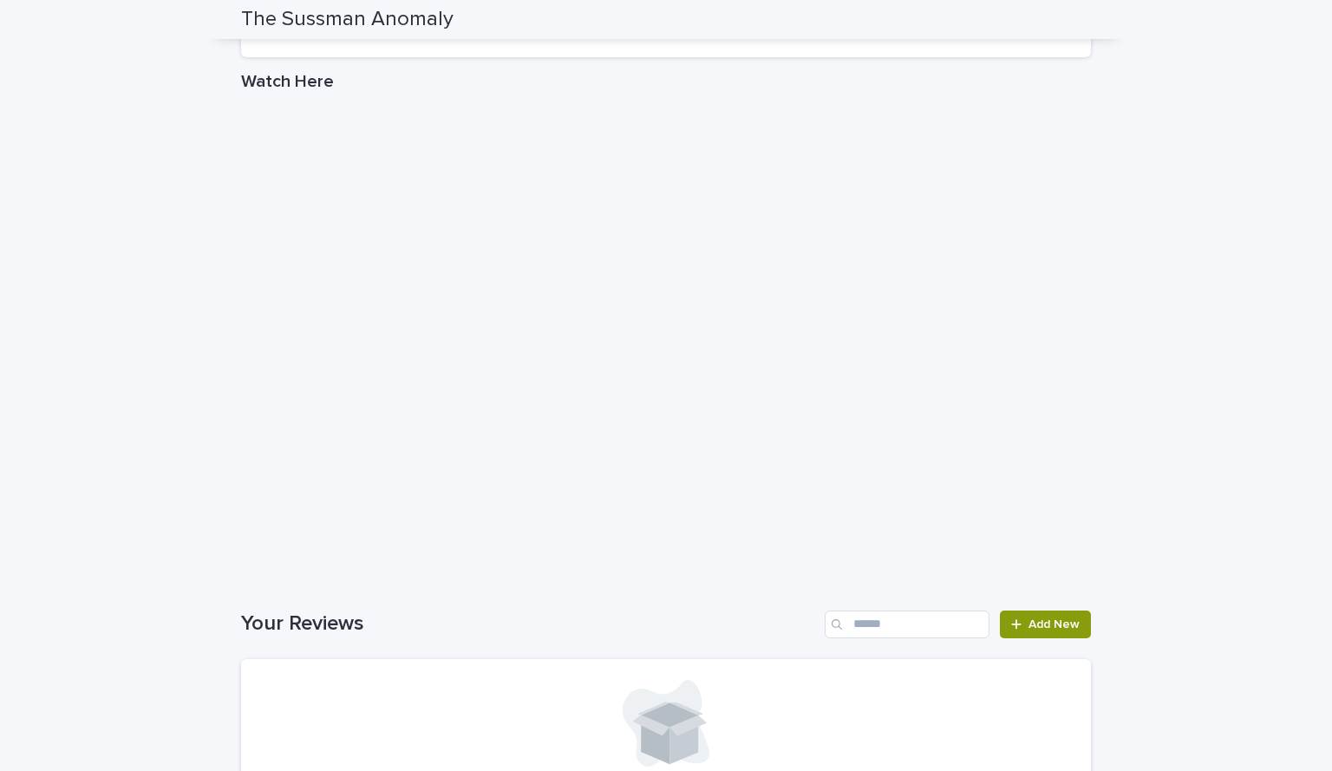
scroll to position [1587, 0]
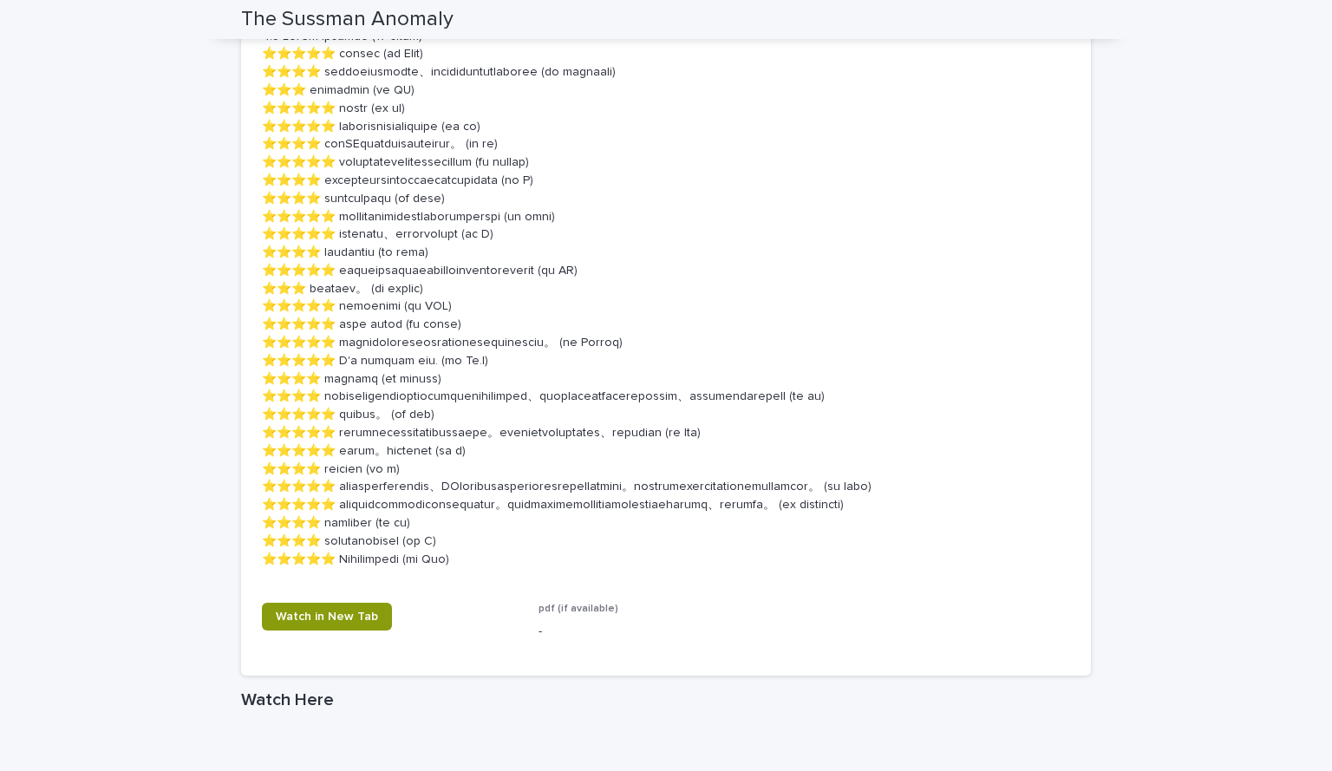
scroll to position [957, 0]
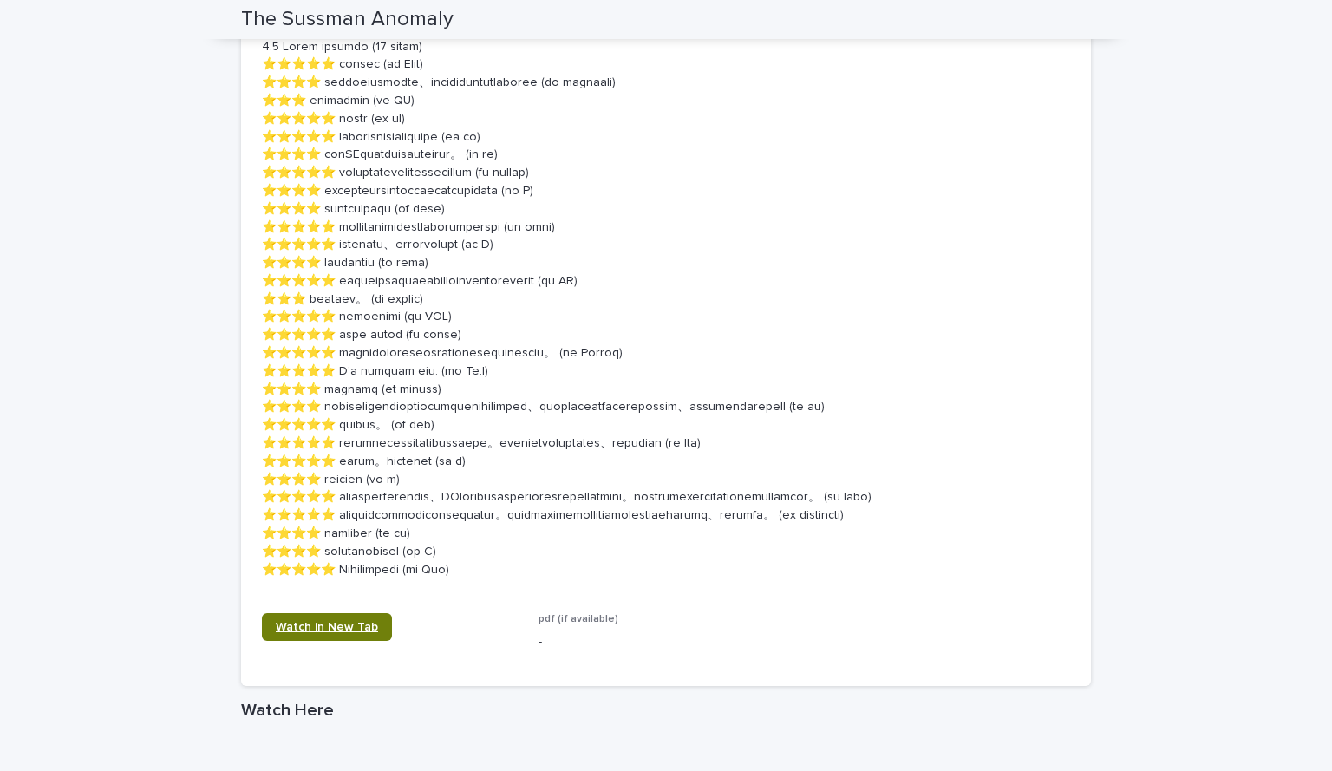
click at [326, 633] on span "Watch in New Tab" at bounding box center [327, 627] width 102 height 12
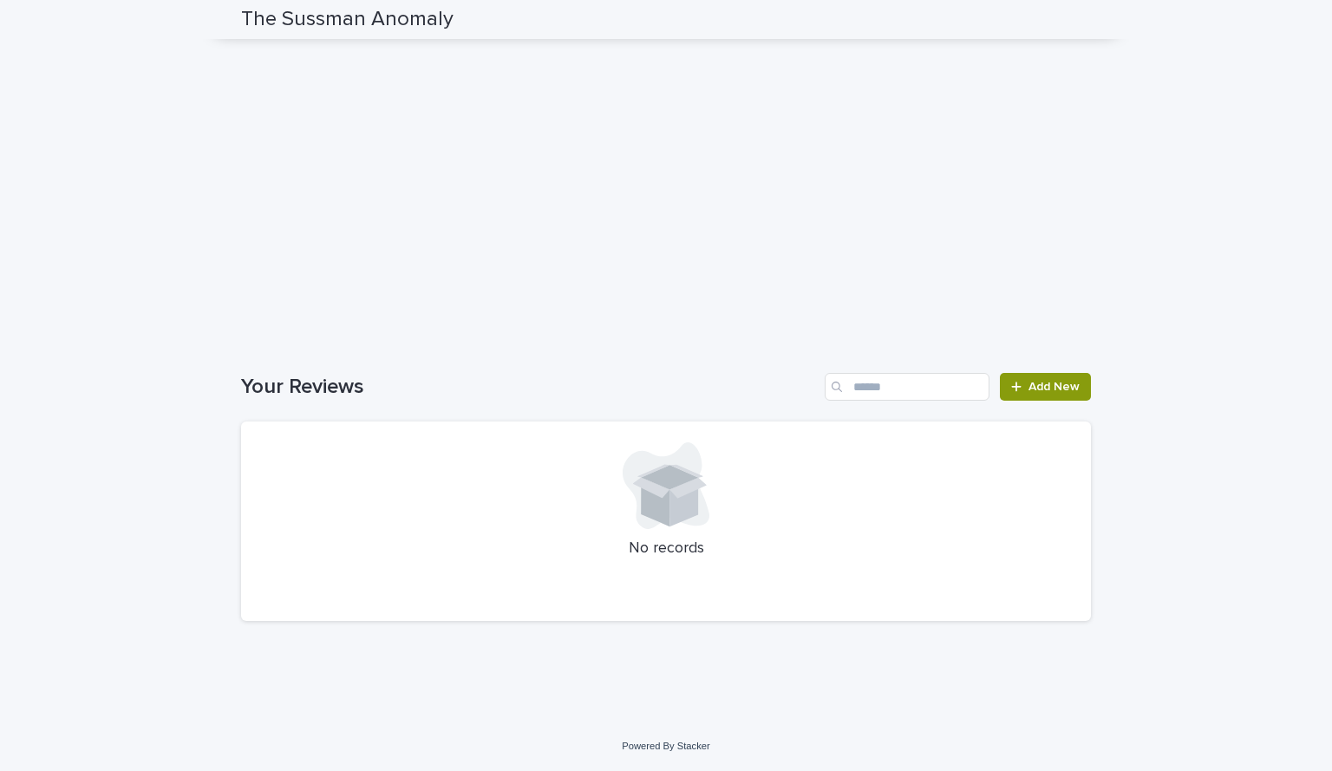
scroll to position [1894, 0]
click at [1011, 391] on icon at bounding box center [1016, 387] width 10 height 10
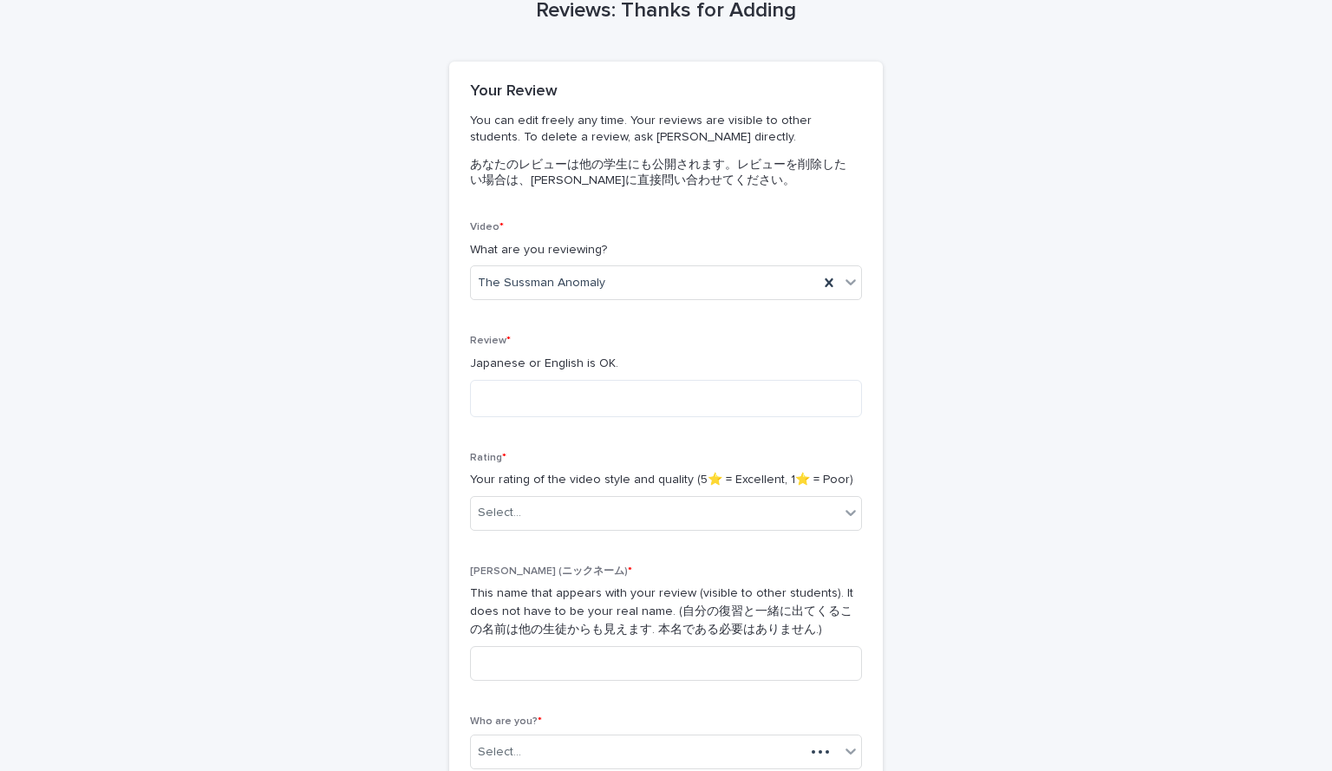
scroll to position [80, 0]
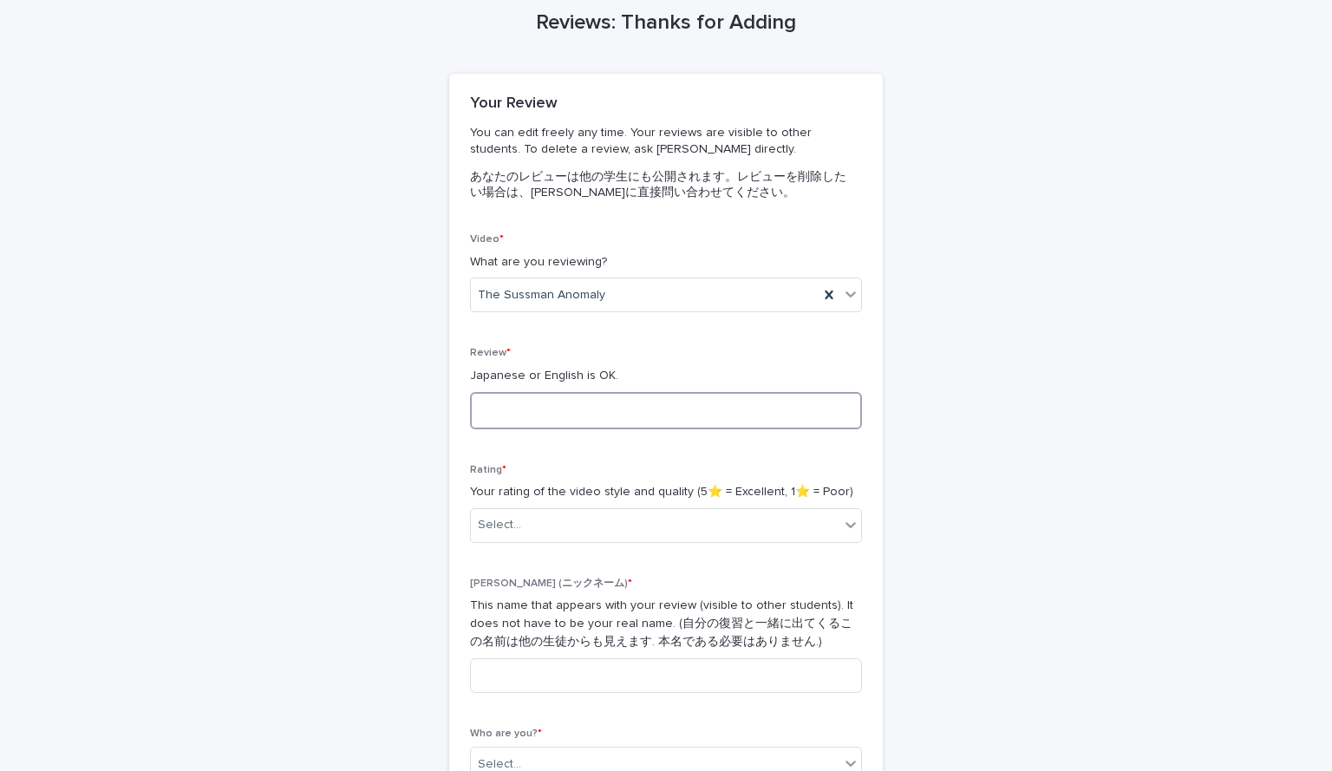
click at [583, 403] on textarea at bounding box center [666, 410] width 392 height 37
type textarea "*"
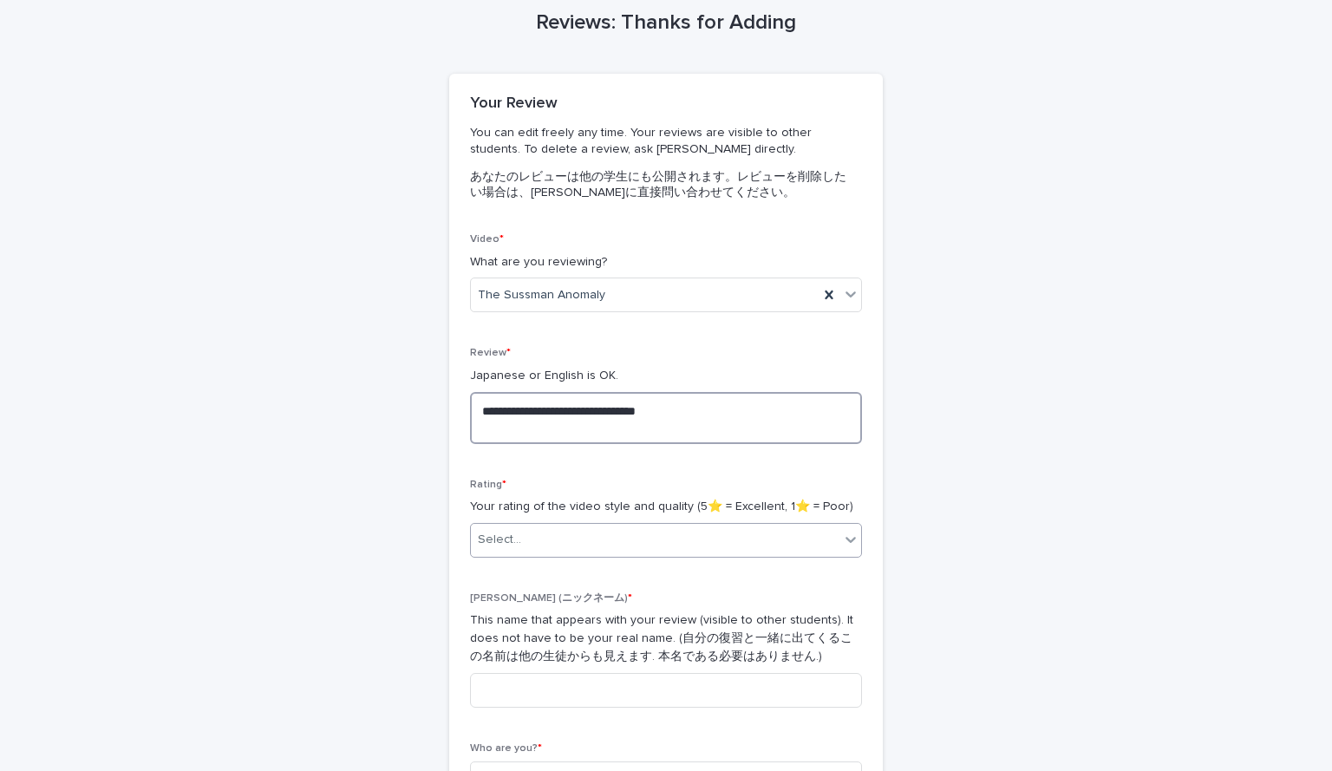
type textarea "**********"
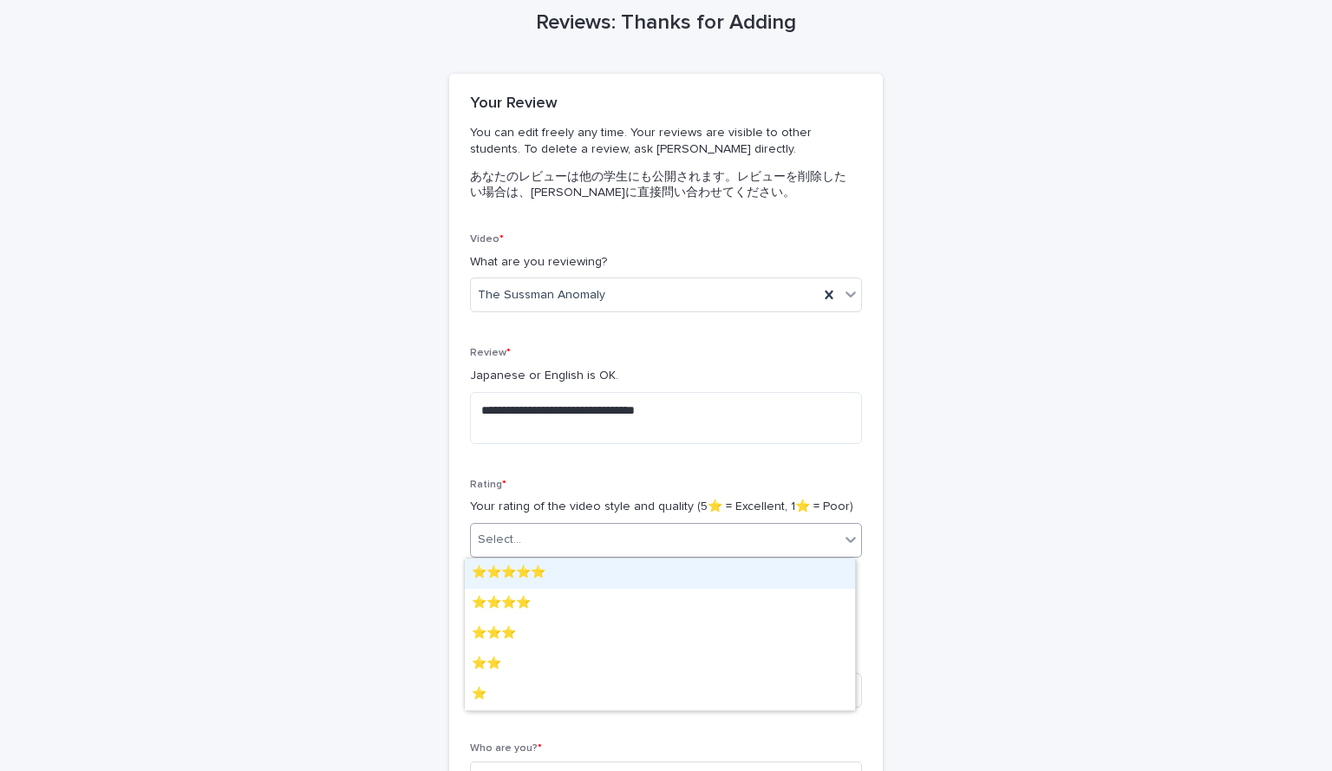
click at [654, 525] on div "Select..." at bounding box center [666, 540] width 392 height 35
click at [616, 570] on div "⭐️⭐️⭐️⭐️⭐️" at bounding box center [660, 573] width 390 height 30
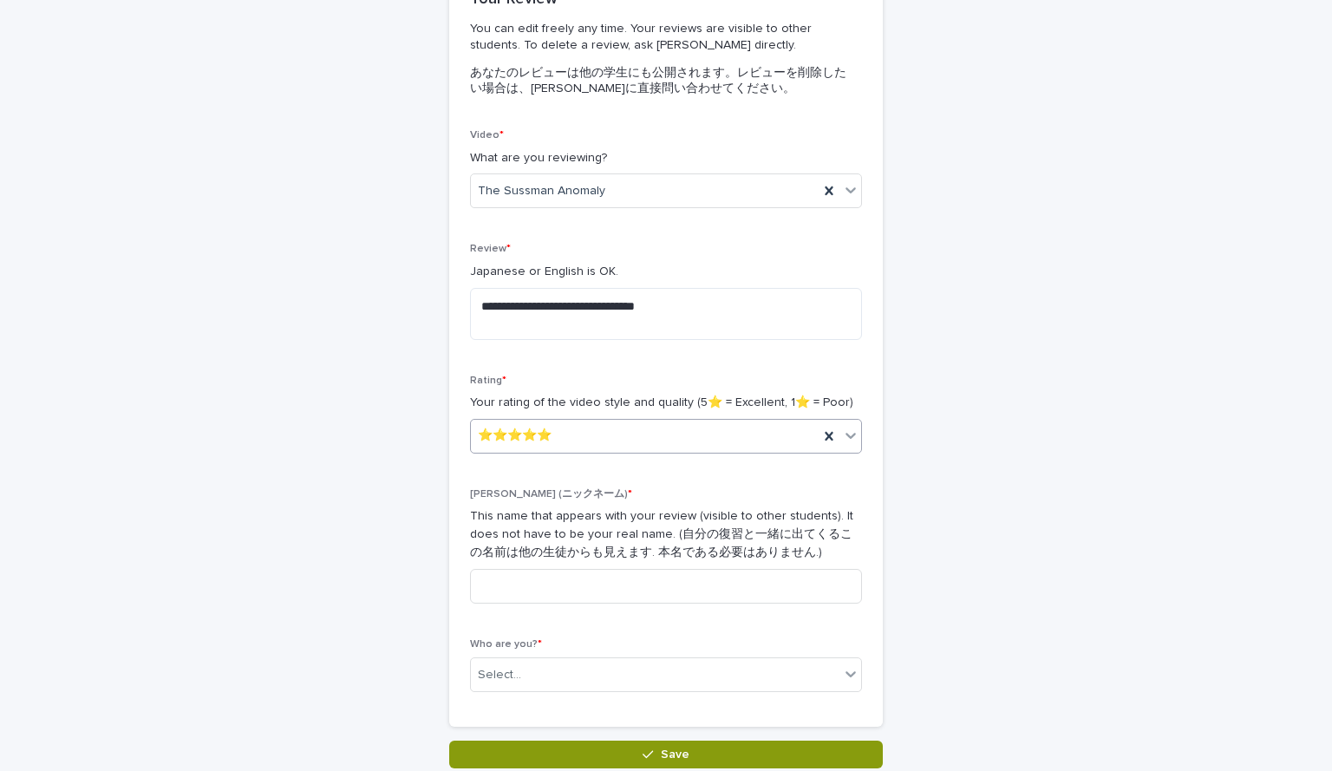
scroll to position [186, 0]
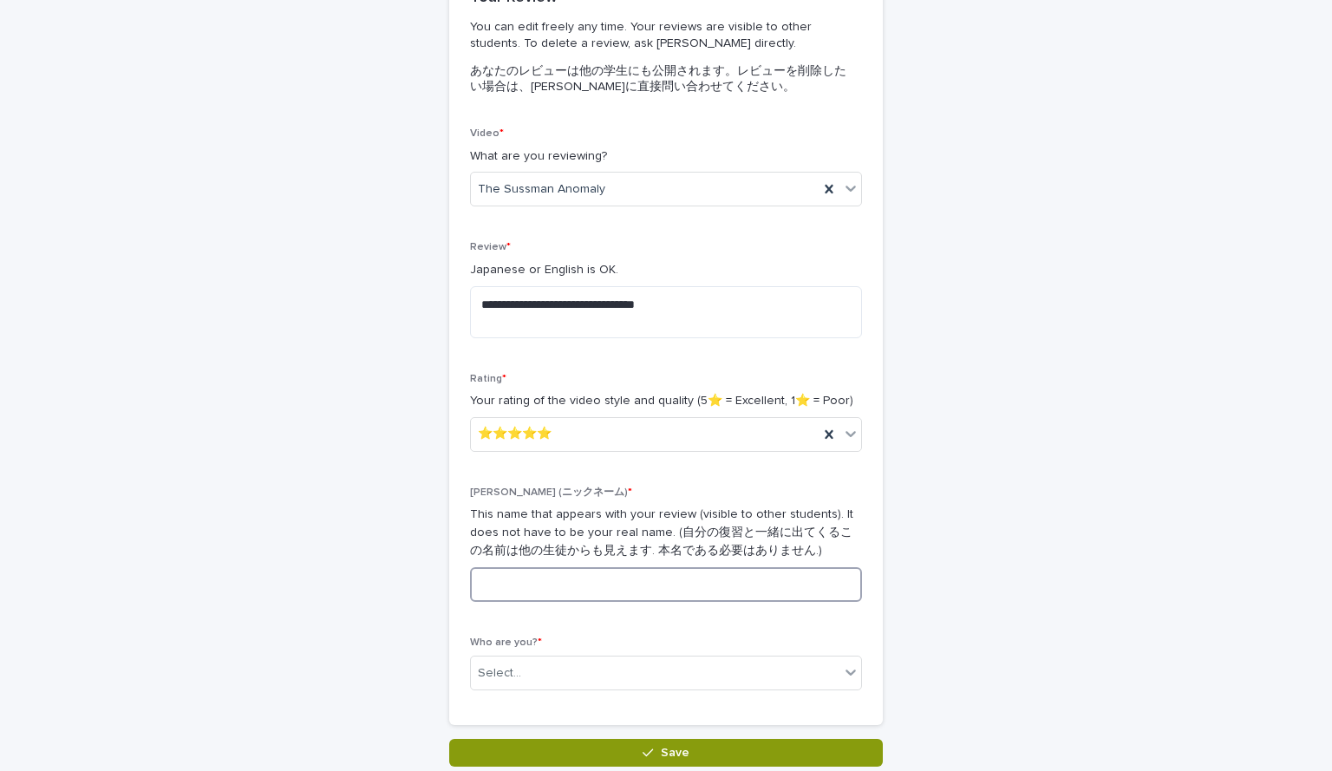
click at [573, 595] on input at bounding box center [666, 584] width 392 height 35
type input "**"
click at [538, 668] on div "Select..." at bounding box center [655, 673] width 368 height 29
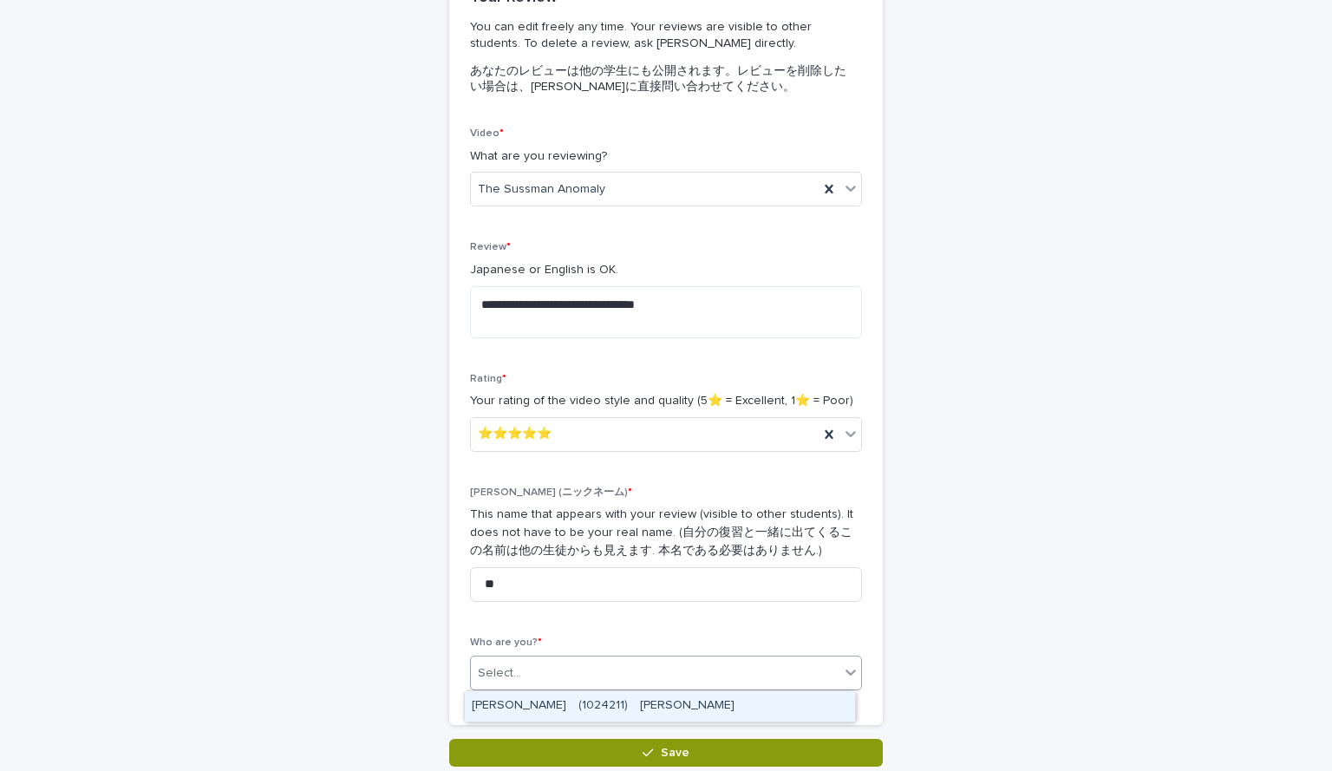
click at [553, 701] on div "[PERSON_NAME]　(1024211)　[PERSON_NAME]" at bounding box center [660, 706] width 390 height 30
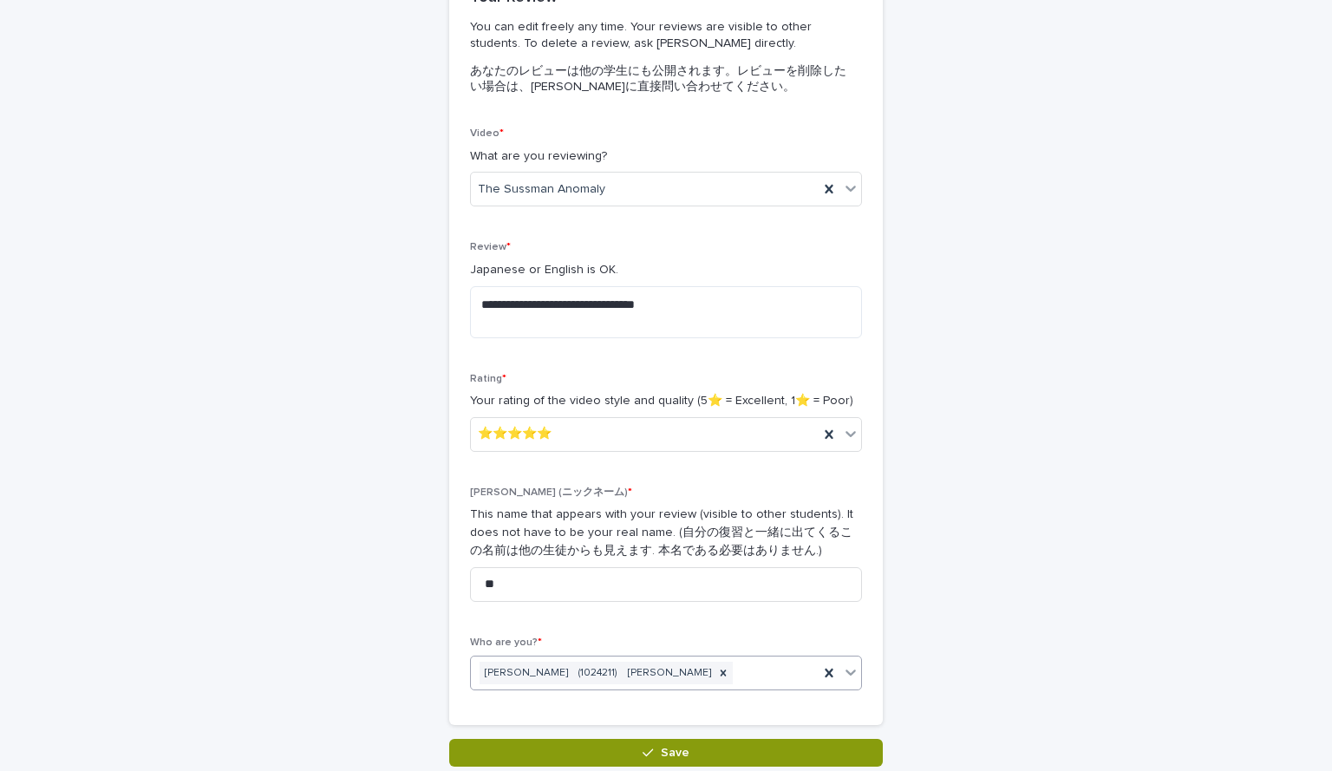
scroll to position [317, 0]
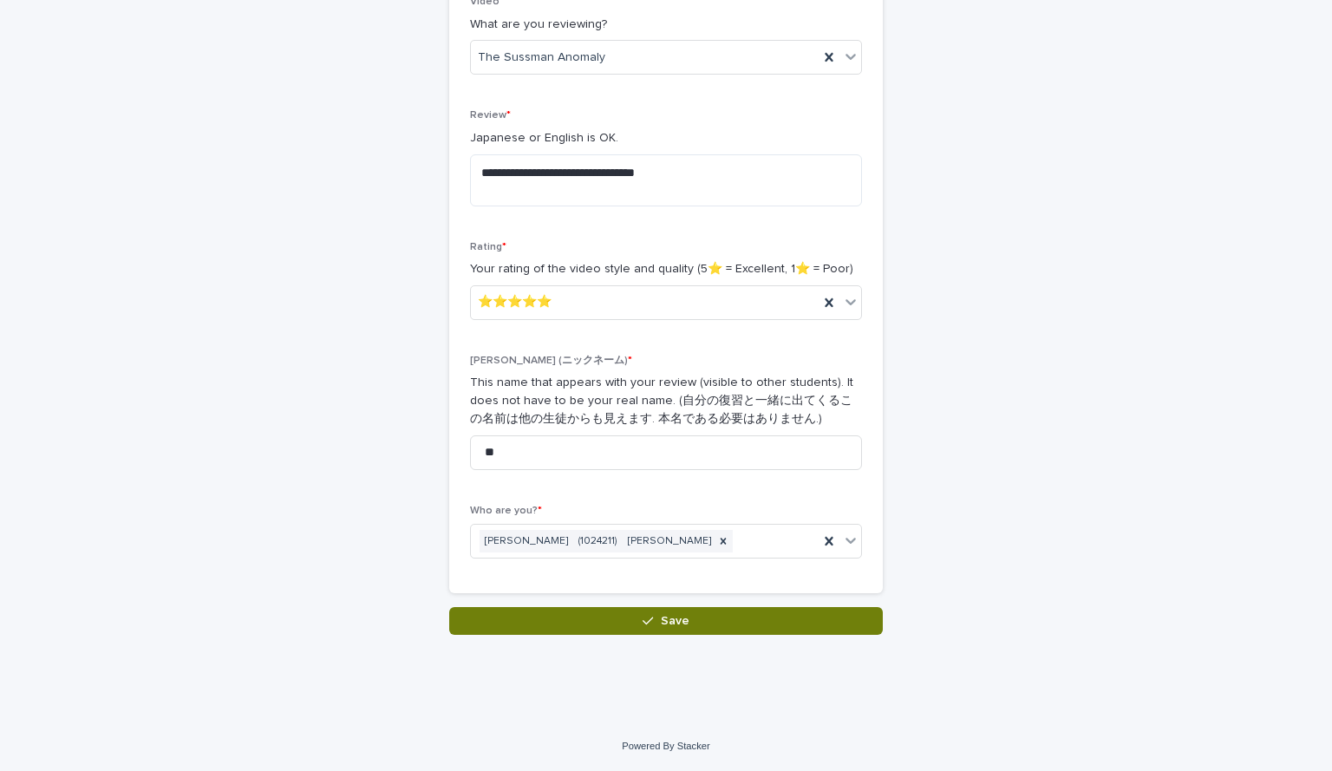
click at [541, 628] on button "Save" at bounding box center [665, 621] width 433 height 28
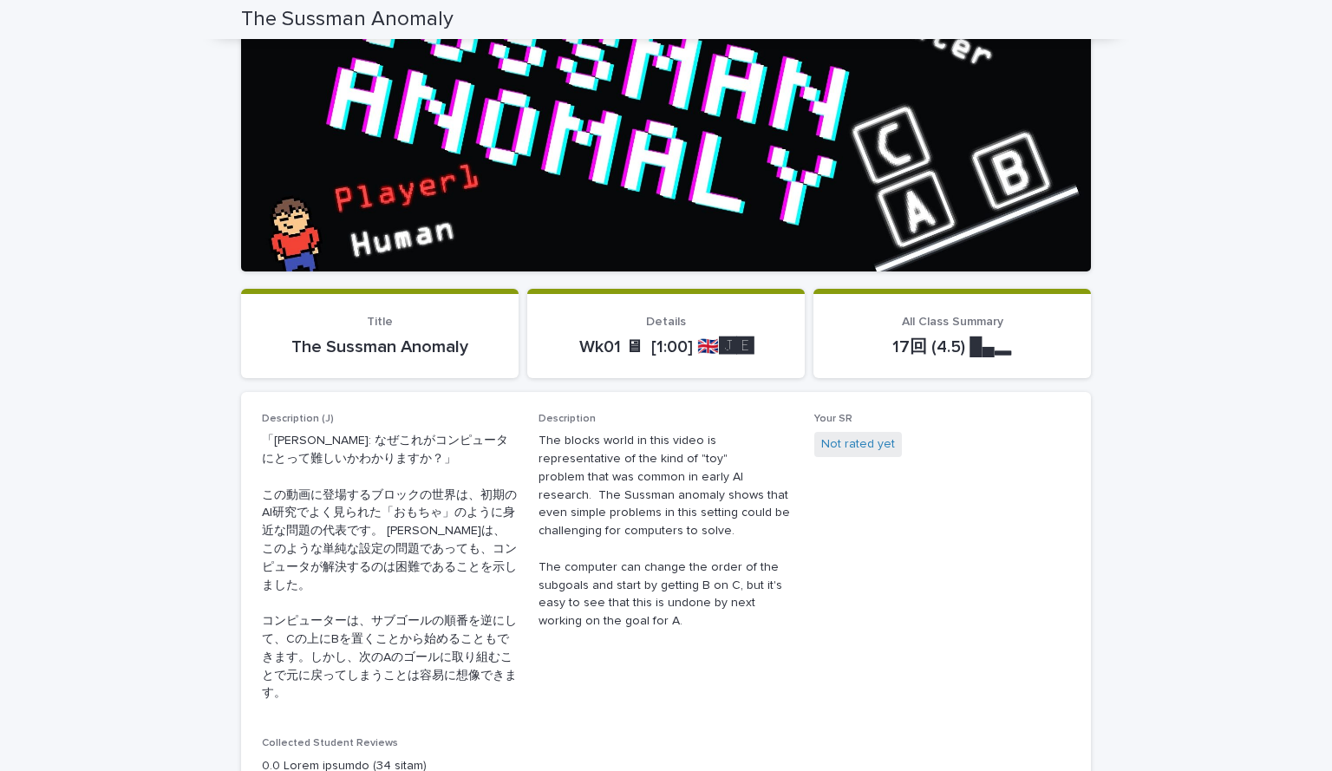
scroll to position [239, 0]
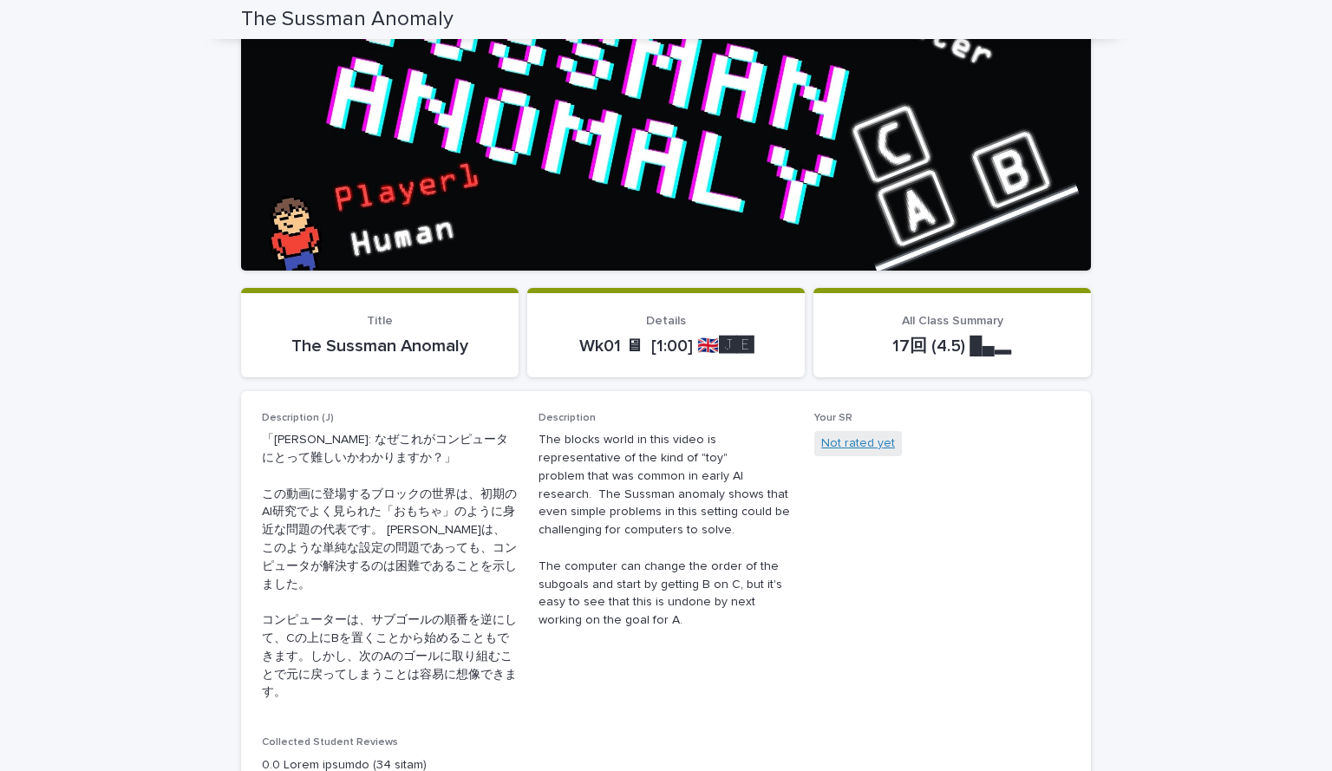
click at [856, 446] on link "Not rated yet" at bounding box center [858, 443] width 74 height 18
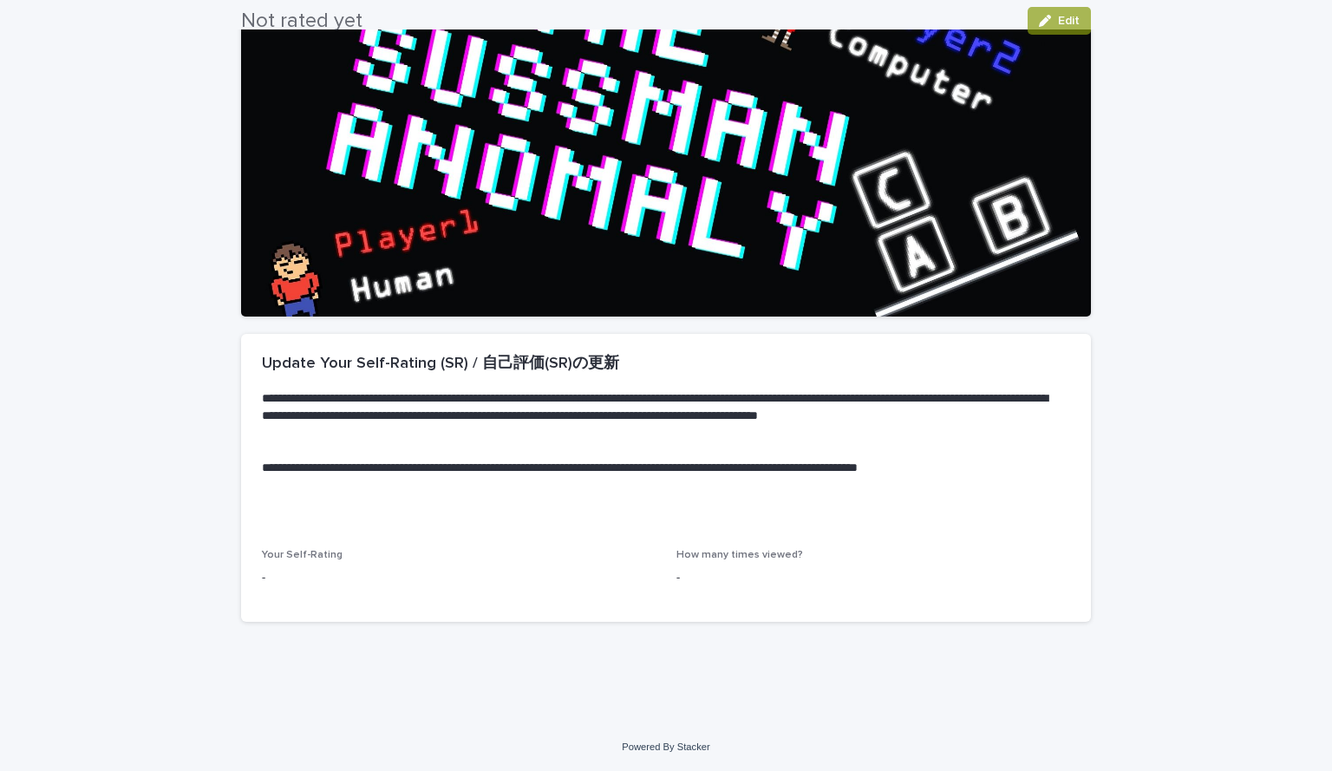
scroll to position [193, 0]
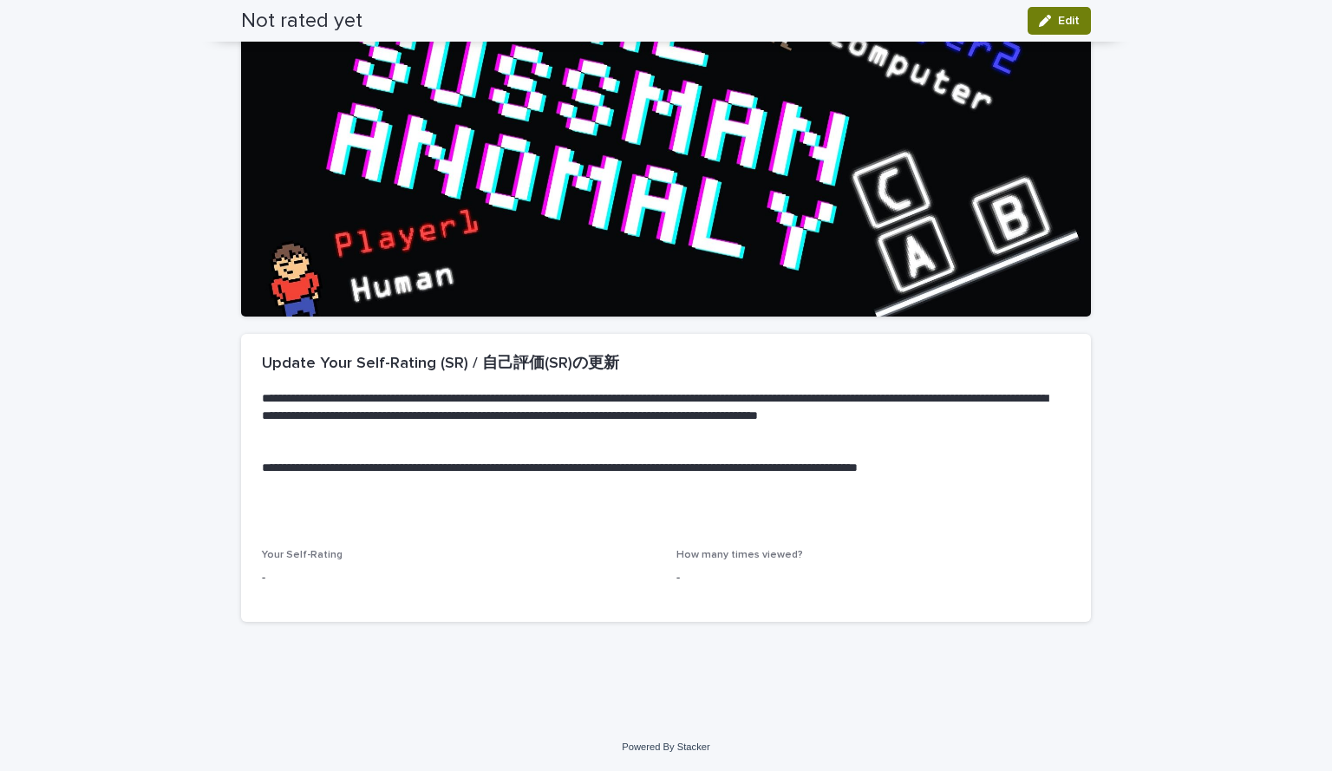
click at [1047, 12] on button "Edit" at bounding box center [1058, 21] width 63 height 28
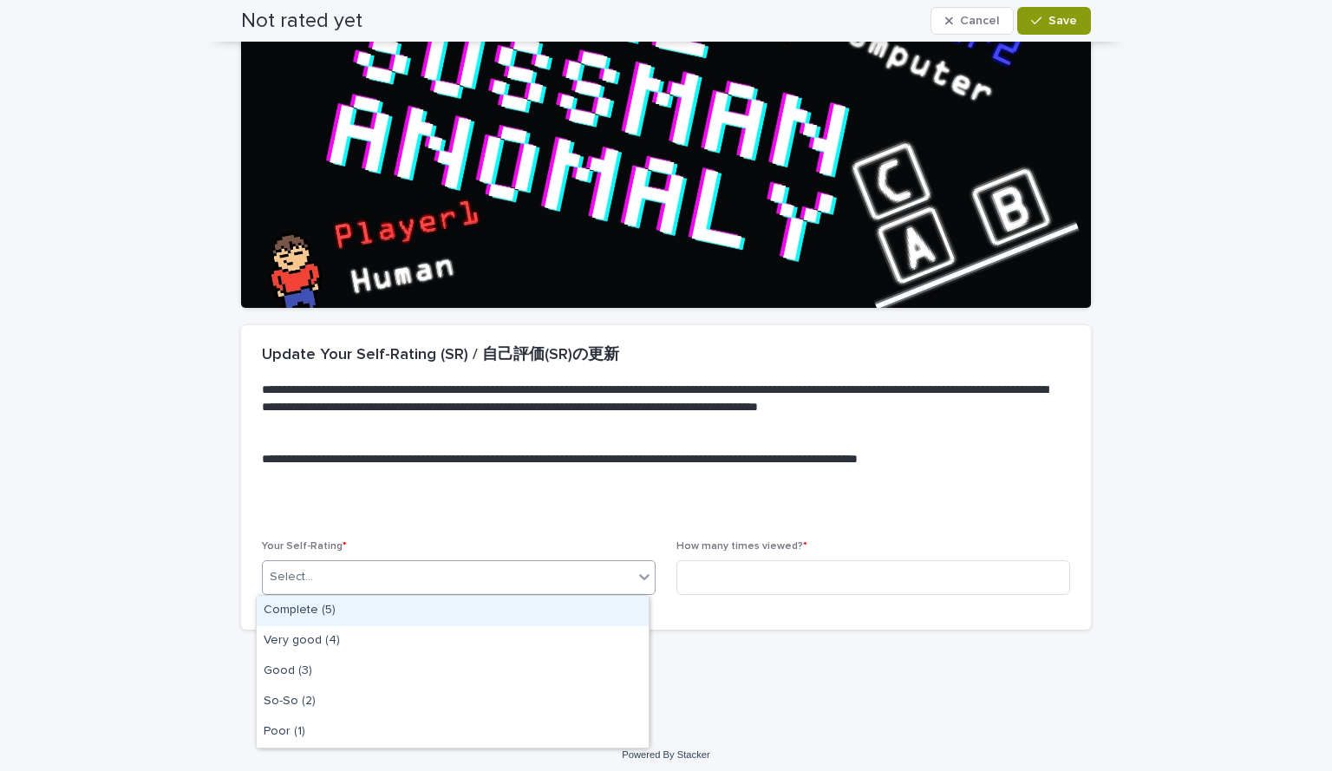
click at [379, 576] on div "Select..." at bounding box center [448, 577] width 370 height 29
click at [362, 622] on div "Complete (5)" at bounding box center [453, 611] width 392 height 30
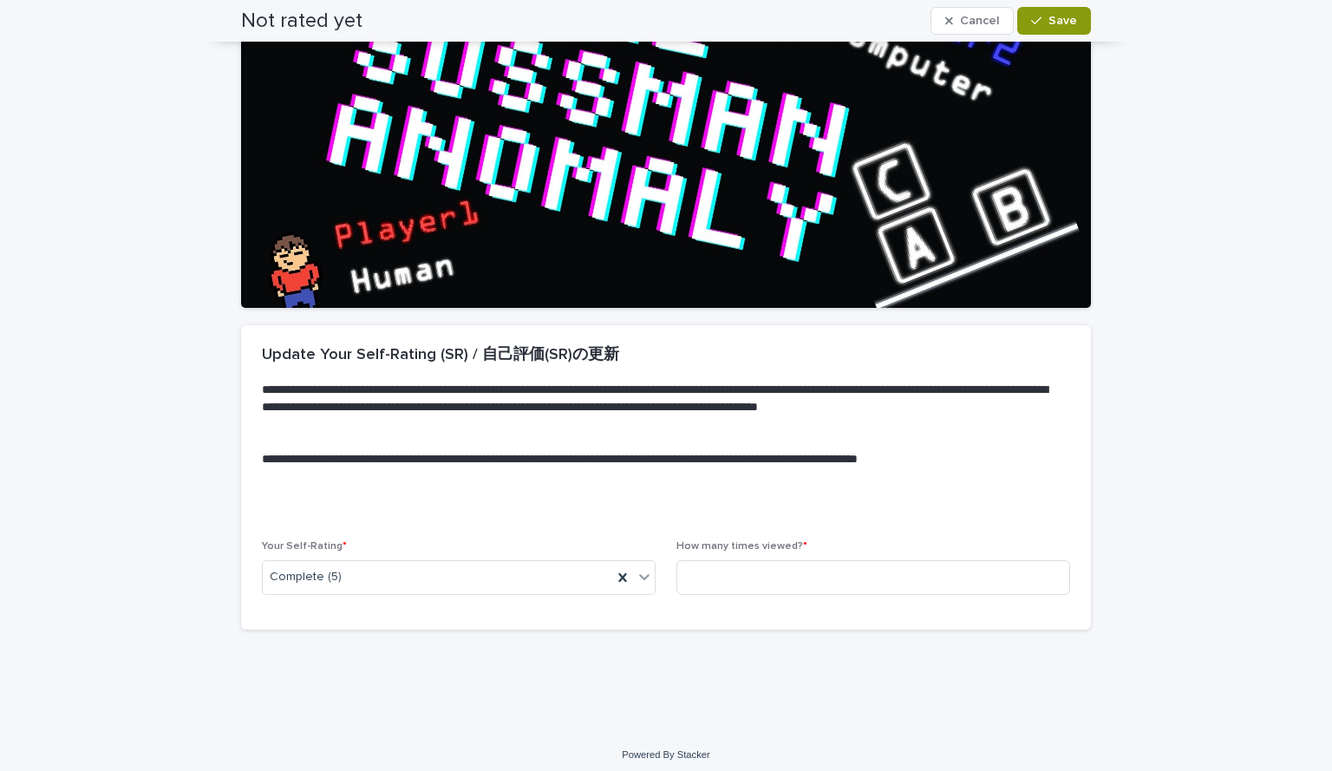
drag, startPoint x: 393, startPoint y: 557, endPoint x: 390, endPoint y: 595, distance: 37.4
click at [390, 595] on div "Your Self-Rating * Complete (5)" at bounding box center [459, 574] width 394 height 68
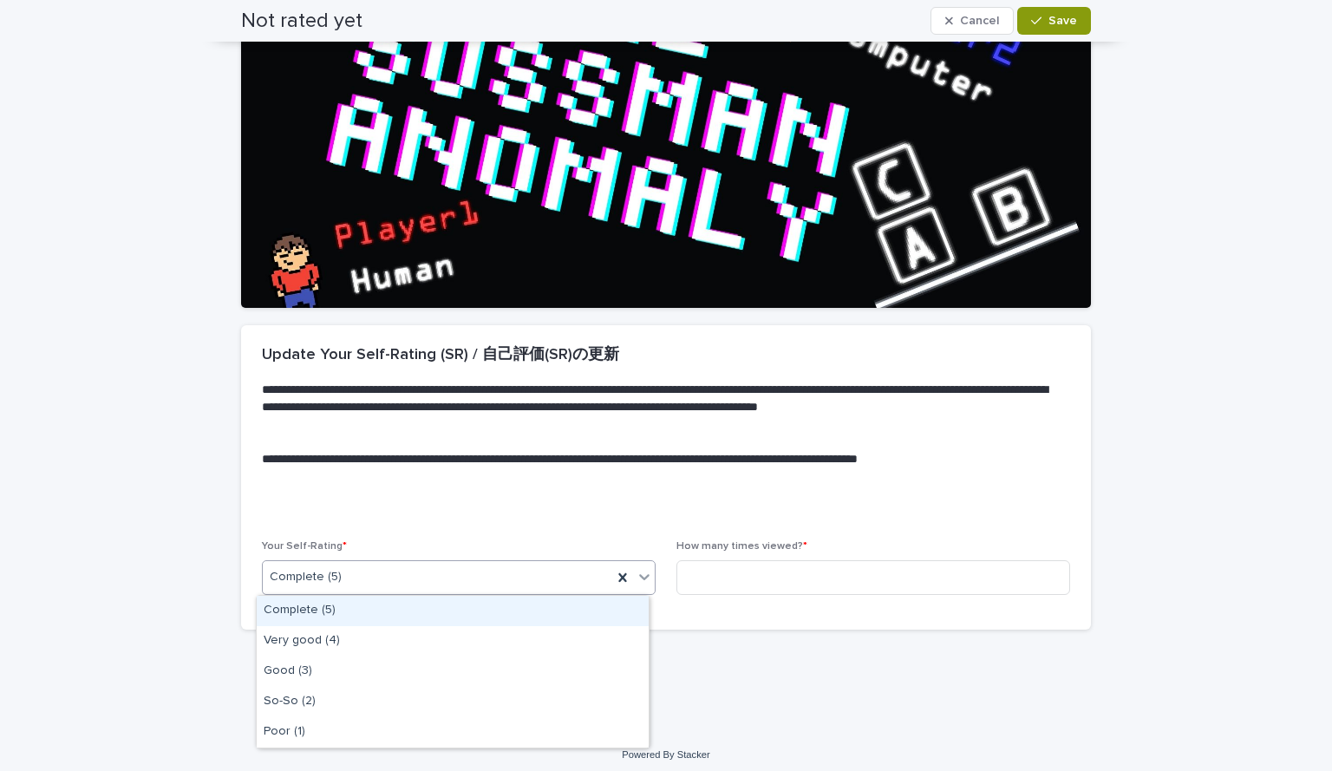
click at [384, 583] on div "Complete (5)" at bounding box center [437, 577] width 349 height 29
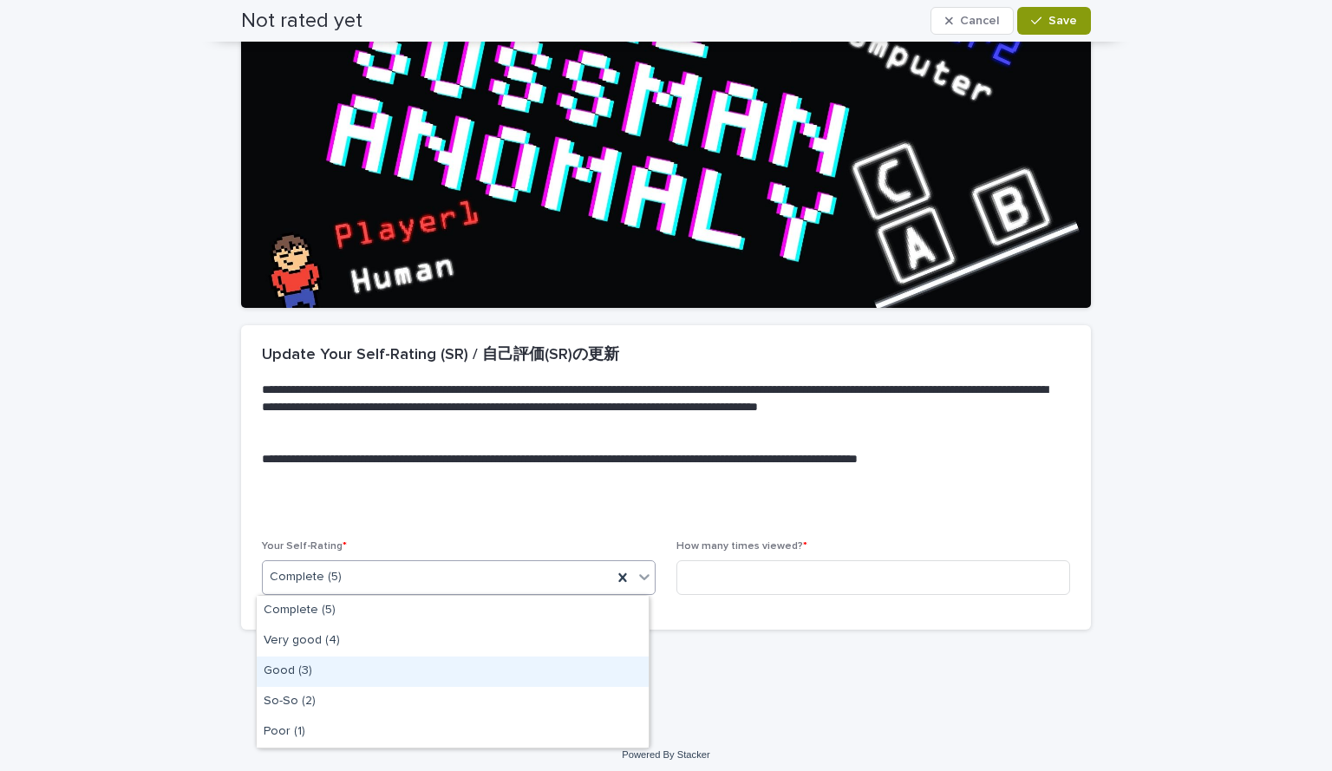
click at [335, 675] on div "Good (3)" at bounding box center [453, 671] width 392 height 30
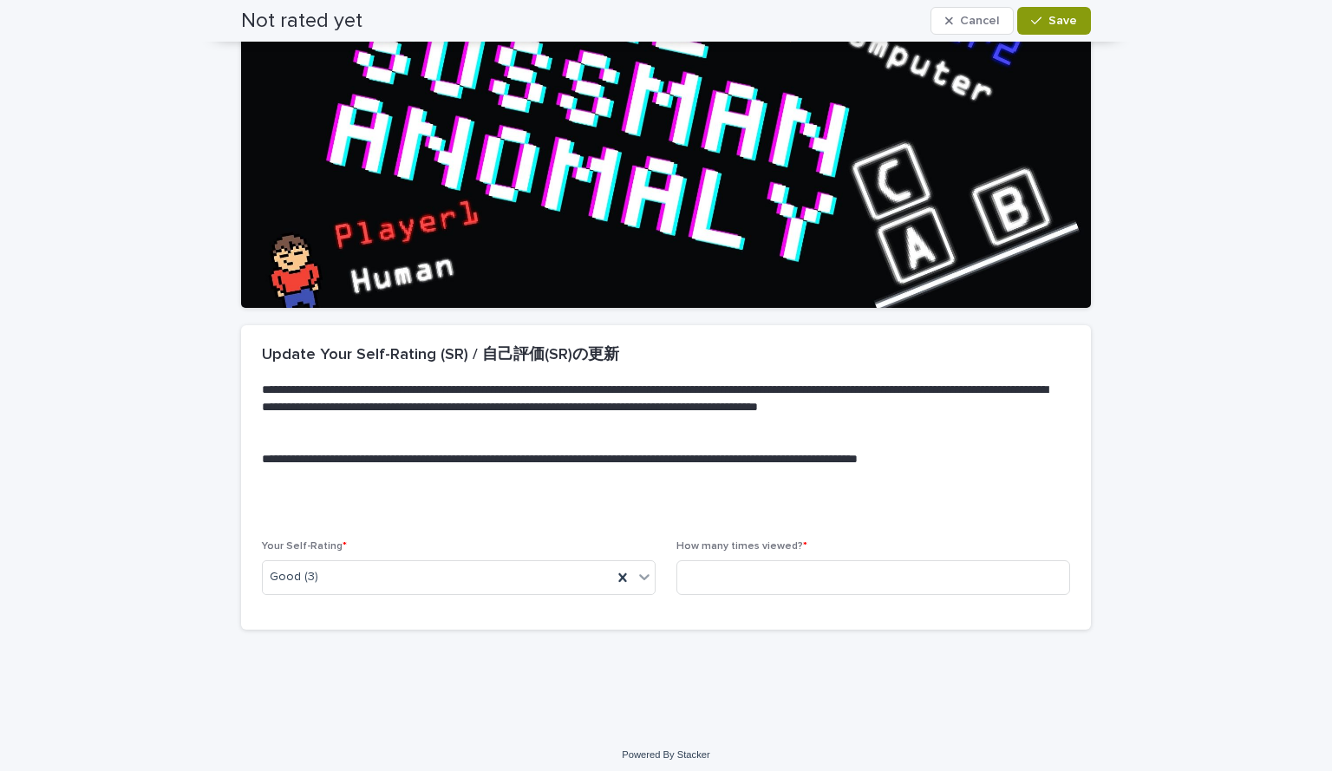
click at [772, 557] on div "How many times viewed? *" at bounding box center [873, 574] width 394 height 68
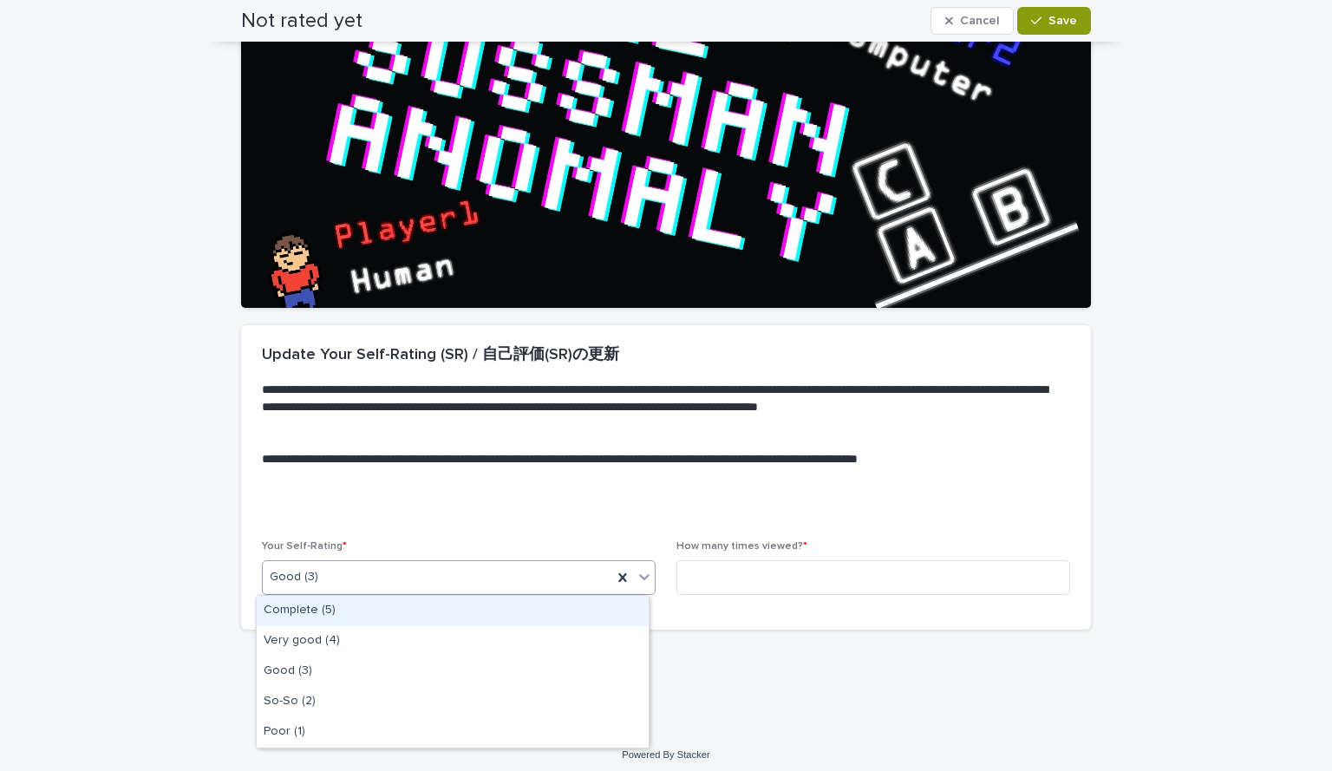
drag, startPoint x: 403, startPoint y: 587, endPoint x: 397, endPoint y: 601, distance: 15.1
click at [397, 601] on body "**********" at bounding box center [666, 385] width 1332 height 771
click at [381, 610] on div "Complete (5)" at bounding box center [453, 611] width 392 height 30
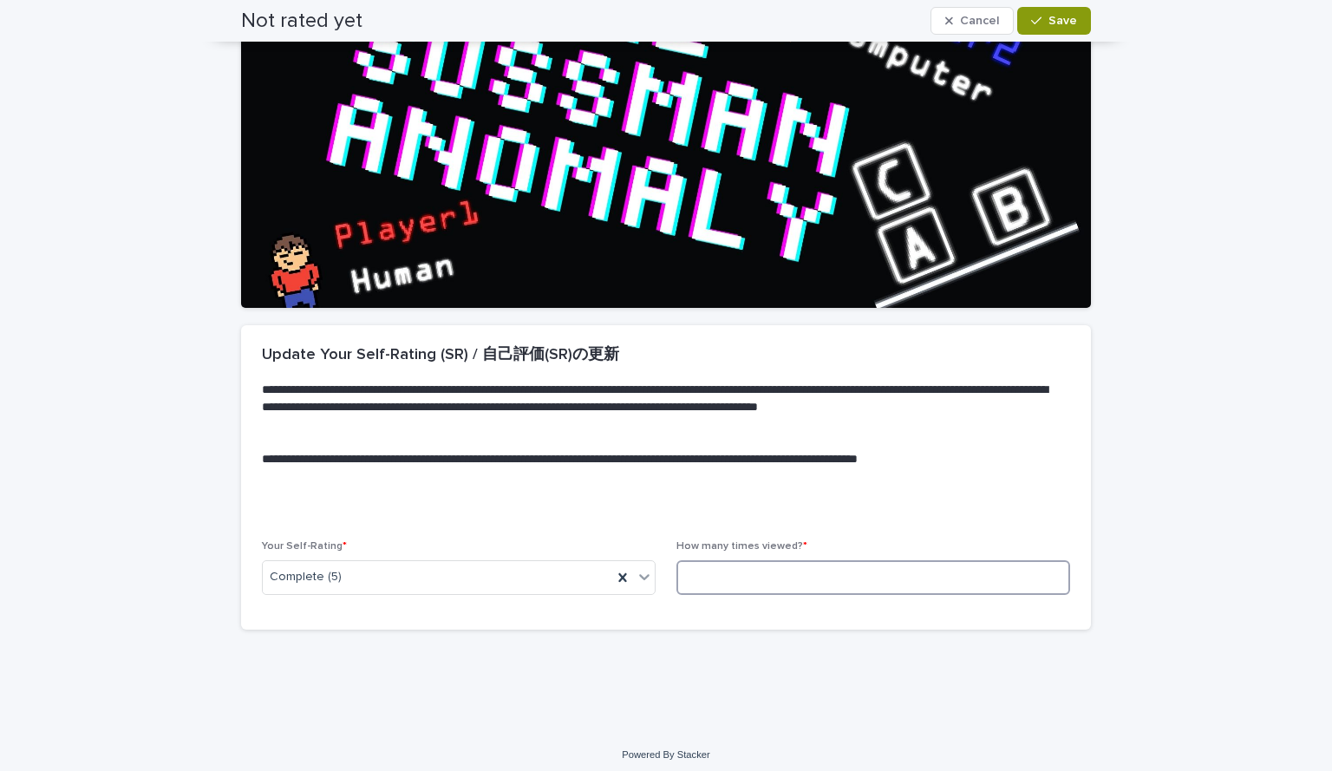
click at [784, 570] on input at bounding box center [873, 577] width 394 height 35
type input "*"
click at [1045, 10] on button "Save" at bounding box center [1054, 21] width 74 height 28
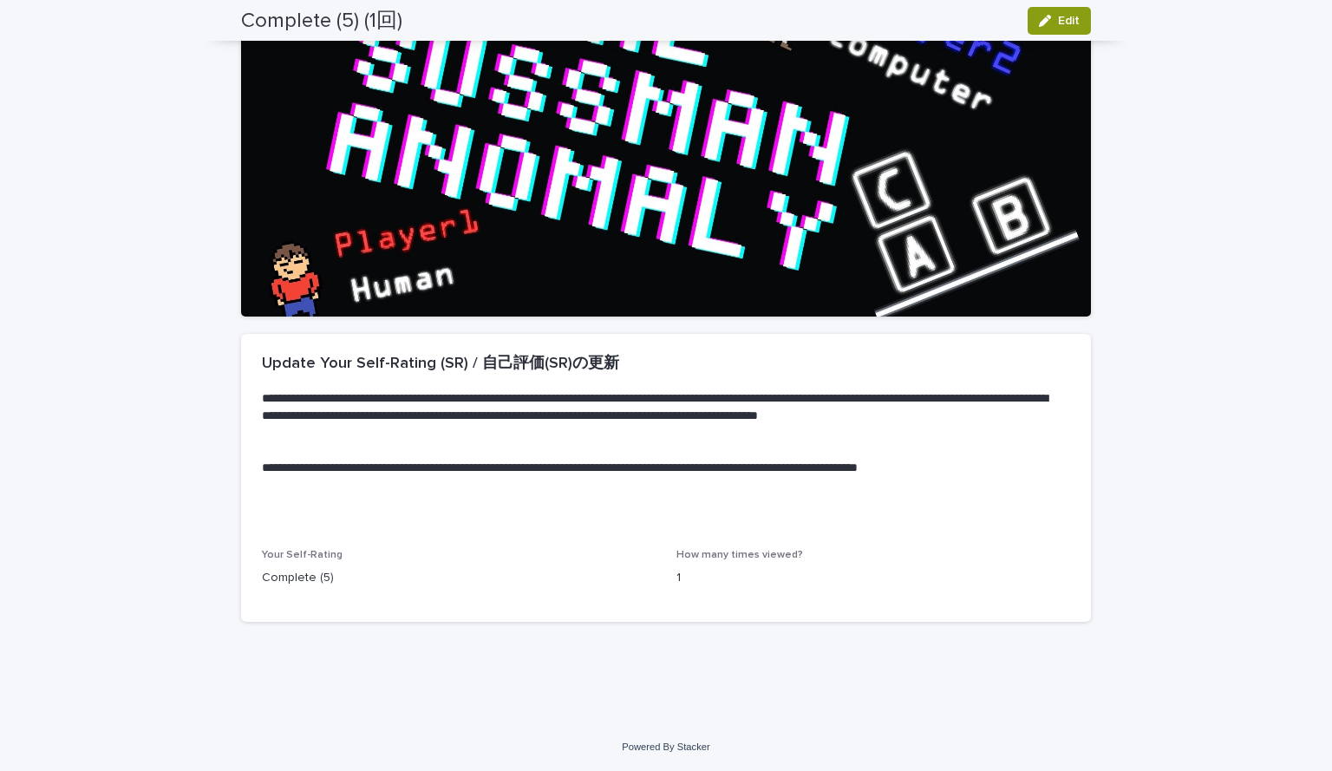
scroll to position [0, 0]
